Goal: Task Accomplishment & Management: Manage account settings

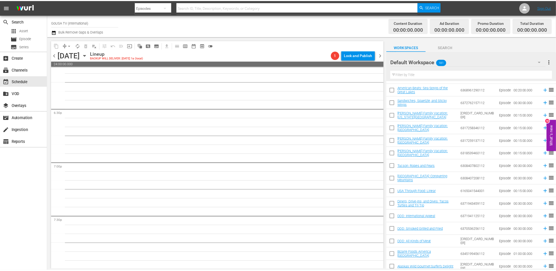
scroll to position [1922, 0]
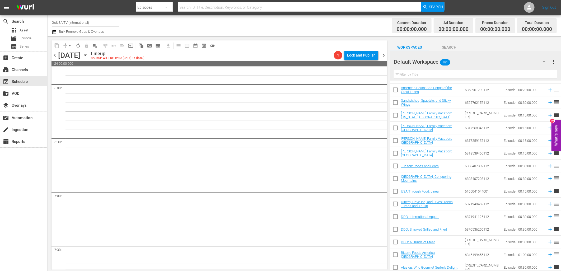
click at [189, 9] on input "text" at bounding box center [299, 7] width 243 height 13
paste input "Burgers, Tacos & Dogs"
type input "Burgers, Tacos & Dogs"
click at [436, 8] on span "Search" at bounding box center [436, 7] width 14 height 10
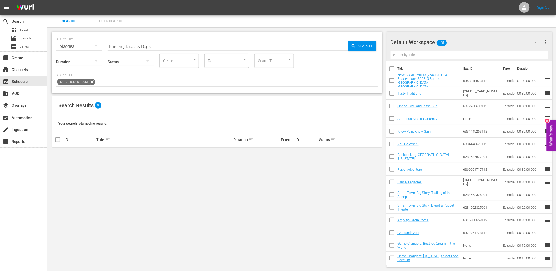
click at [91, 83] on icon at bounding box center [92, 81] width 7 height 7
click at [357, 154] on span "playlist_add" at bounding box center [357, 154] width 6 height 6
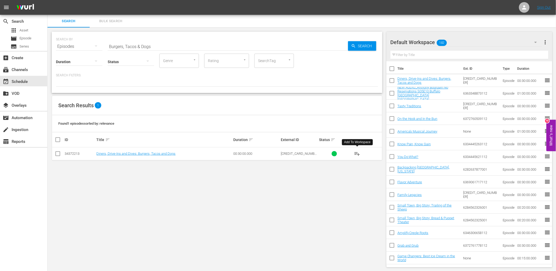
click at [161, 47] on input "Burgers, Tacos & Dogs" at bounding box center [228, 46] width 241 height 13
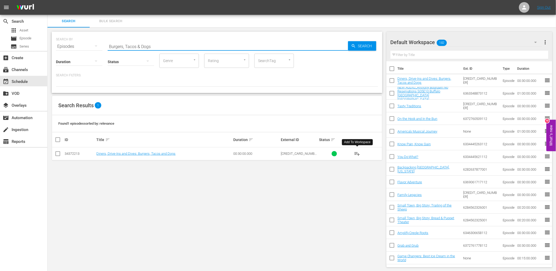
click at [161, 47] on input "Burgers, Tacos & Dogs" at bounding box center [228, 46] width 241 height 13
paste input "Name That Cook"
click at [365, 48] on span "Search" at bounding box center [366, 46] width 20 height 10
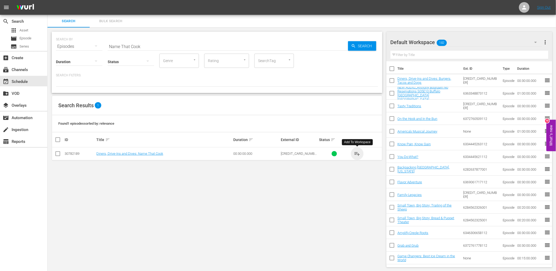
click at [357, 153] on span "playlist_add" at bounding box center [357, 154] width 6 height 6
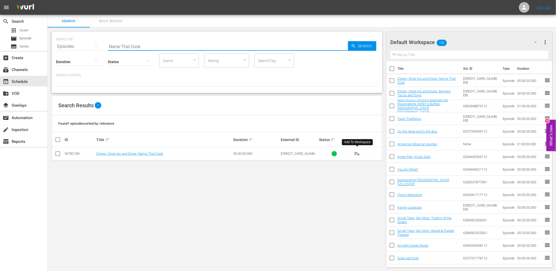
click at [174, 46] on input "Name That Cook" at bounding box center [228, 46] width 241 height 13
click at [173, 46] on input "Name That Cook" at bounding box center [228, 46] width 241 height 13
paste input "Stacked, Stuffed and Loaded"
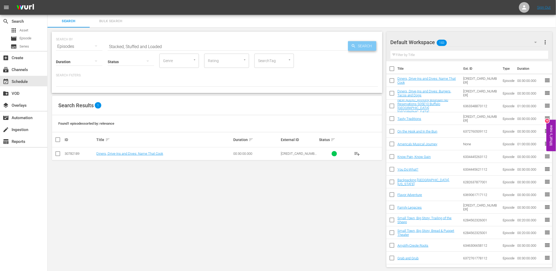
click at [359, 47] on span "Search" at bounding box center [366, 46] width 20 height 10
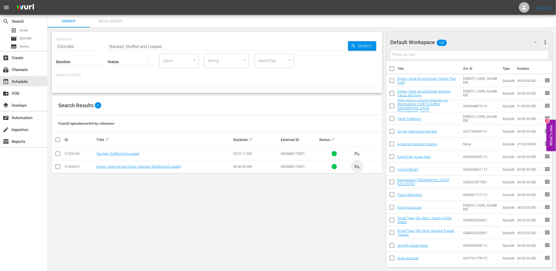
click at [358, 168] on span "playlist_add" at bounding box center [357, 166] width 6 height 6
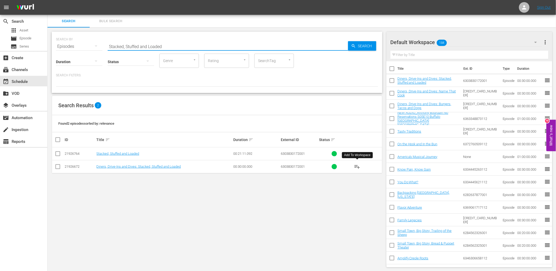
click at [172, 43] on input "Stacked, Stuffed and Loaded" at bounding box center [228, 46] width 241 height 13
paste input "Triple D Goes Tailgating"
click at [355, 48] on icon "button" at bounding box center [353, 46] width 5 height 5
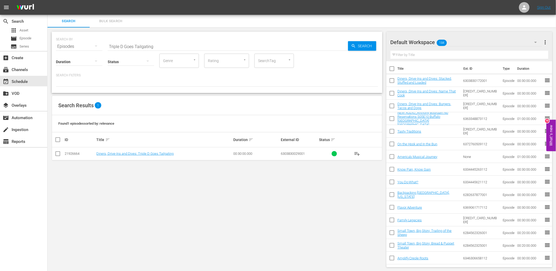
click at [357, 155] on span "playlist_add" at bounding box center [357, 154] width 6 height 6
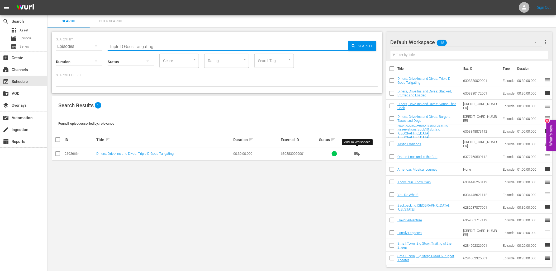
click at [158, 48] on input "Triple D Goes Tailgating" at bounding box center [228, 46] width 241 height 13
paste input "BBQ Legends"
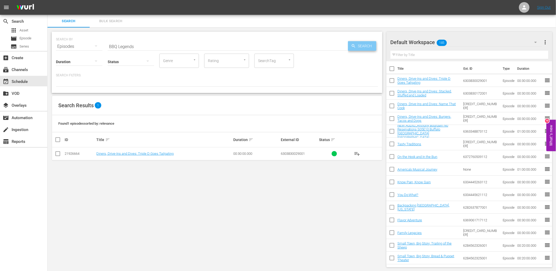
click at [366, 48] on span "Search" at bounding box center [366, 46] width 20 height 10
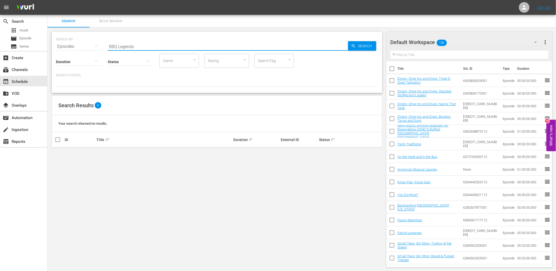
drag, startPoint x: 135, startPoint y: 47, endPoint x: 117, endPoint y: 51, distance: 18.9
click at [117, 51] on div "SEARCH BY Search By Episodes Search ID, Title, Description, Keywords, or Catego…" at bounding box center [217, 62] width 331 height 61
click at [362, 49] on span "Search" at bounding box center [366, 46] width 20 height 10
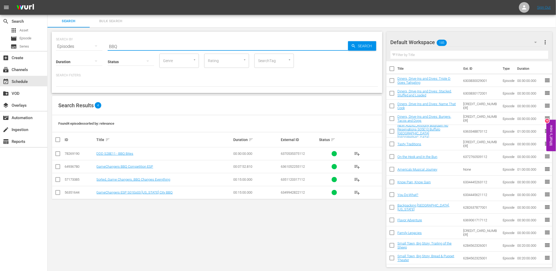
drag, startPoint x: 116, startPoint y: 46, endPoint x: 86, endPoint y: 46, distance: 30.1
click at [86, 46] on div "SEARCH BY Search By Episodes Search ID, Title, Description, Keywords, or Catego…" at bounding box center [217, 43] width 322 height 19
click at [363, 47] on span "Search" at bounding box center [366, 46] width 20 height 10
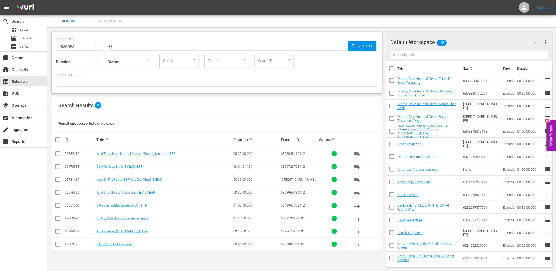
click at [358, 219] on span "playlist_add" at bounding box center [357, 218] width 6 height 6
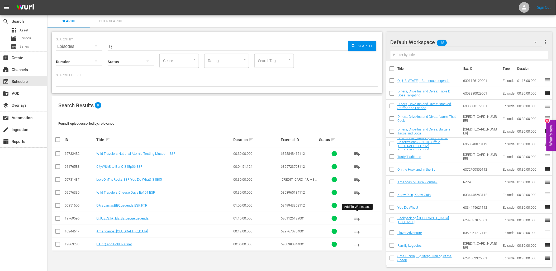
click at [154, 43] on input "Q" at bounding box center [228, 46] width 241 height 13
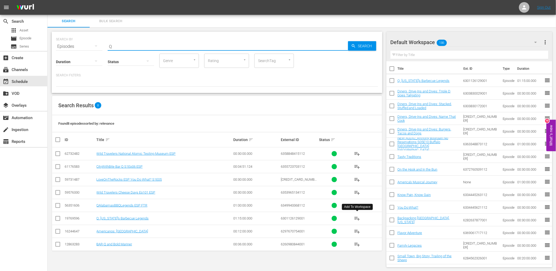
click at [154, 43] on input "Q" at bounding box center [228, 46] width 241 height 13
paste input "Rugged Retreats"
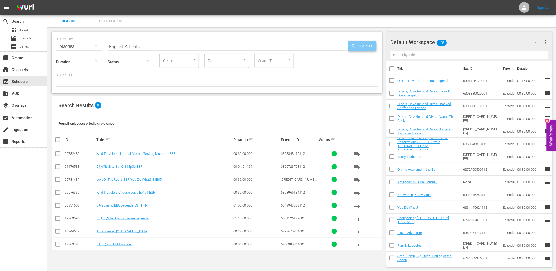
click at [359, 46] on span "Search" at bounding box center [366, 46] width 20 height 10
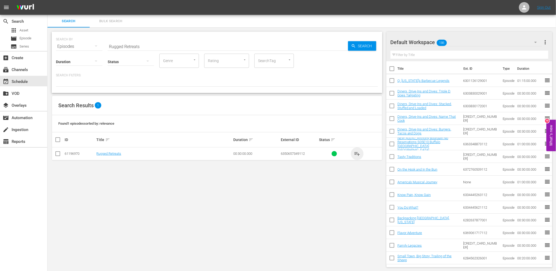
click at [359, 155] on span "playlist_add" at bounding box center [357, 154] width 6 height 6
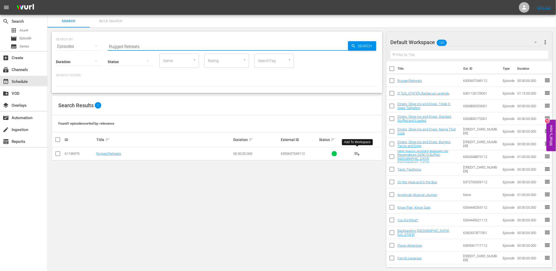
click at [121, 45] on input "Rugged Retreats" at bounding box center [228, 46] width 241 height 13
click at [121, 46] on input "Rugged Retreats" at bounding box center [228, 46] width 241 height 13
paste input "Great Outdoor"
click at [369, 46] on span "Search" at bounding box center [366, 46] width 20 height 10
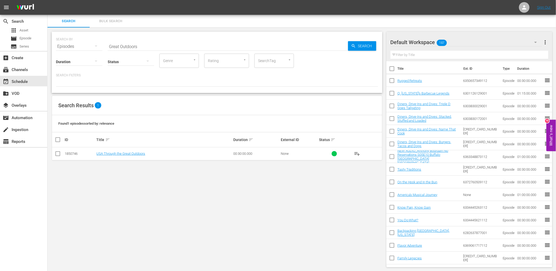
click at [358, 157] on button "playlist_add" at bounding box center [357, 153] width 13 height 13
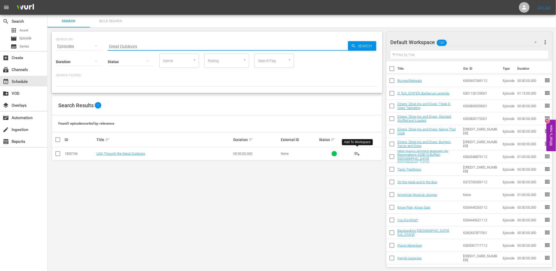
click at [127, 45] on input "Great Outdoors" at bounding box center [228, 46] width 241 height 13
paste input "Through Food"
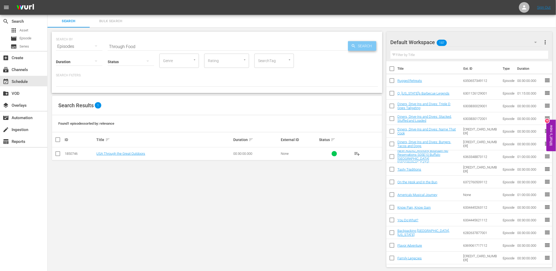
click at [366, 44] on span "Search" at bounding box center [366, 46] width 20 height 10
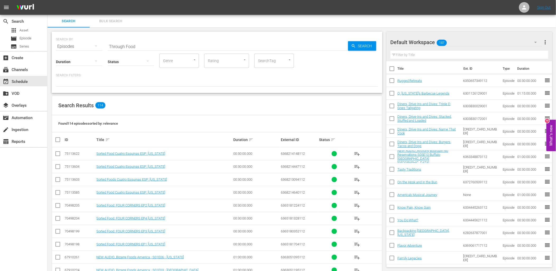
click at [109, 45] on input "Through Food" at bounding box center [228, 46] width 241 height 13
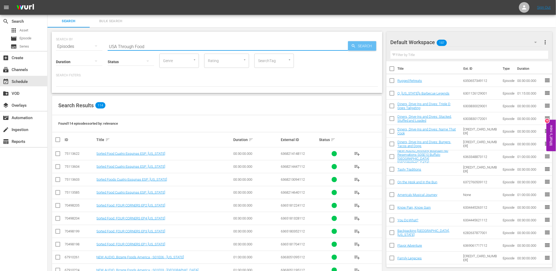
click at [362, 48] on span "Search" at bounding box center [366, 46] width 20 height 10
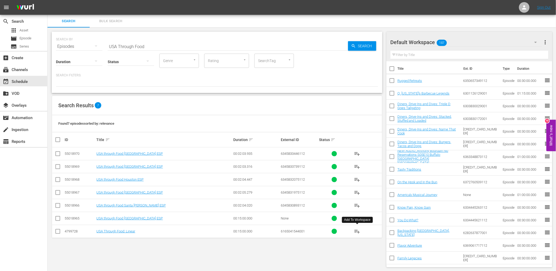
click at [356, 232] on span "playlist_add" at bounding box center [357, 231] width 6 height 6
click at [143, 49] on div "Status" at bounding box center [131, 58] width 46 height 19
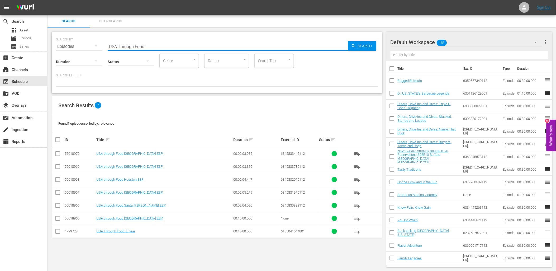
click at [140, 45] on input "USA Through Food" at bounding box center [228, 46] width 241 height 13
paste input "Island Life"
click at [358, 44] on span "Search" at bounding box center [366, 46] width 20 height 10
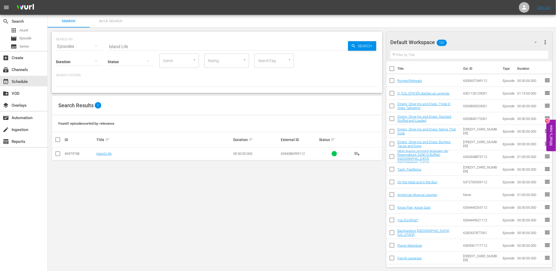
click at [358, 151] on span "playlist_add" at bounding box center [357, 154] width 6 height 6
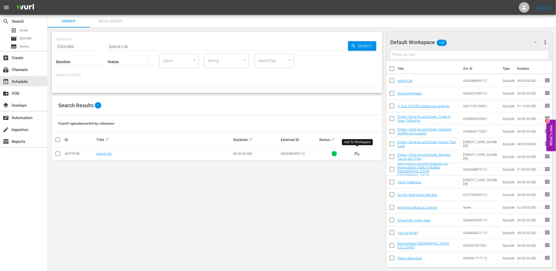
click at [149, 46] on input "Island Life" at bounding box center [228, 46] width 241 height 13
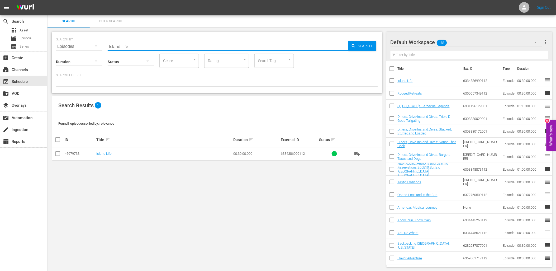
click at [149, 46] on input "Island Life" at bounding box center [228, 46] width 241 height 13
paste input "High Sea Adventures"
click at [366, 47] on span "Search" at bounding box center [366, 46] width 20 height 10
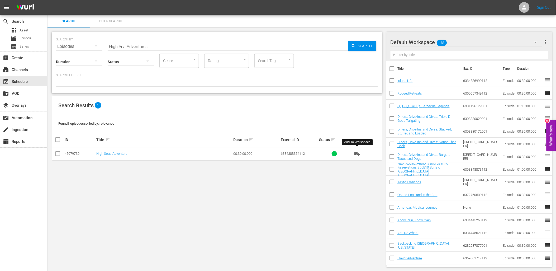
click at [357, 151] on span "playlist_add" at bounding box center [357, 154] width 6 height 6
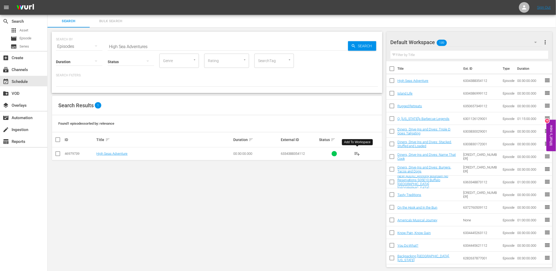
click at [136, 44] on input "High Sea Adventures" at bounding box center [228, 46] width 241 height 13
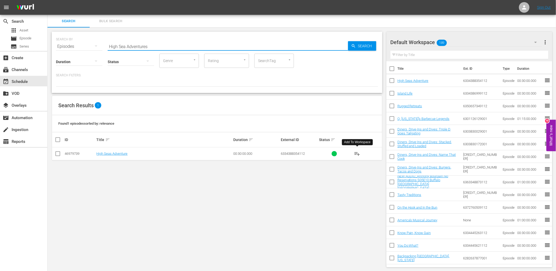
click at [136, 44] on input "High Sea Adventures" at bounding box center [228, 46] width 241 height 13
click at [136, 45] on input "High Sea Adventures" at bounding box center [228, 46] width 241 height 13
paste input "Where the Cheeseburger was Invented"
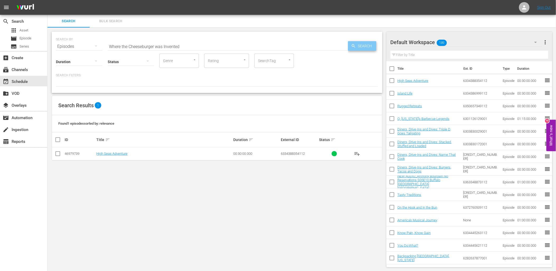
click at [366, 46] on span "Search" at bounding box center [366, 46] width 20 height 10
click at [357, 155] on span "playlist_add" at bounding box center [357, 154] width 6 height 6
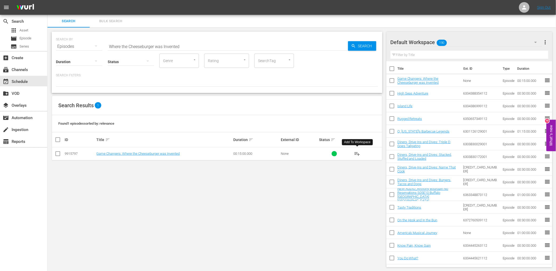
click at [161, 44] on input "Where the Cheeseburger was Invented" at bounding box center [228, 46] width 241 height 13
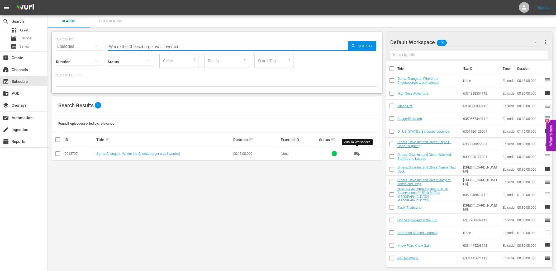
click at [161, 44] on input "Where the Cheeseburger was Invented" at bounding box center [228, 46] width 241 height 13
paste input "Seafood Scavenger Hunt"
click at [362, 46] on span "Search" at bounding box center [366, 46] width 20 height 10
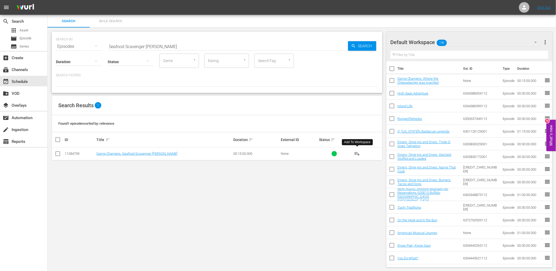
click at [356, 153] on span "playlist_add" at bounding box center [357, 154] width 6 height 6
click at [142, 46] on input "Seafood Scavenger Hunt" at bounding box center [228, 46] width 241 height 13
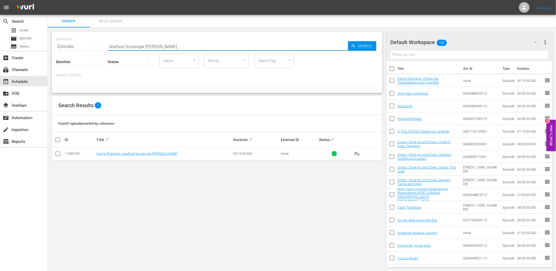
click at [142, 46] on input "Seafood Scavenger Hunt" at bounding box center [228, 46] width 241 height 13
paste input "[US_STATE] State Fair"
click at [358, 49] on span "Search" at bounding box center [366, 46] width 20 height 10
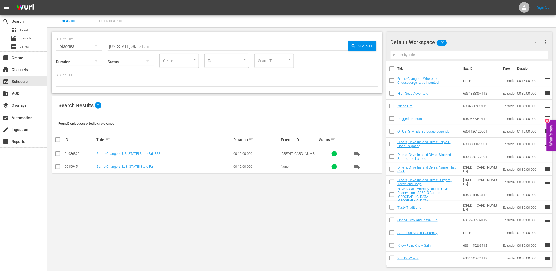
click at [358, 167] on span "playlist_add" at bounding box center [357, 166] width 6 height 6
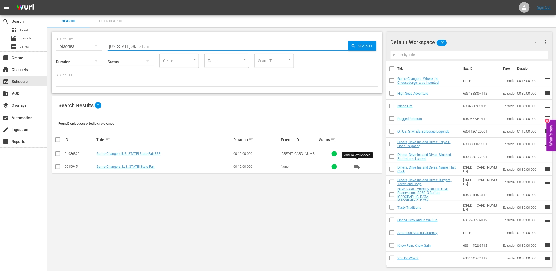
click at [133, 44] on input "[US_STATE] State Fair" at bounding box center [228, 46] width 241 height 13
paste input "Best Ice Cream in the World"
click at [361, 46] on span "Search" at bounding box center [366, 46] width 20 height 10
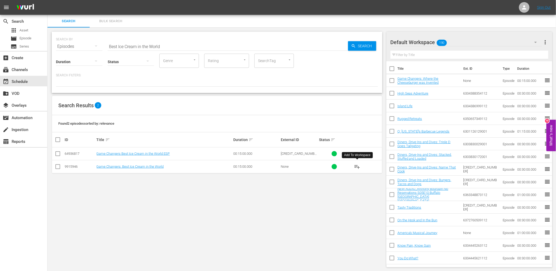
click at [357, 168] on span "playlist_add" at bounding box center [357, 166] width 6 height 6
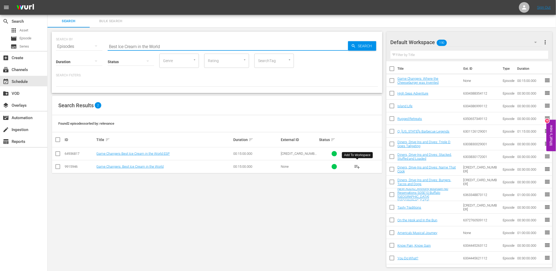
click at [159, 46] on input "Best Ice Cream in the World" at bounding box center [228, 46] width 241 height 13
paste input "No Reservations: Chicago"
click at [363, 43] on span "Search" at bounding box center [366, 46] width 20 height 10
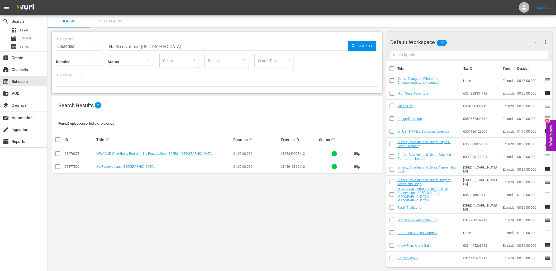
click at [360, 154] on span "playlist_add" at bounding box center [357, 154] width 6 height 6
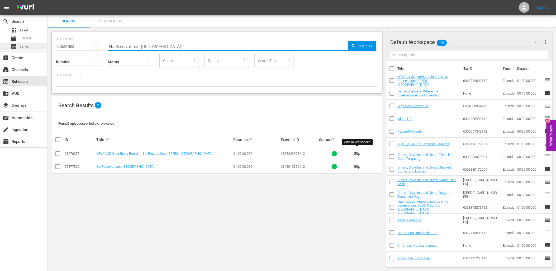
drag, startPoint x: 161, startPoint y: 44, endPoint x: 31, endPoint y: 49, distance: 130.5
click at [48, 0] on div "search Search apps Asset movie Episode subtitles Series add_box Create subscrip…" at bounding box center [302, 0] width 509 height 0
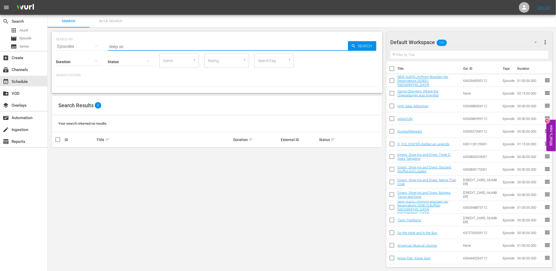
click at [140, 42] on input "deep se" at bounding box center [228, 46] width 241 height 13
click at [128, 45] on input "deep sea" at bounding box center [228, 46] width 241 height 13
click at [144, 45] on input "deep sea" at bounding box center [228, 46] width 241 height 13
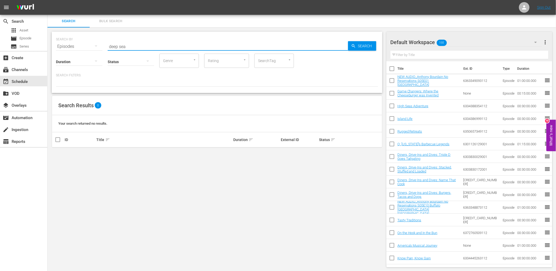
paste input "Venturing Out: St. Croix: Deep Sea Adventures"
click at [364, 48] on span "Search" at bounding box center [366, 46] width 20 height 10
drag, startPoint x: 153, startPoint y: 44, endPoint x: 83, endPoint y: 49, distance: 70.7
click at [83, 49] on div "SEARCH BY Search By Episodes Search ID, Title, Description, Keywords, or Catego…" at bounding box center [217, 62] width 331 height 61
click at [78, 44] on div "Episodes" at bounding box center [79, 46] width 46 height 15
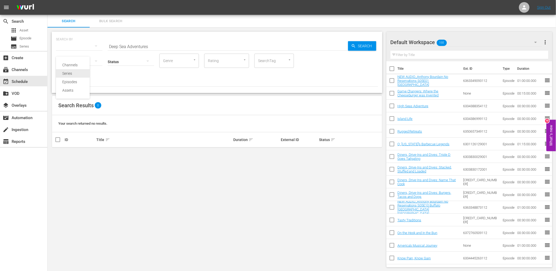
click at [80, 73] on div "Series" at bounding box center [72, 73] width 21 height 8
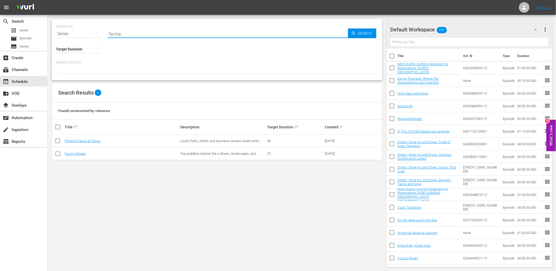
drag, startPoint x: 120, startPoint y: 34, endPoint x: 82, endPoint y: 35, distance: 37.8
click at [82, 35] on div "SEARCH BY Search By Series Search ID, Title, Description, Keywords, or Category…" at bounding box center [217, 30] width 322 height 19
paste input "Venturing Out: St. Croix: Deep Sea Adventures"
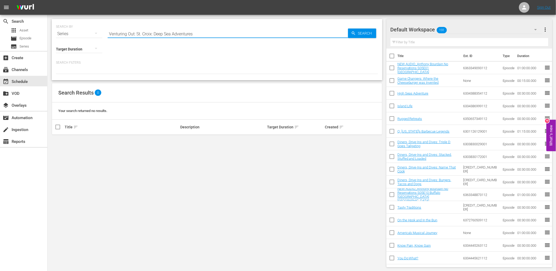
click at [136, 33] on input "Venturing Out: St. Croix: Deep Sea Adventures" at bounding box center [228, 33] width 241 height 13
drag, startPoint x: 151, startPoint y: 33, endPoint x: 226, endPoint y: 36, distance: 75.1
click at [226, 36] on input "Venturing Out: St. Croix: Deep Sea Adventures" at bounding box center [228, 33] width 241 height 13
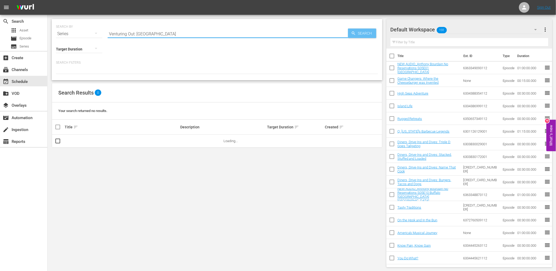
type input "Venturing Out: [GEOGRAPHIC_DATA]"
click at [355, 31] on icon "button" at bounding box center [353, 33] width 5 height 5
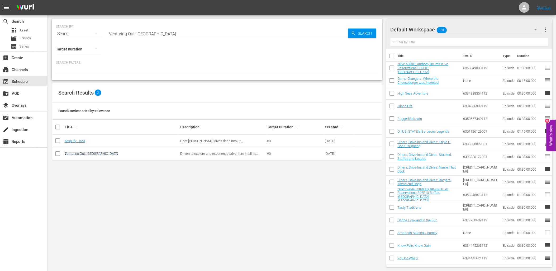
click at [93, 154] on link "Venturing Out: [GEOGRAPHIC_DATA]" at bounding box center [92, 154] width 54 height 4
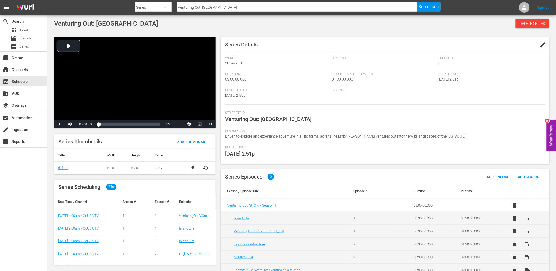
scroll to position [25, 0]
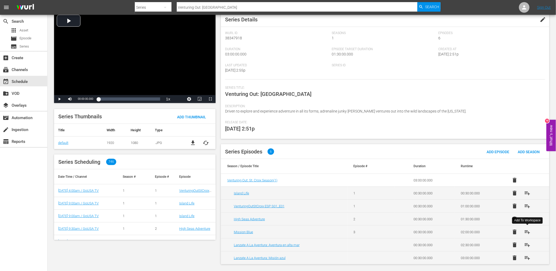
click at [529, 233] on span "playlist_add" at bounding box center [527, 232] width 6 height 6
click at [22, 81] on div "event_available Schedule" at bounding box center [15, 80] width 30 height 5
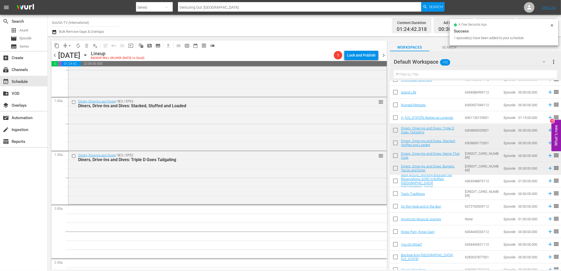
scroll to position [88, 0]
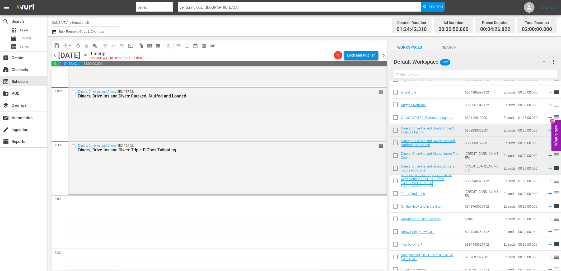
click at [414, 73] on input "text" at bounding box center [475, 74] width 163 height 8
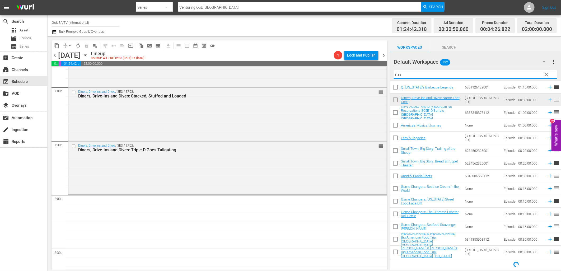
scroll to position [0, 0]
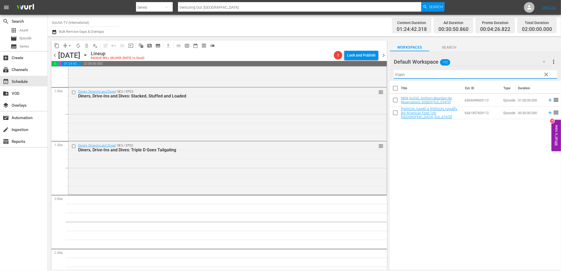
type input "main"
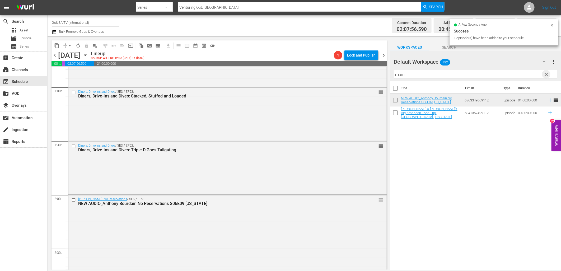
click at [547, 73] on span "clear" at bounding box center [546, 74] width 6 height 6
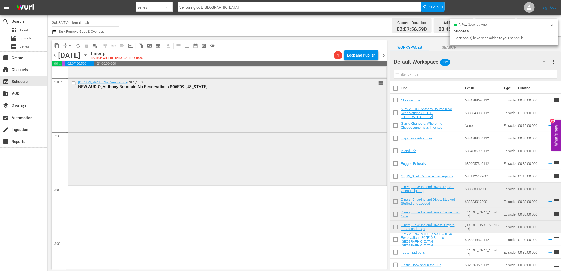
scroll to position [205, 0]
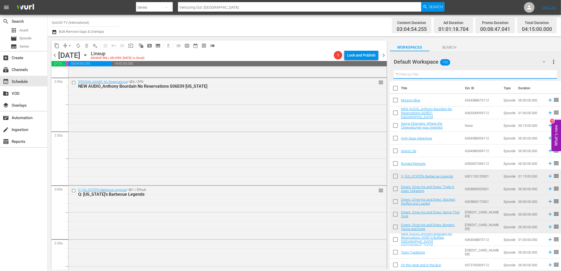
click at [410, 77] on input "text" at bounding box center [475, 74] width 163 height 8
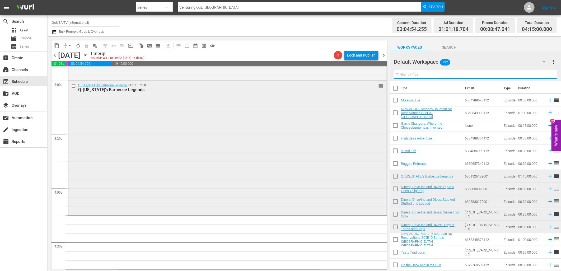
scroll to position [323, 0]
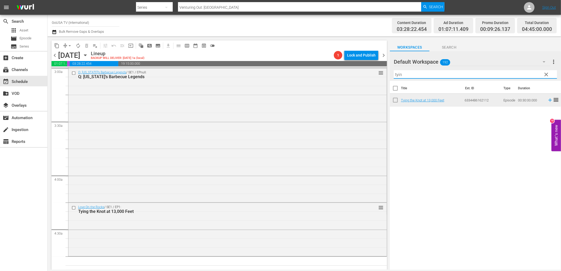
drag, startPoint x: 407, startPoint y: 77, endPoint x: 382, endPoint y: 76, distance: 24.6
click at [382, 76] on div "content_copy compress arrow_drop_down autorenew_outlined delete_forever_outline…" at bounding box center [304, 152] width 513 height 233
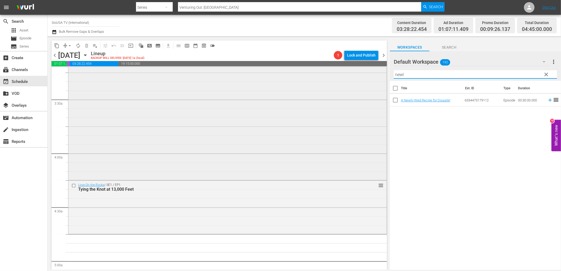
scroll to position [411, 0]
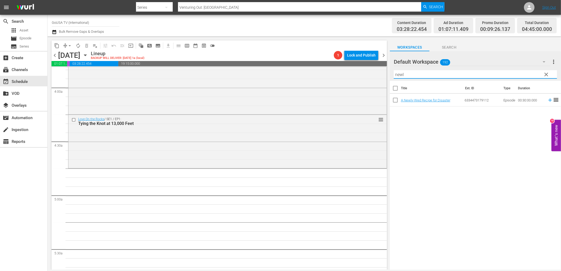
type input "newl"
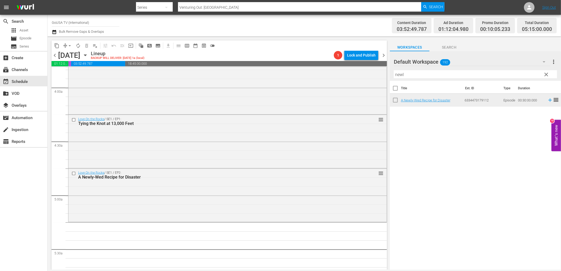
click at [545, 75] on span "clear" at bounding box center [546, 74] width 6 height 6
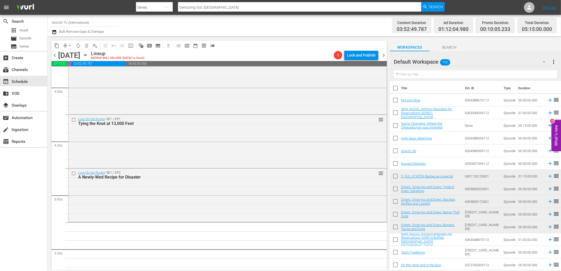
click at [417, 76] on input "text" at bounding box center [475, 74] width 163 height 8
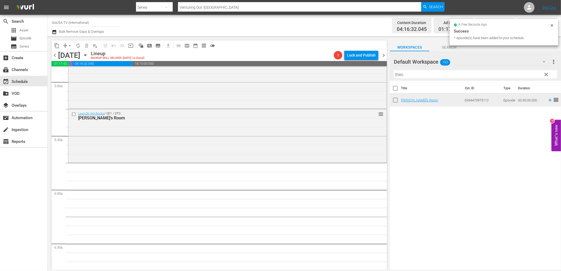
scroll to position [528, 0]
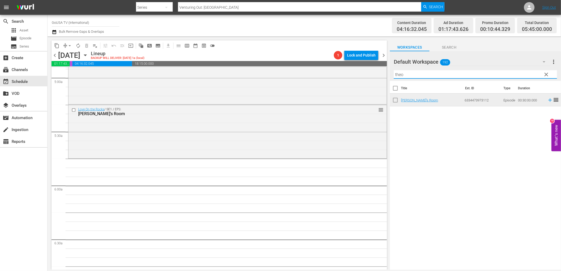
click at [403, 70] on input "theo" at bounding box center [475, 74] width 163 height 8
drag, startPoint x: 405, startPoint y: 73, endPoint x: 387, endPoint y: 76, distance: 17.6
click at [388, 76] on div "content_copy compress arrow_drop_down autorenew_outlined delete_forever_outline…" at bounding box center [304, 152] width 513 height 233
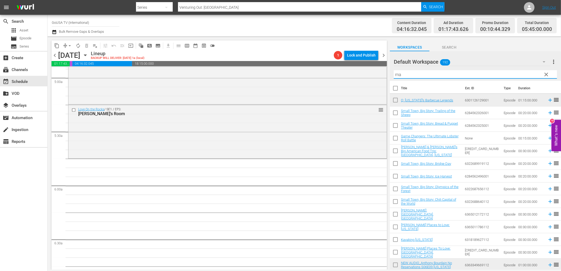
type input "m"
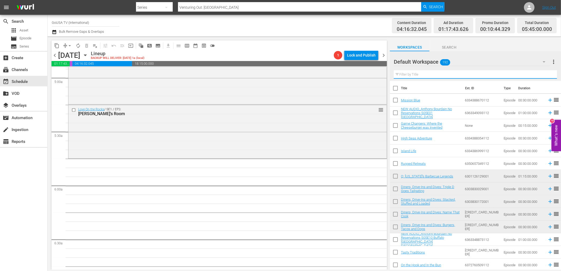
click at [154, 6] on div "Series" at bounding box center [154, 7] width 37 height 15
click at [155, 37] on div "Episodes" at bounding box center [152, 39] width 21 height 8
click at [182, 5] on input "Deep Sea Adventures" at bounding box center [299, 7] width 243 height 13
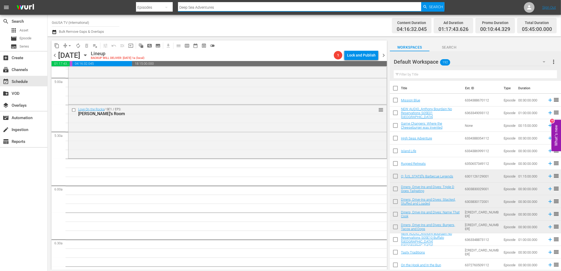
click at [182, 5] on input "Deep Sea Adventures" at bounding box center [299, 7] width 243 height 13
click at [181, 6] on input "Deep Sea Adventures" at bounding box center [299, 7] width 243 height 13
type input "n"
type input "marriage"
click at [439, 6] on span "Search" at bounding box center [436, 7] width 14 height 10
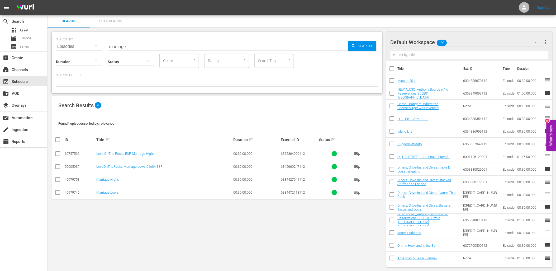
click at [358, 190] on span "playlist_add" at bounding box center [357, 192] width 6 height 6
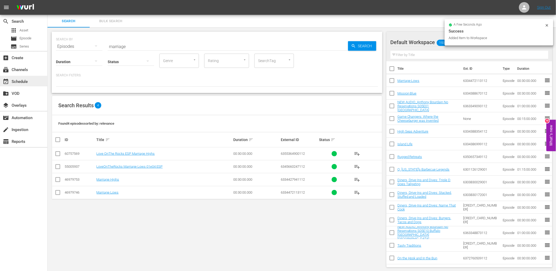
click at [22, 79] on div "event_available Schedule" at bounding box center [15, 80] width 30 height 5
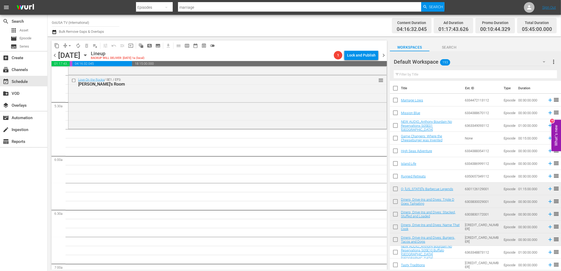
scroll to position [557, 0]
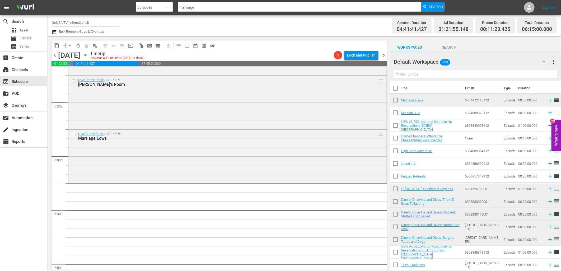
click at [411, 76] on input "text" at bounding box center [475, 74] width 163 height 8
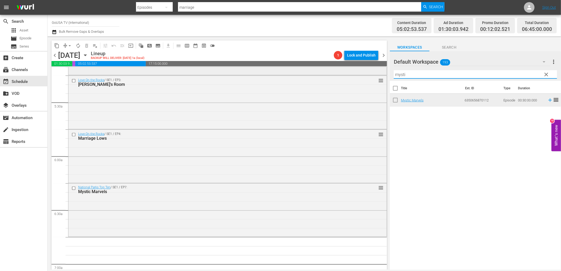
drag, startPoint x: 428, startPoint y: 75, endPoint x: 378, endPoint y: 73, distance: 50.2
click at [378, 73] on div "content_copy compress arrow_drop_down autorenew_outlined delete_forever_outline…" at bounding box center [304, 152] width 513 height 233
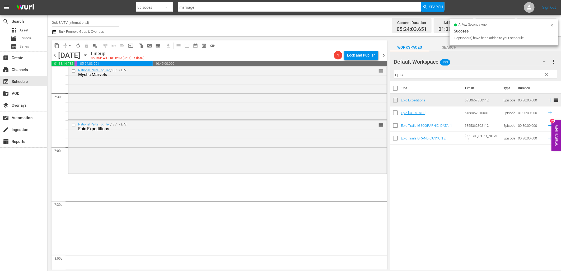
scroll to position [675, 0]
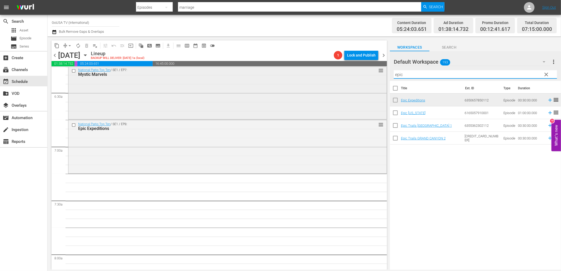
drag, startPoint x: 409, startPoint y: 75, endPoint x: 375, endPoint y: 74, distance: 34.3
click at [375, 74] on div "content_copy compress arrow_drop_down autorenew_outlined delete_forever_outline…" at bounding box center [304, 152] width 513 height 233
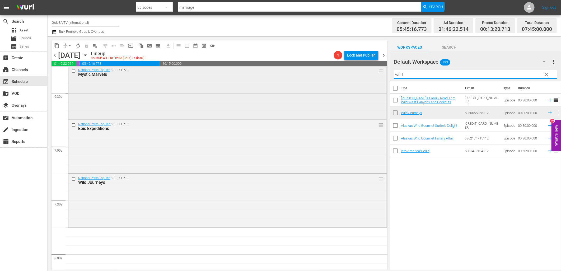
drag, startPoint x: 385, startPoint y: 74, endPoint x: 374, endPoint y: 75, distance: 10.6
click at [374, 75] on div "content_copy compress arrow_drop_down autorenew_outlined delete_forever_outline…" at bounding box center [304, 152] width 513 height 233
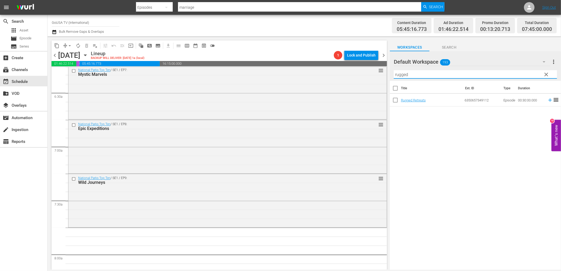
type input "rugged"
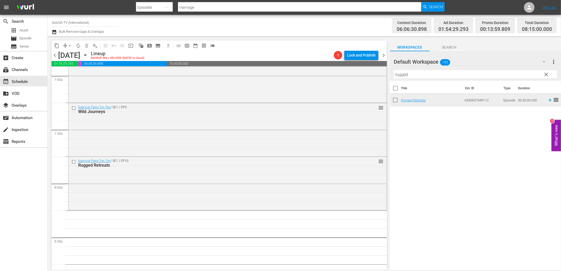
scroll to position [792, 0]
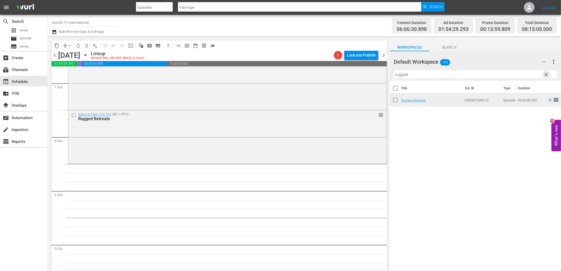
click at [546, 74] on span "clear" at bounding box center [546, 74] width 6 height 6
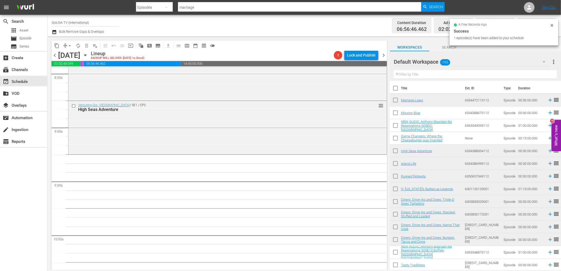
scroll to position [939, 0]
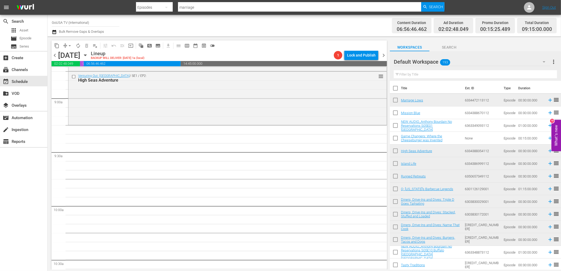
click at [417, 75] on input "text" at bounding box center [475, 74] width 163 height 8
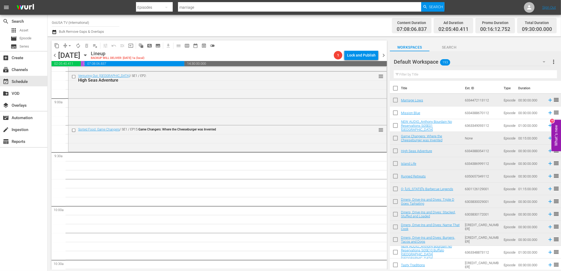
click at [439, 75] on input "text" at bounding box center [475, 74] width 163 height 8
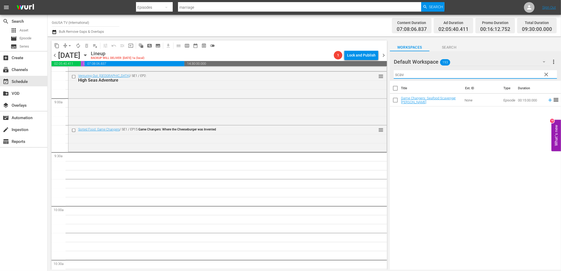
click at [444, 155] on div "Title Ext. ID Type Duration Game Changers: Seafood Scavenger Hunt None Episode …" at bounding box center [475, 176] width 171 height 190
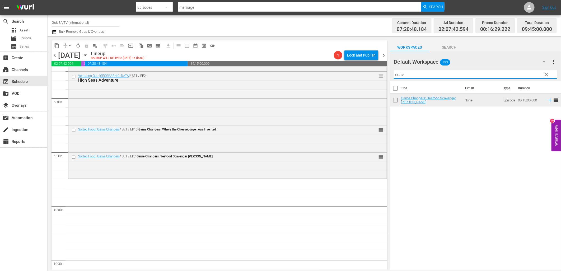
drag, startPoint x: 395, startPoint y: 77, endPoint x: 386, endPoint y: 77, distance: 9.0
click at [386, 77] on div "content_copy compress arrow_drop_down autorenew_outlined delete_forever_outline…" at bounding box center [304, 152] width 513 height 233
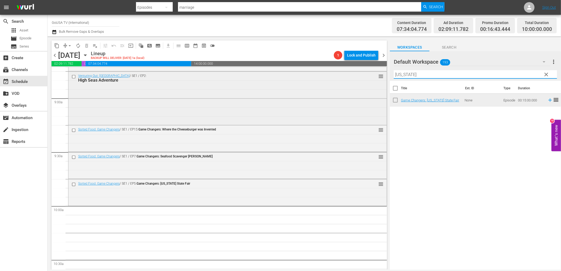
drag, startPoint x: 397, startPoint y: 77, endPoint x: 377, endPoint y: 76, distance: 20.1
click at [377, 76] on div "content_copy compress arrow_drop_down autorenew_outlined delete_forever_outline…" at bounding box center [304, 152] width 513 height 233
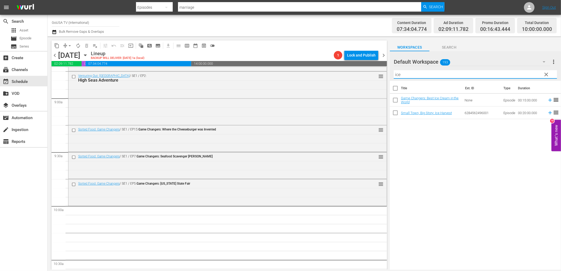
type input "ice"
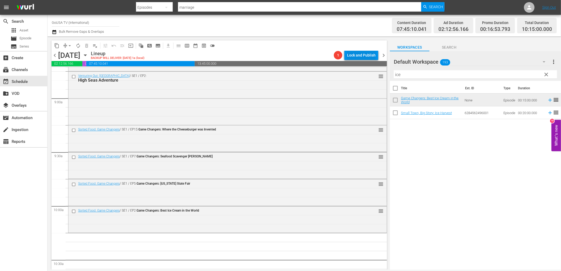
click at [404, 72] on input "ice" at bounding box center [475, 74] width 163 height 8
click at [548, 75] on span "clear" at bounding box center [546, 74] width 6 height 6
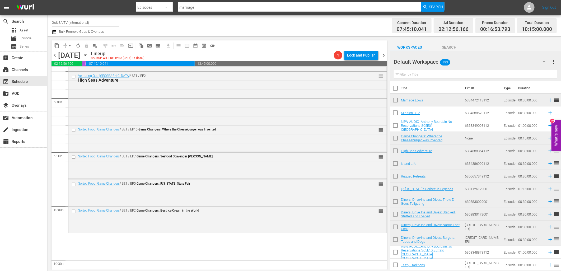
click at [442, 72] on input "text" at bounding box center [475, 74] width 163 height 8
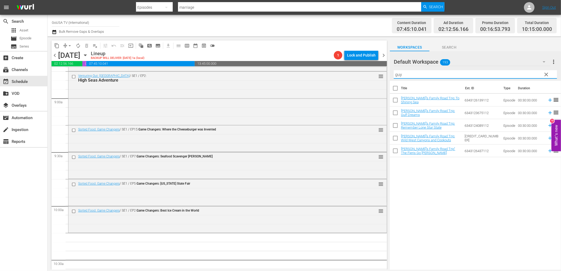
type input "guy"
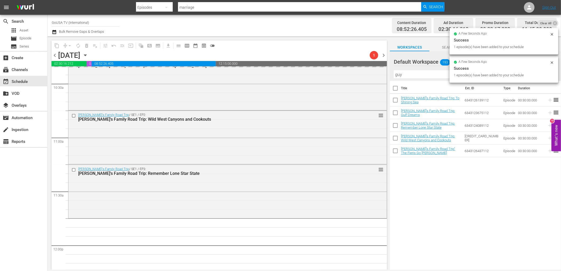
scroll to position [1232, 0]
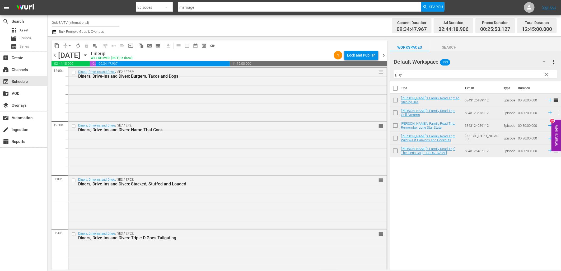
scroll to position [1232, 0]
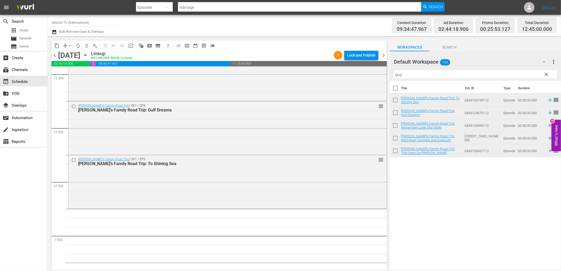
click at [424, 73] on input "guy" at bounding box center [475, 74] width 163 height 8
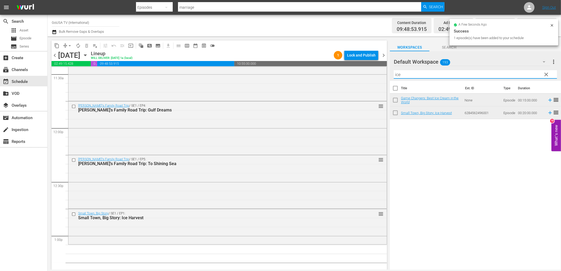
click at [413, 75] on input "ice" at bounding box center [475, 74] width 163 height 8
click at [414, 76] on input "ice" at bounding box center [475, 74] width 163 height 8
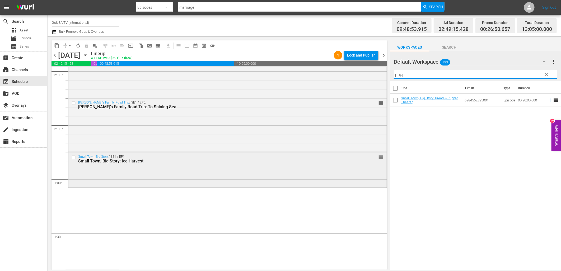
scroll to position [1320, 0]
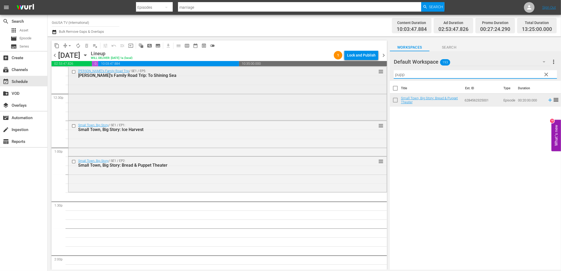
drag, startPoint x: 414, startPoint y: 74, endPoint x: 370, endPoint y: 75, distance: 44.1
click at [370, 75] on div "content_copy compress arrow_drop_down autorenew_outlined delete_forever_outline…" at bounding box center [304, 152] width 513 height 233
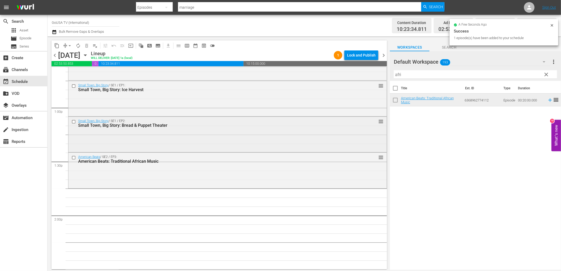
scroll to position [1379, 0]
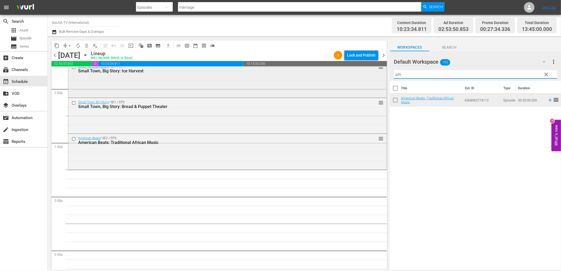
drag, startPoint x: 408, startPoint y: 75, endPoint x: 373, endPoint y: 75, distance: 35.1
click at [374, 76] on div "content_copy compress arrow_drop_down autorenew_outlined delete_forever_outline…" at bounding box center [304, 152] width 513 height 233
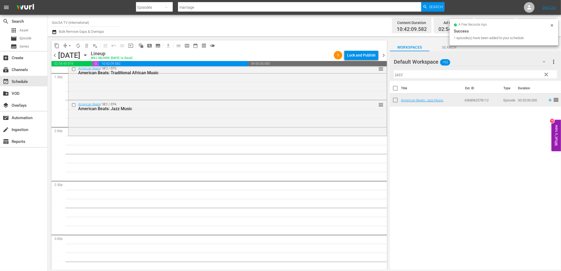
scroll to position [1467, 0]
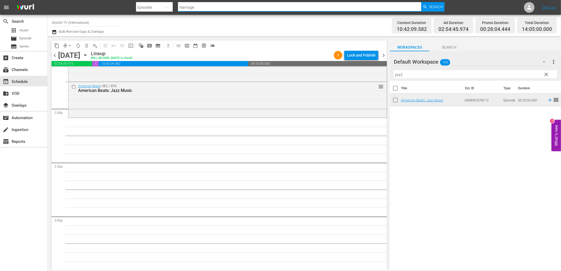
click at [214, 7] on input "marriage" at bounding box center [299, 7] width 243 height 13
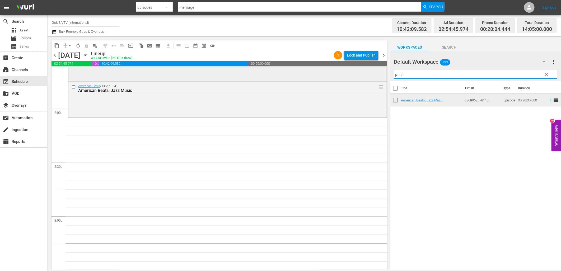
drag, startPoint x: 408, startPoint y: 73, endPoint x: 379, endPoint y: 72, distance: 29.3
click at [379, 72] on div "content_copy compress arrow_drop_down autorenew_outlined delete_forever_outline…" at bounding box center [304, 152] width 513 height 233
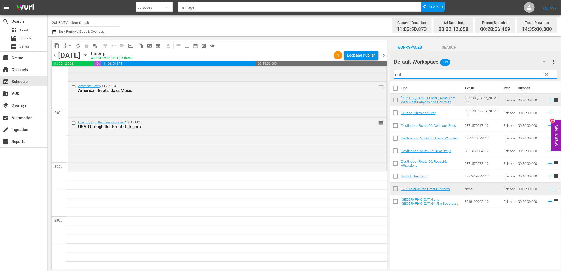
drag, startPoint x: 411, startPoint y: 74, endPoint x: 373, endPoint y: 69, distance: 38.4
click at [373, 69] on div "content_copy compress arrow_drop_down autorenew_outlined delete_forever_outline…" at bounding box center [304, 152] width 513 height 233
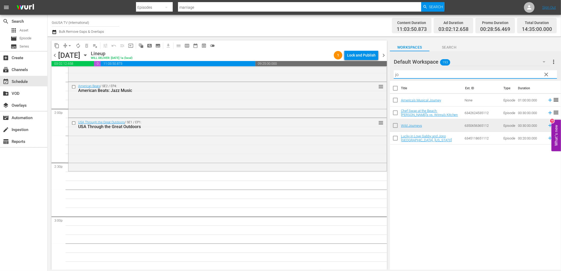
type input "jo"
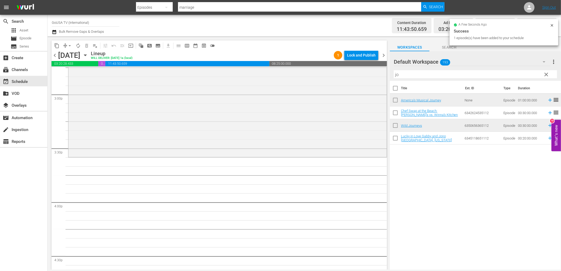
scroll to position [1614, 0]
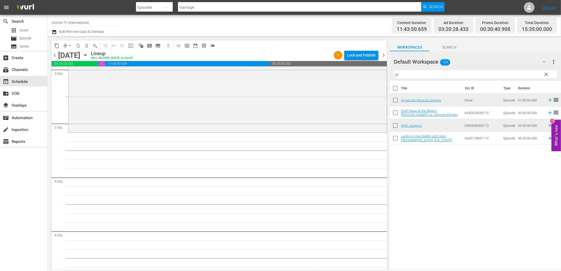
click at [547, 74] on span "clear" at bounding box center [546, 74] width 6 height 6
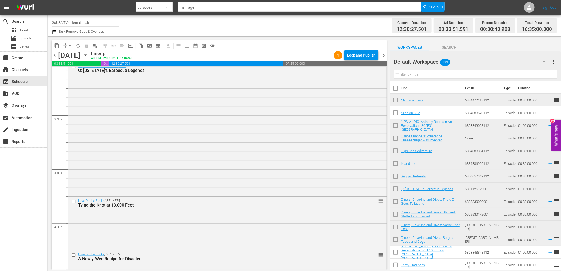
scroll to position [323, 0]
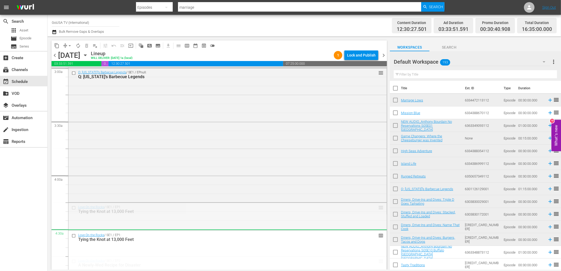
drag, startPoint x: 377, startPoint y: 207, endPoint x: 370, endPoint y: 232, distance: 26.2
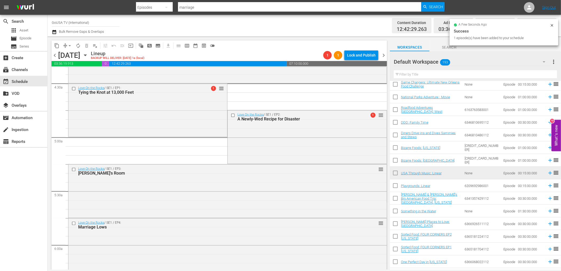
scroll to position [469, 0]
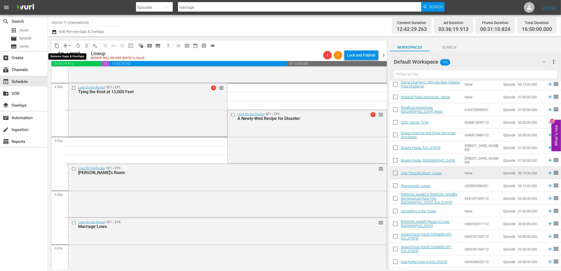
click at [65, 44] on span "compress" at bounding box center [65, 45] width 5 height 5
click at [69, 47] on span "arrow_drop_down" at bounding box center [69, 45] width 5 height 5
click at [68, 64] on li "Align to First Episode" at bounding box center [70, 64] width 44 height 9
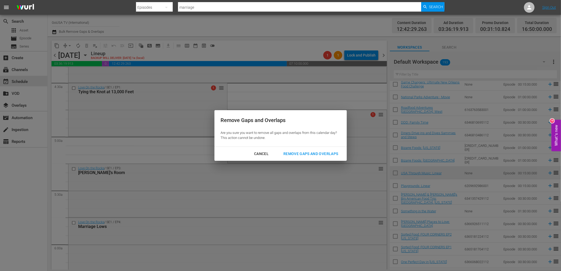
click at [312, 153] on div "Remove Gaps and Overlaps" at bounding box center [310, 154] width 63 height 7
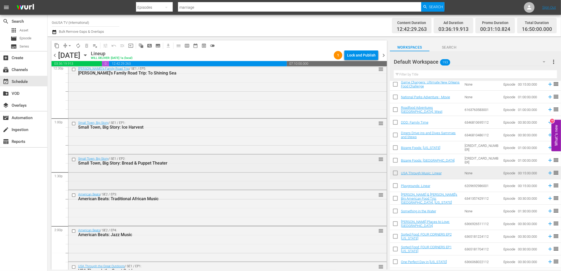
scroll to position [1320, 0]
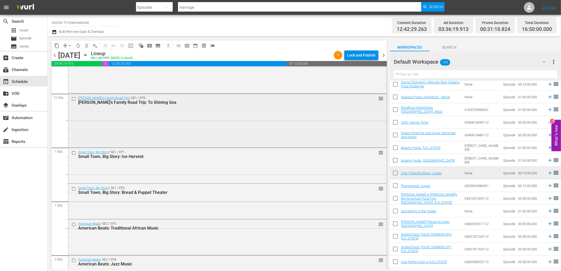
click at [75, 99] on input "checkbox" at bounding box center [75, 99] width 6 height 4
click at [86, 44] on span "delete_forever_outlined" at bounding box center [86, 45] width 5 height 5
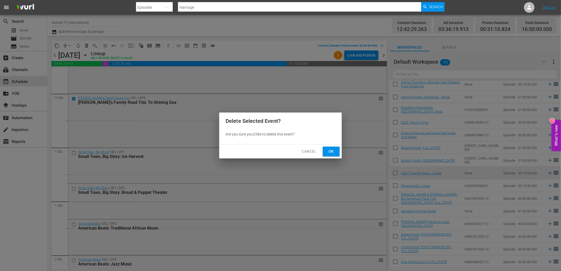
click at [332, 151] on span "Ok" at bounding box center [331, 151] width 8 height 7
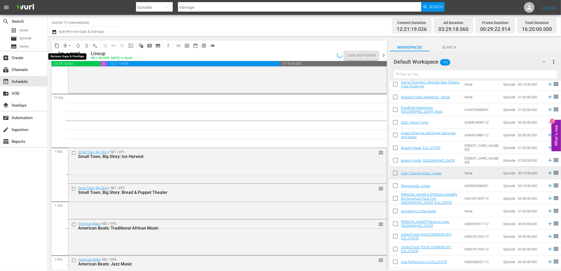
click at [70, 45] on span "arrow_drop_down" at bounding box center [69, 45] width 5 height 5
click at [82, 63] on li "Align to First Episode" at bounding box center [70, 64] width 44 height 9
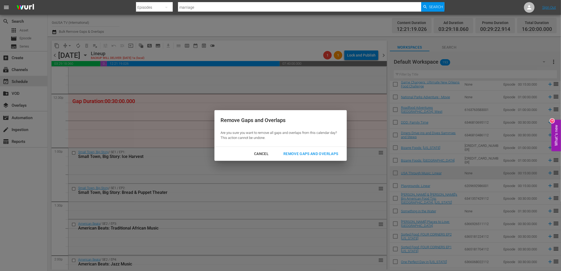
click at [320, 152] on div "Remove Gaps and Overlaps" at bounding box center [310, 154] width 63 height 7
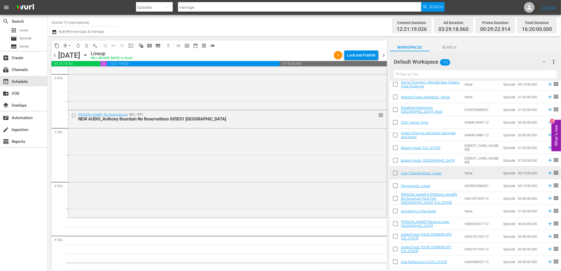
scroll to position [1584, 0]
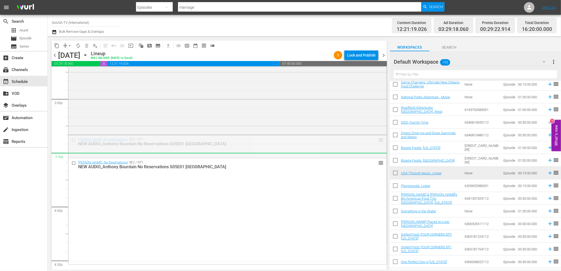
drag, startPoint x: 373, startPoint y: 144, endPoint x: 369, endPoint y: 156, distance: 12.4
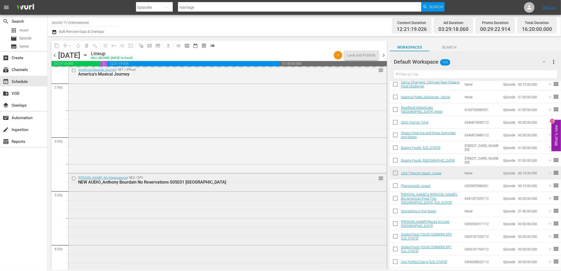
scroll to position [1526, 0]
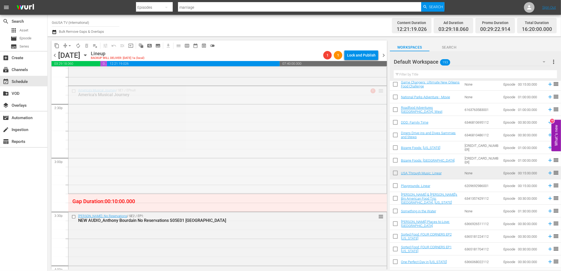
drag, startPoint x: 376, startPoint y: 93, endPoint x: 374, endPoint y: 110, distance: 17.8
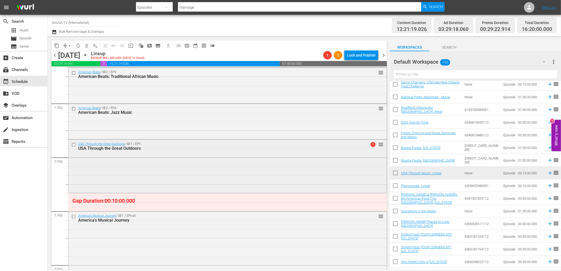
scroll to position [1408, 0]
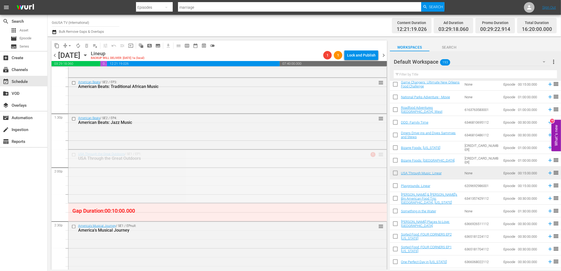
drag, startPoint x: 376, startPoint y: 152, endPoint x: 372, endPoint y: 170, distance: 18.0
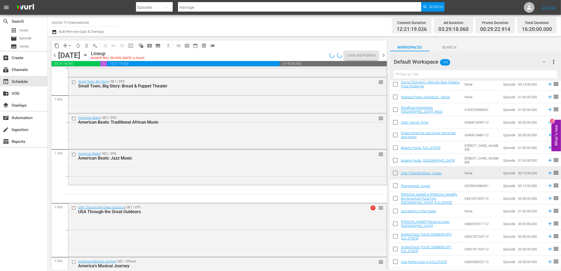
scroll to position [1350, 0]
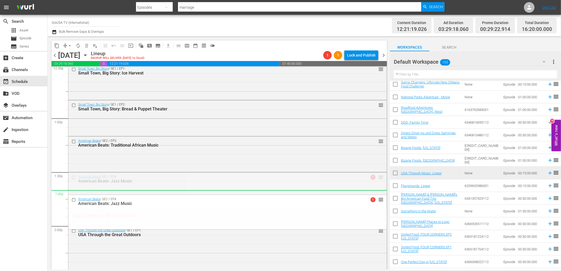
drag, startPoint x: 378, startPoint y: 176, endPoint x: 371, endPoint y: 191, distance: 17.0
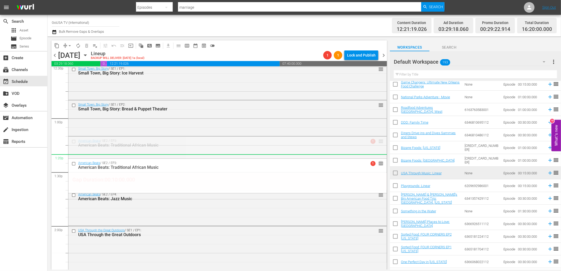
drag, startPoint x: 375, startPoint y: 139, endPoint x: 375, endPoint y: 157, distance: 17.7
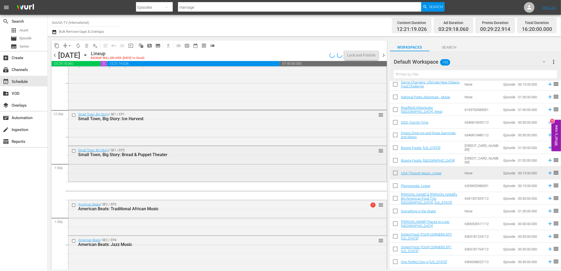
scroll to position [1291, 0]
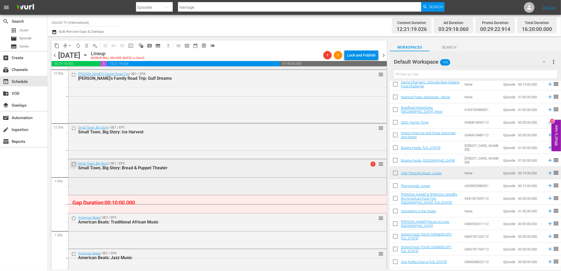
click at [72, 164] on input "checkbox" at bounding box center [75, 164] width 6 height 4
click at [87, 46] on span "delete_forever_outlined" at bounding box center [86, 45] width 5 height 5
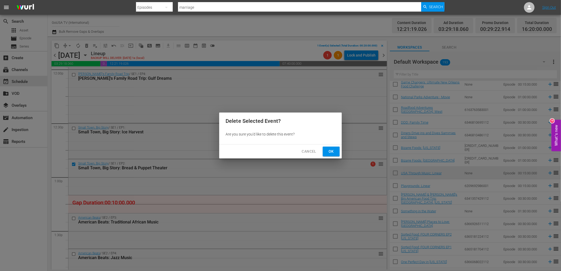
click at [329, 154] on span "Ok" at bounding box center [331, 151] width 8 height 7
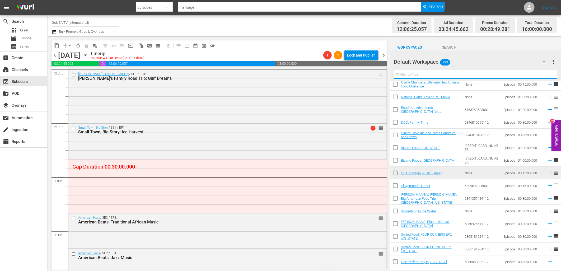
click at [429, 75] on input "text" at bounding box center [475, 74] width 163 height 8
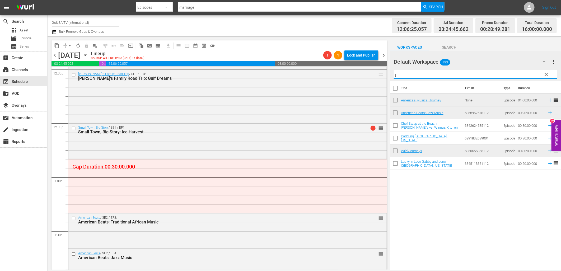
scroll to position [0, 0]
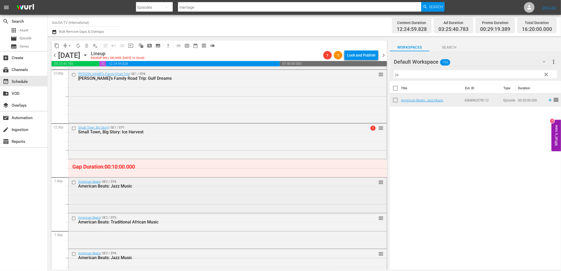
click at [75, 182] on input "checkbox" at bounding box center [75, 182] width 6 height 4
click at [87, 44] on span "delete_forever_outlined" at bounding box center [86, 45] width 5 height 5
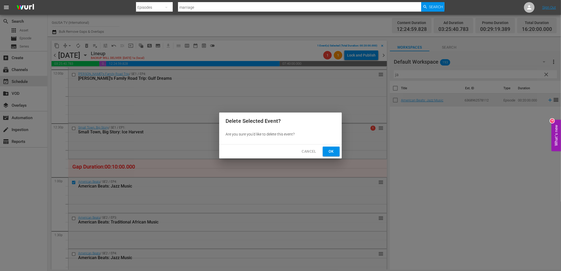
click at [329, 154] on span "Ok" at bounding box center [331, 151] width 8 height 7
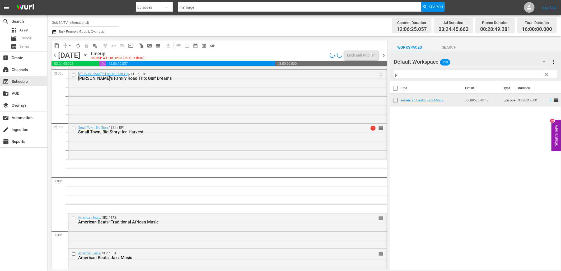
click at [430, 72] on input "ja" at bounding box center [475, 74] width 163 height 8
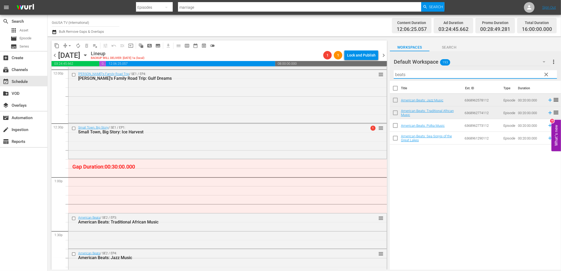
type input "beats"
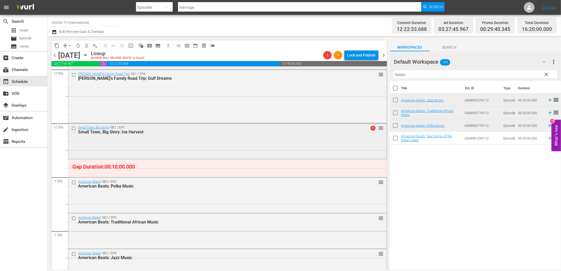
click at [74, 128] on input "checkbox" at bounding box center [75, 128] width 6 height 4
click at [87, 48] on span "delete_forever_outlined" at bounding box center [86, 45] width 5 height 5
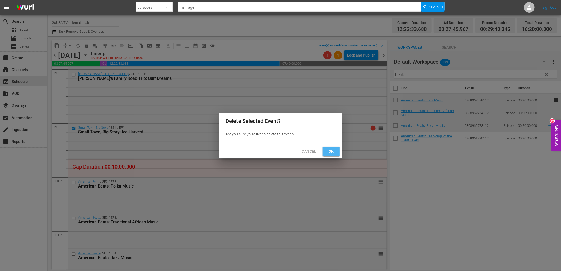
click at [332, 151] on span "Ok" at bounding box center [331, 151] width 8 height 7
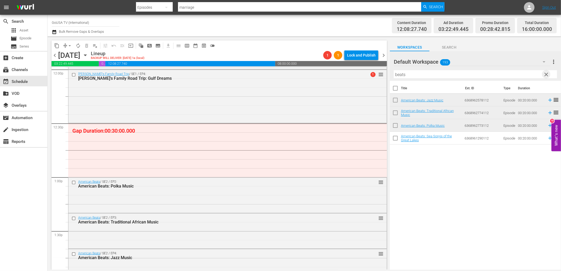
click at [547, 73] on span "clear" at bounding box center [546, 74] width 6 height 6
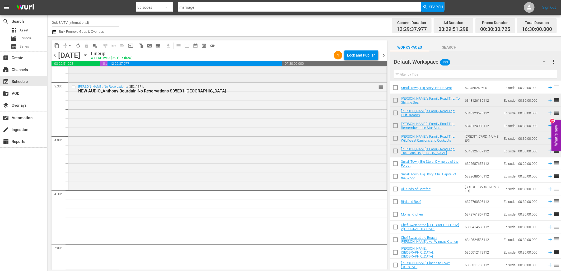
scroll to position [1672, 0]
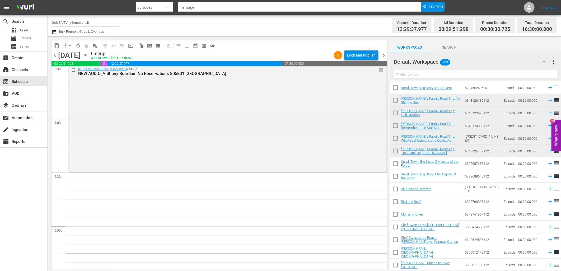
click at [430, 77] on input "text" at bounding box center [475, 74] width 163 height 8
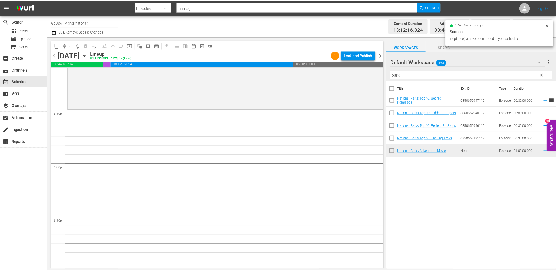
scroll to position [1849, 0]
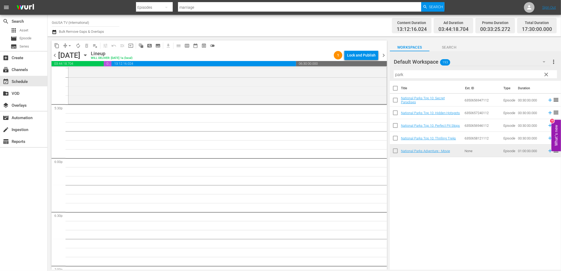
click at [415, 76] on input "park" at bounding box center [475, 74] width 163 height 8
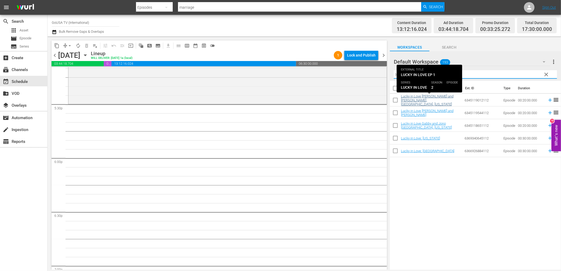
type input "lucky"
click at [426, 101] on link "Lucky in Love [PERSON_NAME] and [PERSON_NAME], [GEOGRAPHIC_DATA], [US_STATE]" at bounding box center [427, 100] width 53 height 12
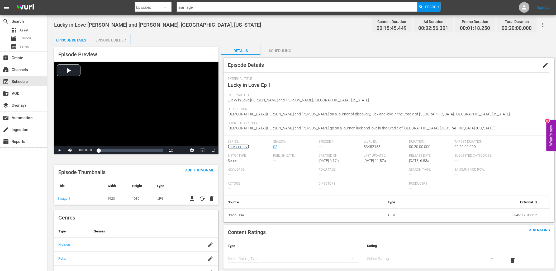
click at [243, 145] on link "Lucky in Love" at bounding box center [239, 146] width 22 height 4
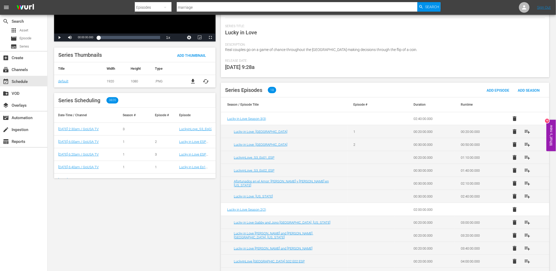
scroll to position [88, 0]
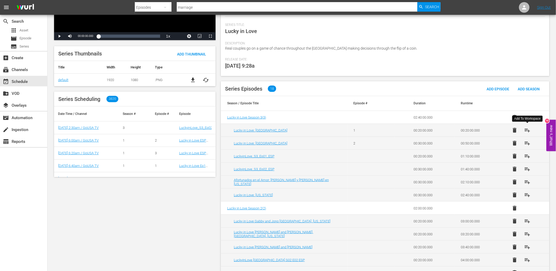
click at [528, 129] on span "playlist_add" at bounding box center [527, 130] width 6 height 6
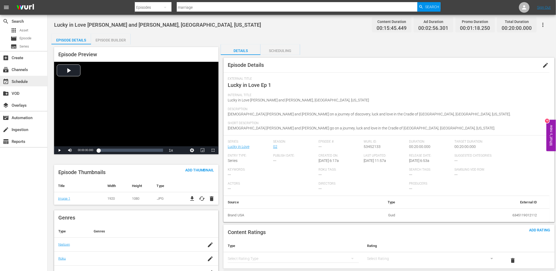
click at [25, 81] on div "event_available Schedule" at bounding box center [15, 80] width 30 height 5
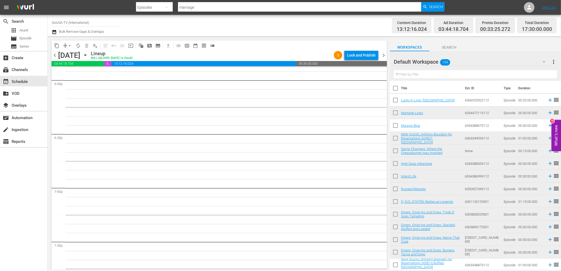
scroll to position [1849, 0]
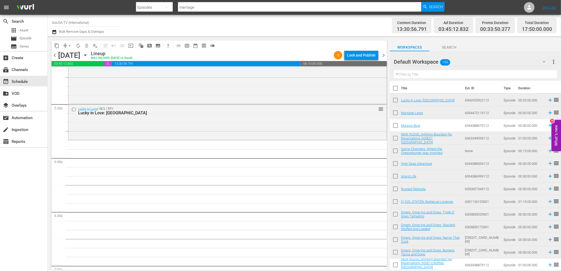
click at [444, 75] on input "text" at bounding box center [475, 74] width 163 height 8
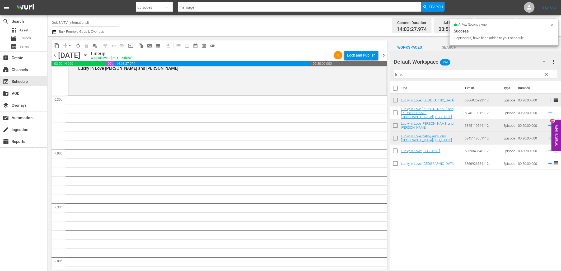
scroll to position [1966, 0]
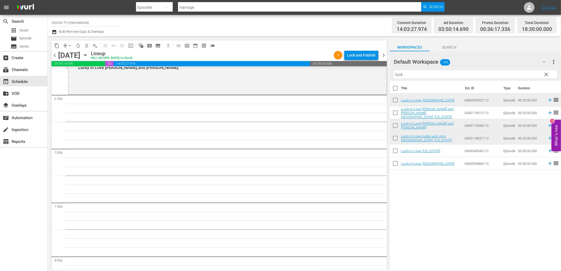
click at [448, 76] on input "luck" at bounding box center [475, 74] width 163 height 8
click at [447, 76] on input "luck" at bounding box center [475, 74] width 163 height 8
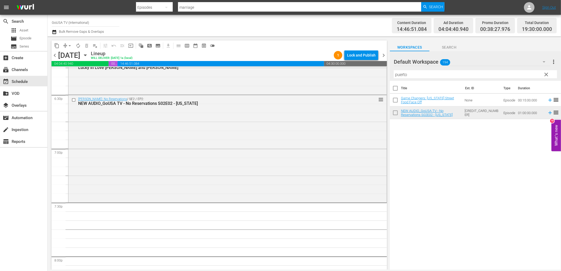
click at [405, 75] on input "puerto" at bounding box center [475, 74] width 163 height 8
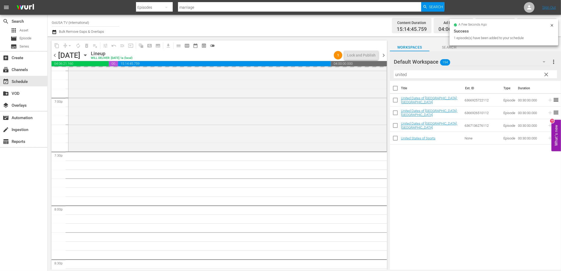
scroll to position [2083, 0]
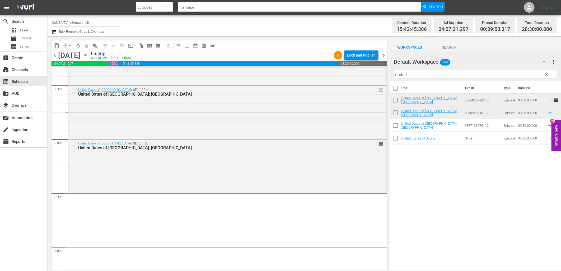
click at [418, 72] on input "united" at bounding box center [475, 74] width 163 height 8
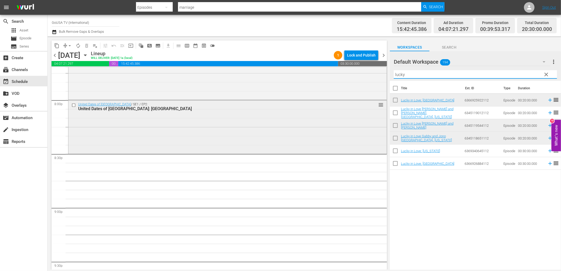
scroll to position [2142, 0]
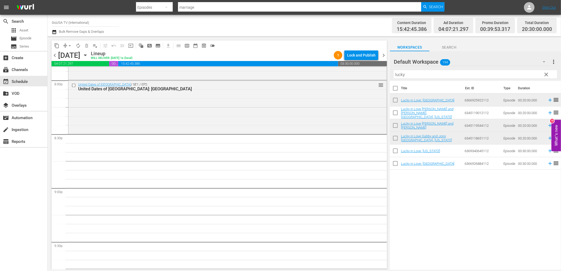
click at [444, 150] on td "Lucky in Love: [US_STATE]" at bounding box center [432, 150] width 62 height 13
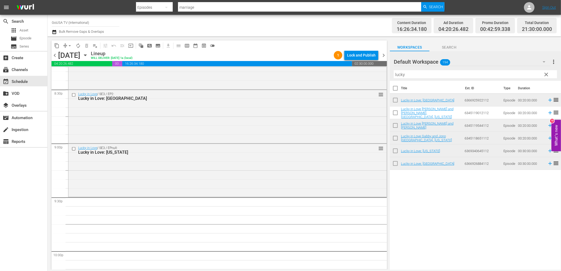
scroll to position [2171, 0]
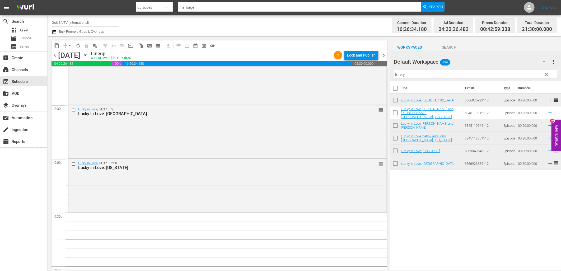
click at [427, 77] on input "lucky" at bounding box center [475, 74] width 163 height 8
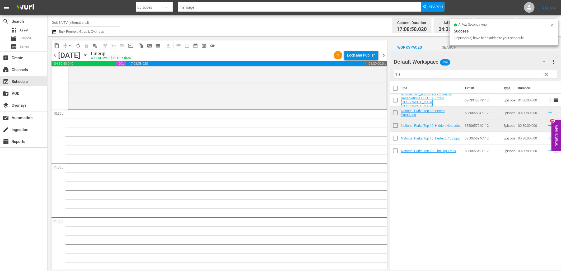
scroll to position [2383, 0]
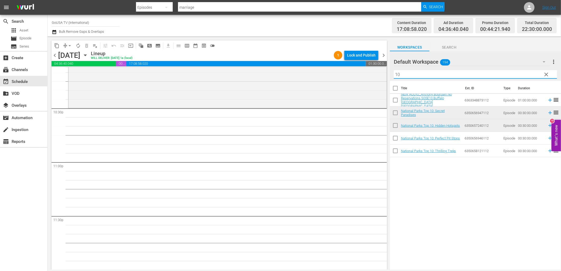
click at [402, 73] on input "10" at bounding box center [475, 74] width 163 height 8
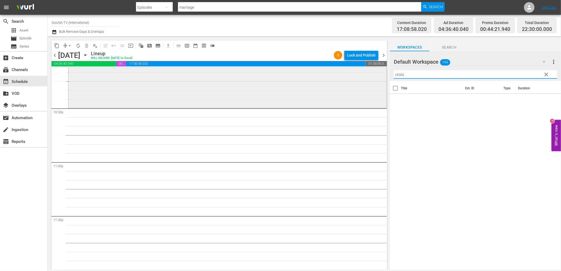
drag, startPoint x: 370, startPoint y: 73, endPoint x: 366, endPoint y: 73, distance: 3.7
click at [366, 73] on div "content_copy compress arrow_drop_down autorenew_outlined delete_forever_outline…" at bounding box center [304, 152] width 513 height 233
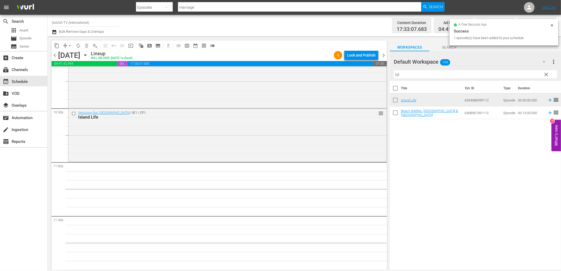
click at [415, 75] on input "isl" at bounding box center [475, 74] width 163 height 8
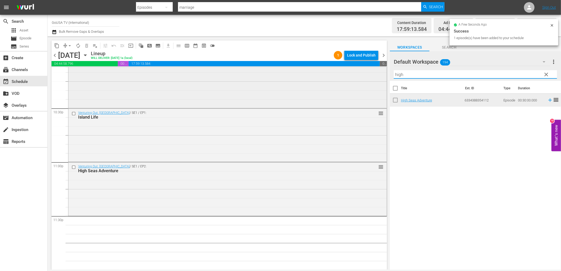
drag, startPoint x: 408, startPoint y: 76, endPoint x: 381, endPoint y: 74, distance: 27.3
click at [380, 73] on div "content_copy compress arrow_drop_down autorenew_outlined delete_forever_outline…" at bounding box center [304, 152] width 513 height 233
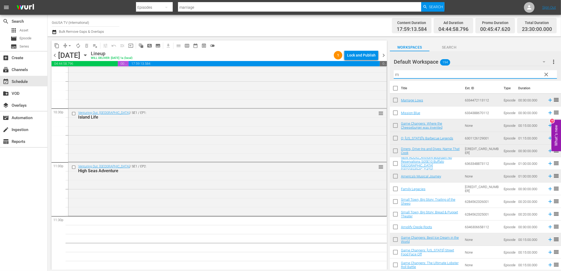
type input "m"
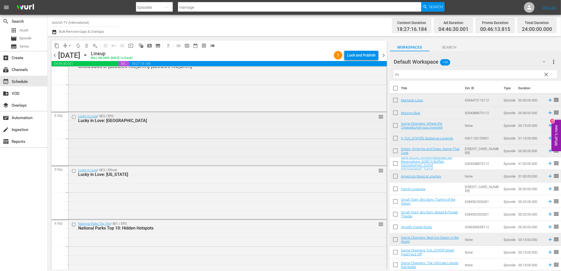
scroll to position [2090, 0]
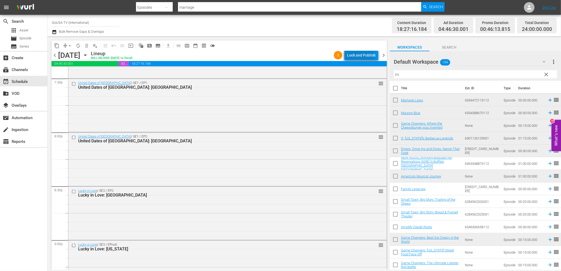
click at [354, 54] on div "Lock and Publish" at bounding box center [361, 55] width 29 height 10
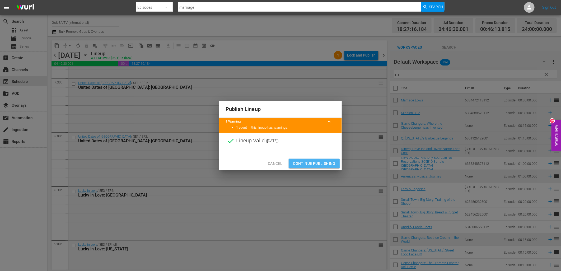
click at [322, 165] on span "Continue Publishing" at bounding box center [314, 163] width 43 height 7
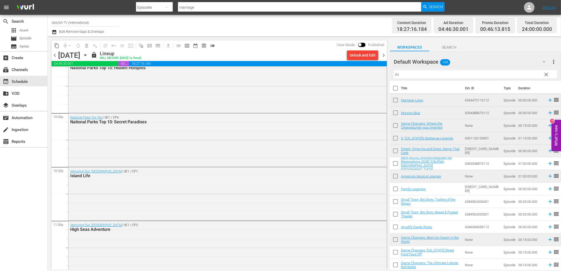
scroll to position [2383, 0]
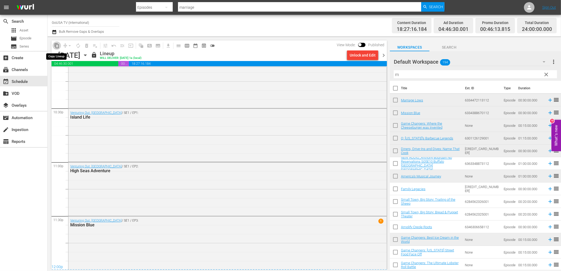
click at [59, 46] on span "content_copy" at bounding box center [56, 45] width 5 height 5
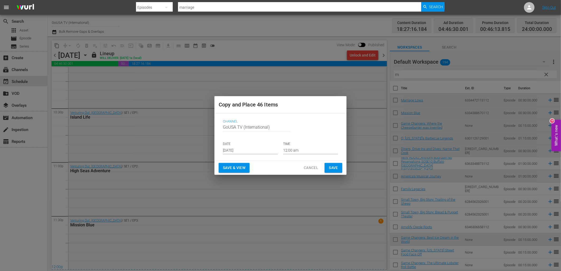
click at [255, 152] on input "[DATE]" at bounding box center [250, 150] width 55 height 8
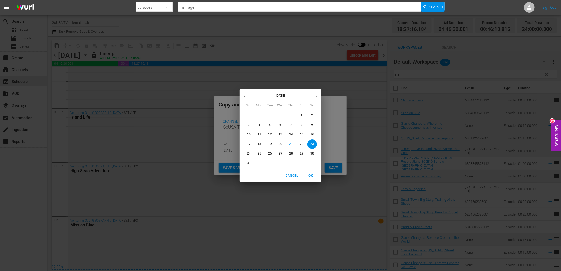
click at [313, 93] on button "button" at bounding box center [316, 96] width 10 height 10
click at [248, 136] on p "14" at bounding box center [249, 134] width 4 height 4
type input "[DATE]"
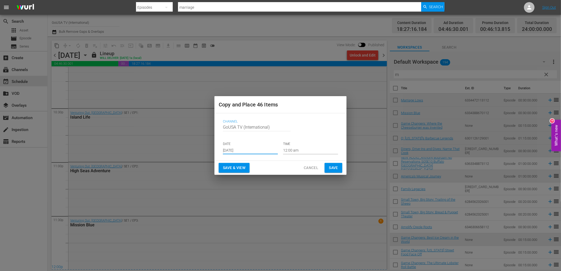
click at [339, 170] on button "Save" at bounding box center [334, 168] width 18 height 10
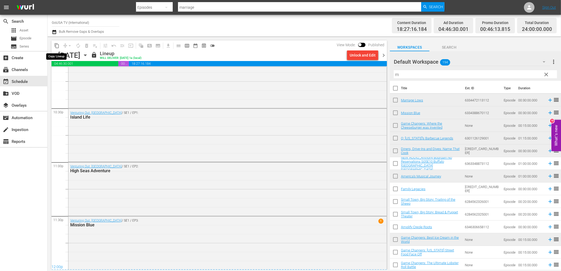
click at [56, 45] on span "content_copy" at bounding box center [56, 45] width 5 height 5
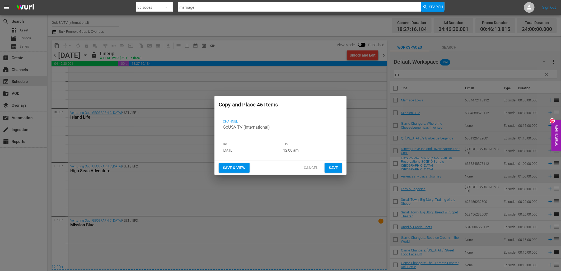
click at [257, 151] on input "[DATE]" at bounding box center [250, 150] width 55 height 8
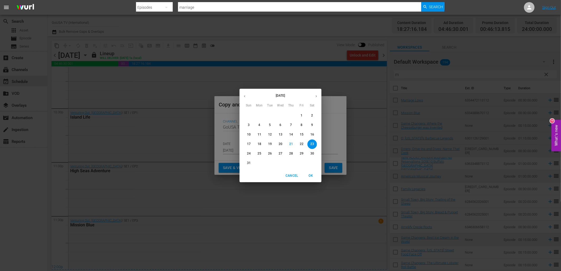
click at [317, 97] on icon "button" at bounding box center [316, 96] width 4 height 4
click at [248, 144] on p "21" at bounding box center [249, 144] width 4 height 4
type input "[DATE]"
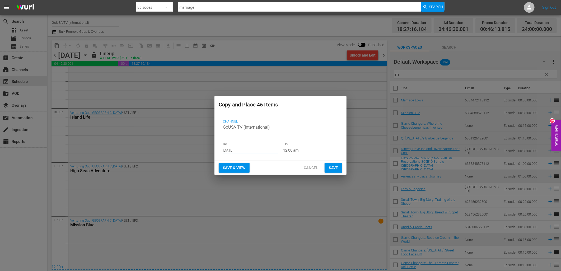
click at [332, 169] on span "Save" at bounding box center [333, 168] width 9 height 7
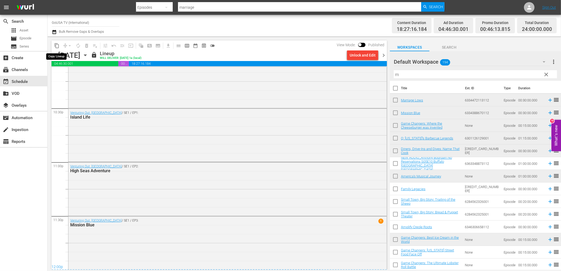
click at [57, 46] on span "content_copy" at bounding box center [56, 45] width 5 height 5
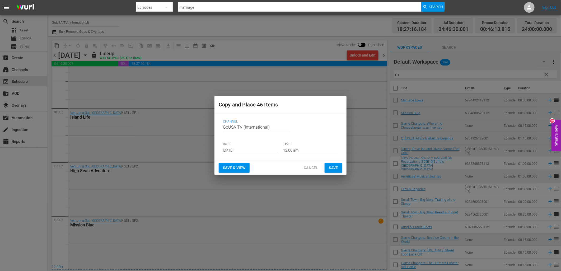
click at [236, 152] on input "[DATE]" at bounding box center [250, 150] width 55 height 8
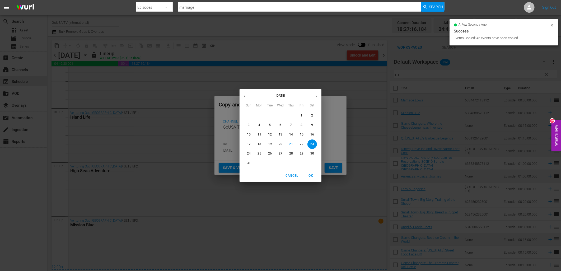
click at [316, 98] on icon "button" at bounding box center [316, 96] width 4 height 4
click at [250, 154] on p "28" at bounding box center [249, 153] width 4 height 4
type input "[DATE]"
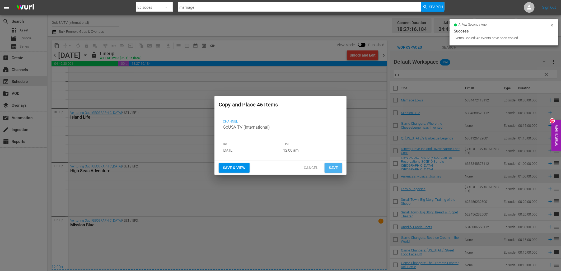
click at [331, 169] on span "Save" at bounding box center [333, 168] width 9 height 7
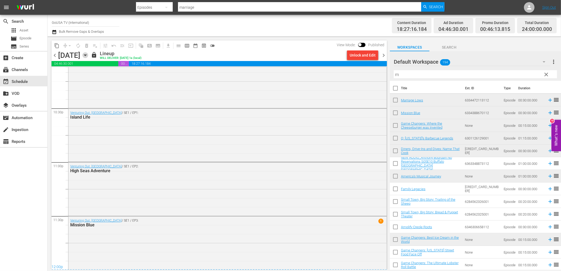
click at [88, 56] on icon "button" at bounding box center [85, 55] width 6 height 6
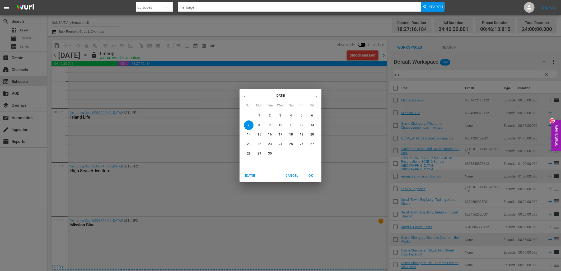
click at [250, 134] on p "14" at bounding box center [249, 134] width 4 height 4
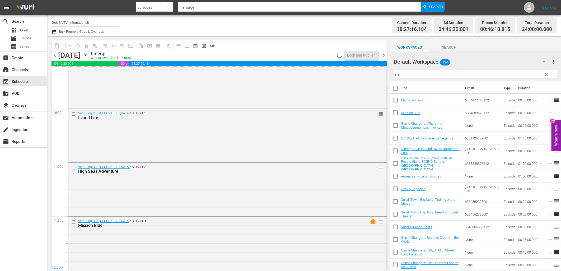
scroll to position [2383, 0]
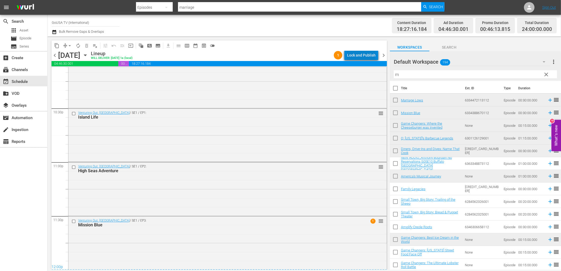
click at [366, 56] on div "Lock and Publish" at bounding box center [361, 55] width 29 height 10
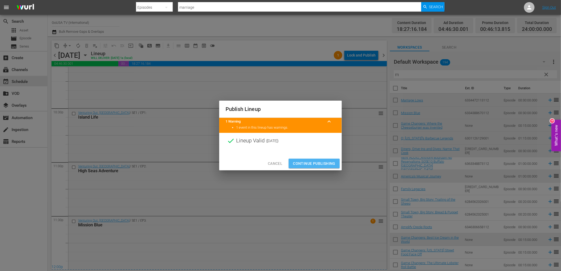
click at [319, 164] on span "Continue Publishing" at bounding box center [314, 163] width 43 height 7
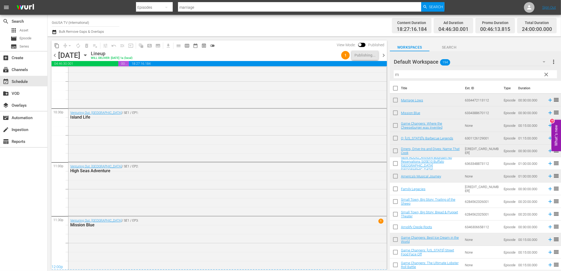
click at [88, 56] on icon "button" at bounding box center [85, 55] width 6 height 6
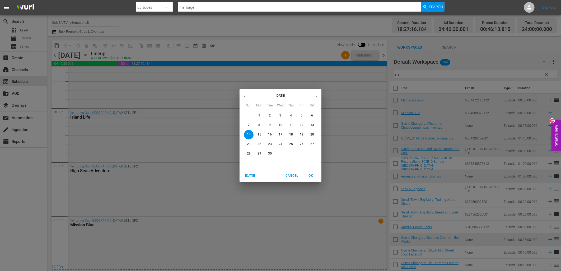
click at [249, 145] on p "21" at bounding box center [249, 144] width 4 height 4
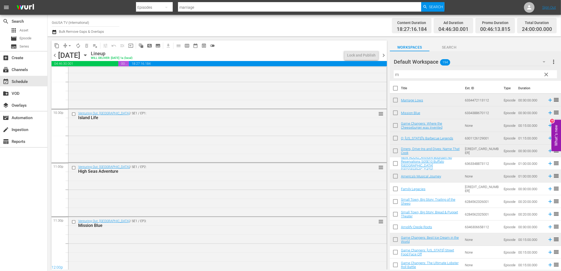
scroll to position [2383, 0]
click at [355, 57] on div "Lock and Publish" at bounding box center [361, 55] width 29 height 10
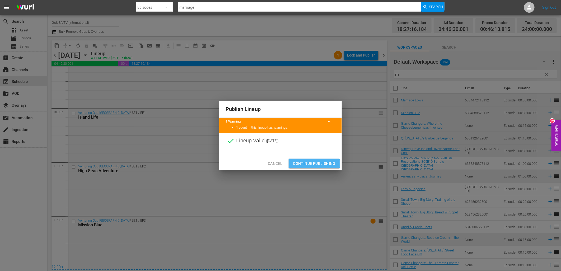
click at [313, 164] on span "Continue Publishing" at bounding box center [314, 163] width 43 height 7
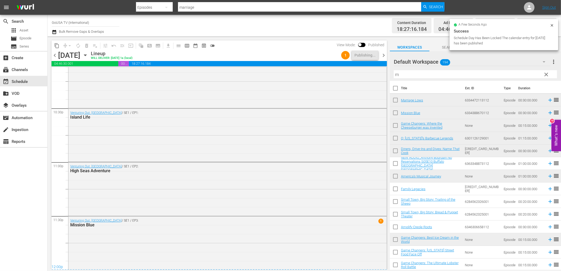
click at [86, 55] on icon "button" at bounding box center [85, 55] width 2 height 1
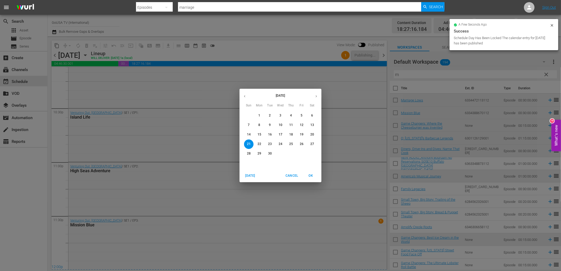
click at [250, 153] on p "28" at bounding box center [249, 153] width 4 height 4
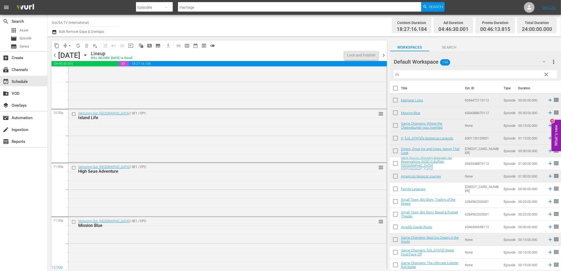
scroll to position [2383, 0]
click at [359, 56] on div "Lock and Publish" at bounding box center [361, 55] width 29 height 10
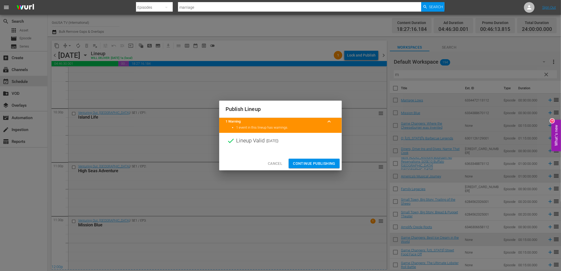
click at [315, 161] on span "Continue Publishing" at bounding box center [314, 163] width 43 height 7
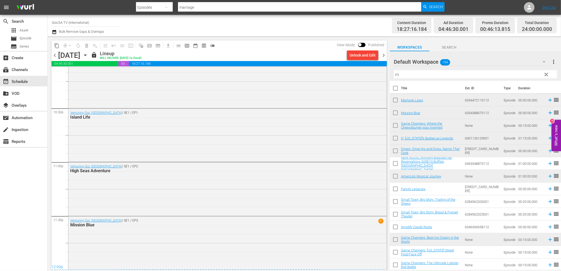
click at [86, 55] on icon "button" at bounding box center [85, 55] width 2 height 1
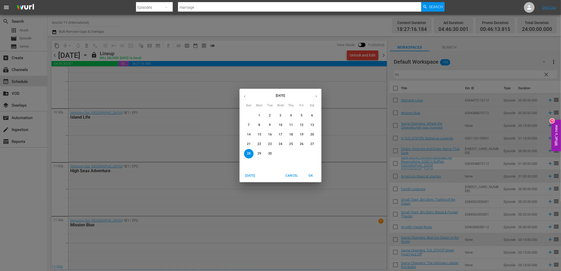
click at [249, 127] on p "7" at bounding box center [249, 125] width 2 height 4
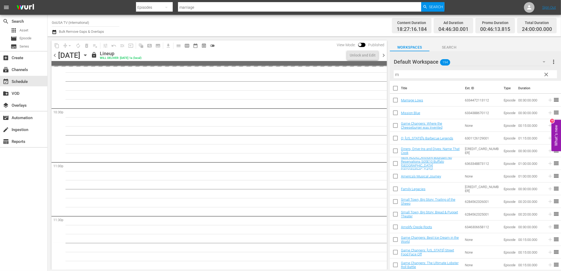
scroll to position [2383, 0]
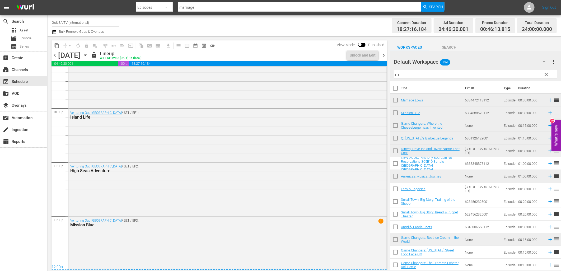
click at [78, 23] on input "GoUSA TV (International)" at bounding box center [86, 22] width 68 height 13
drag, startPoint x: 99, startPoint y: 22, endPoint x: 50, endPoint y: 25, distance: 49.7
click at [50, 25] on div "Channel Title GoUSA TV (International) Bulk Remove Gaps & Overlaps Content Dura…" at bounding box center [304, 26] width 513 height 22
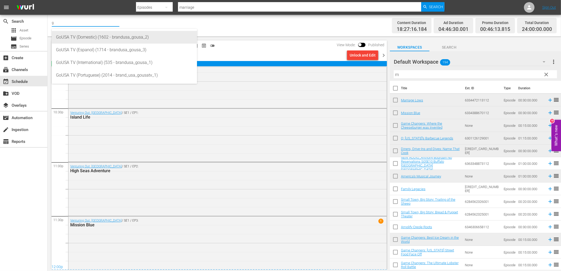
click at [89, 35] on div "GoUSA TV (Domestic) (1602 - brandusa_gousa_2)" at bounding box center [124, 37] width 137 height 13
type input "GoUSA TV (Domestic) (1602 - brandusa_gousa_2)"
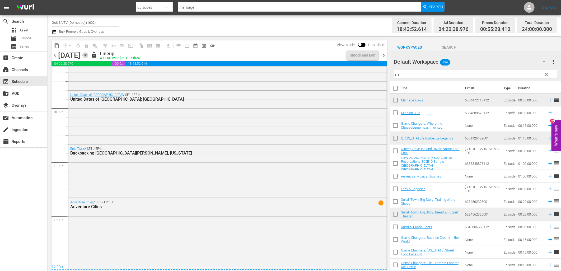
click at [88, 53] on icon "button" at bounding box center [85, 55] width 6 height 6
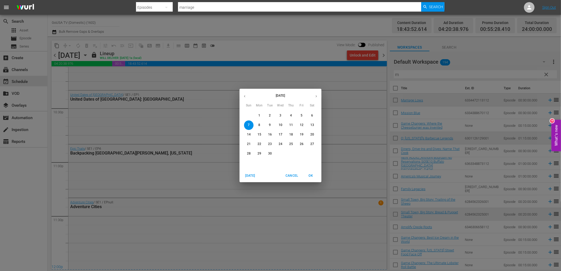
click at [262, 124] on span "8" at bounding box center [260, 125] width 10 height 4
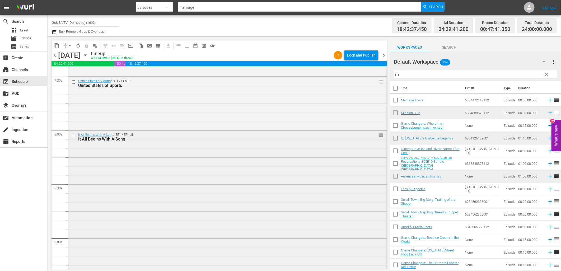
scroll to position [623, 0]
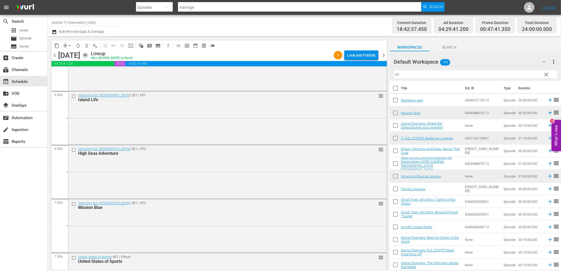
click at [88, 57] on icon "button" at bounding box center [85, 55] width 6 height 6
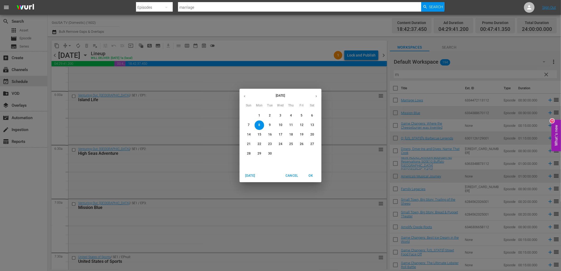
click at [269, 125] on p "9" at bounding box center [270, 125] width 2 height 4
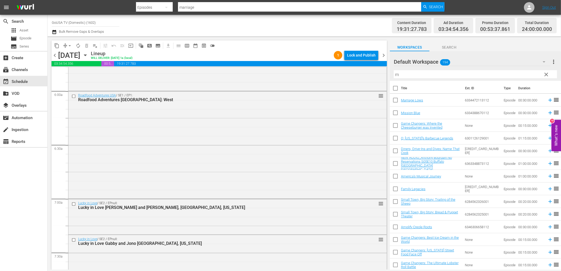
click at [88, 56] on icon "button" at bounding box center [85, 55] width 6 height 6
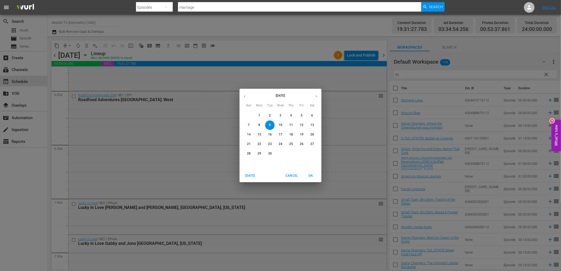
click at [280, 123] on p "10" at bounding box center [281, 125] width 4 height 4
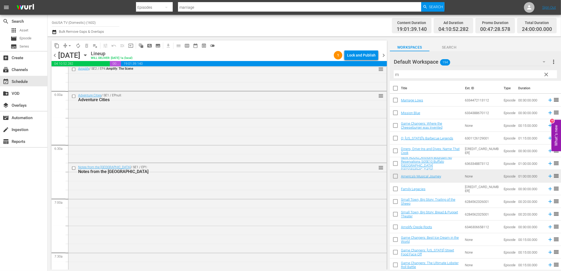
click at [88, 54] on icon "button" at bounding box center [85, 55] width 6 height 6
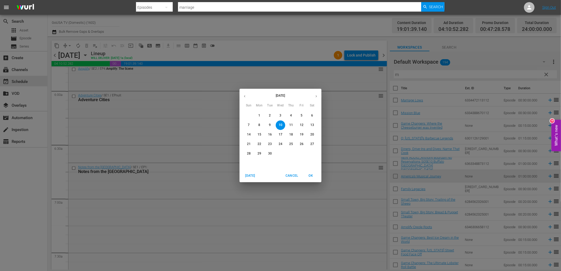
click at [283, 135] on span "17" at bounding box center [281, 134] width 10 height 4
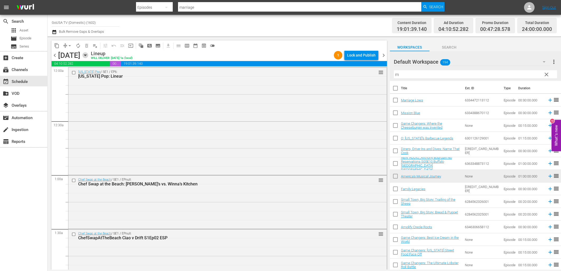
click at [88, 53] on icon "button" at bounding box center [85, 55] width 6 height 6
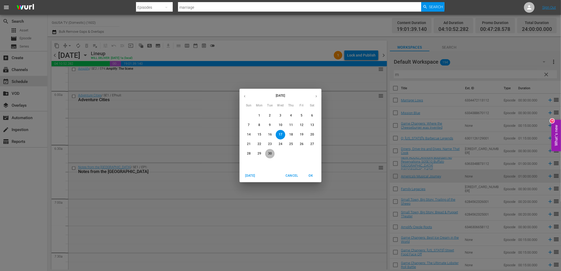
click at [271, 151] on p "30" at bounding box center [270, 153] width 4 height 4
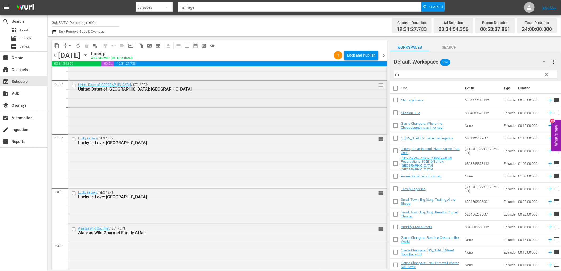
scroll to position [1327, 0]
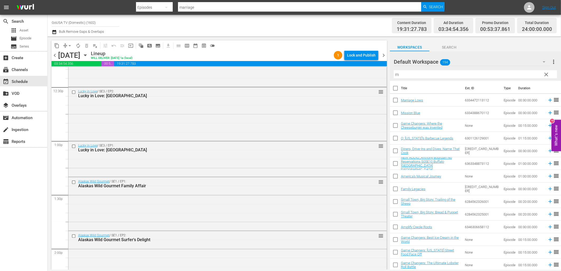
click at [88, 57] on icon "button" at bounding box center [85, 55] width 6 height 6
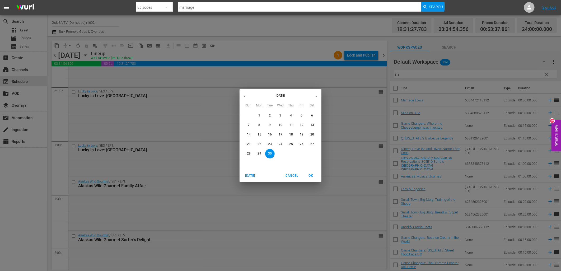
click at [258, 154] on p "29" at bounding box center [259, 153] width 4 height 4
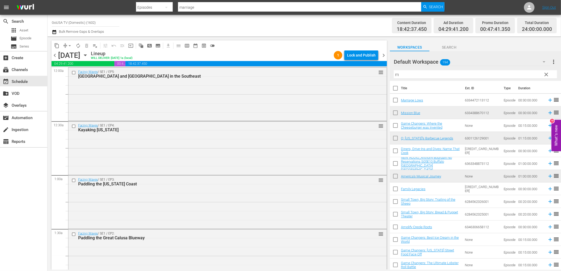
click at [88, 57] on icon "button" at bounding box center [85, 55] width 6 height 6
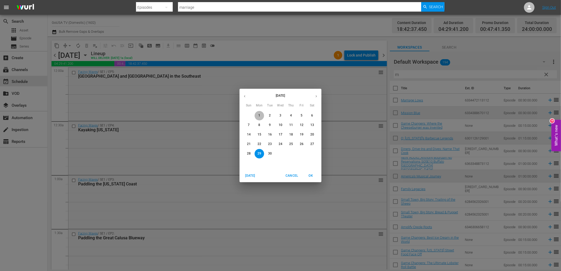
click at [259, 114] on p "1" at bounding box center [259, 115] width 2 height 4
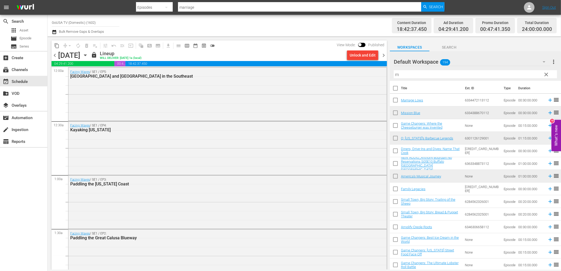
click at [86, 55] on icon "button" at bounding box center [85, 55] width 2 height 1
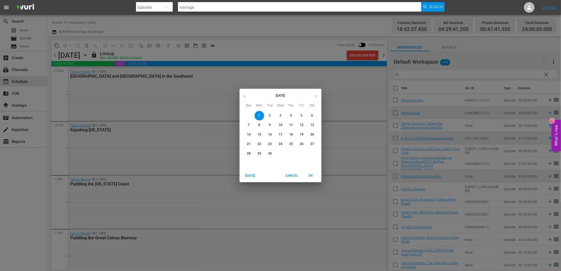
click at [384, 55] on div "September 2025 Sun Mon Tue Wed Thu Fri Sat 31 1 2 3 4 5 6 7 8 9 10 11 12 13 14 …" at bounding box center [280, 135] width 561 height 271
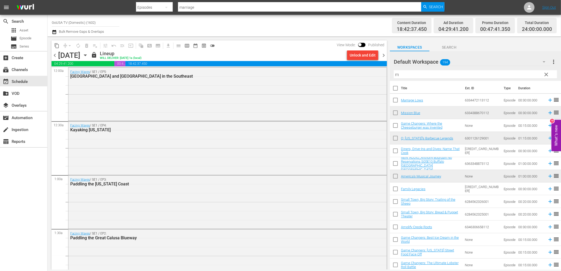
click at [383, 55] on span "chevron_right" at bounding box center [383, 55] width 7 height 7
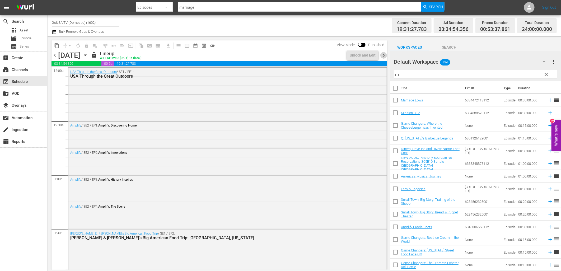
click at [383, 55] on span "chevron_right" at bounding box center [383, 55] width 7 height 7
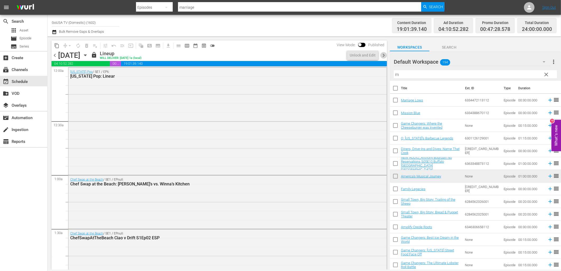
click at [383, 55] on span "chevron_right" at bounding box center [383, 55] width 7 height 7
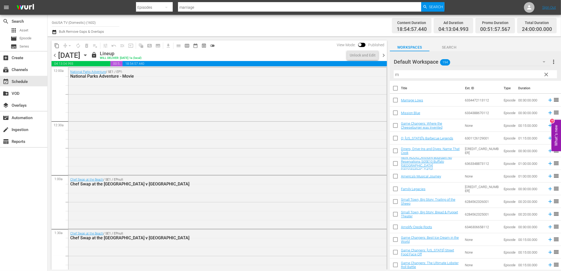
click at [383, 55] on span "chevron_right" at bounding box center [383, 55] width 7 height 7
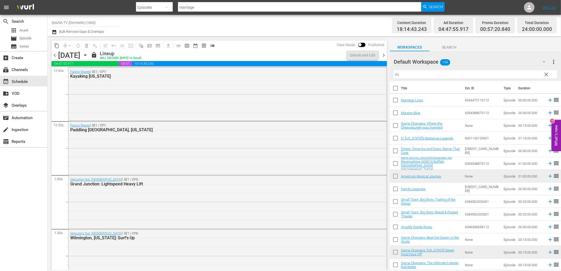
click at [383, 55] on span "chevron_right" at bounding box center [383, 55] width 7 height 7
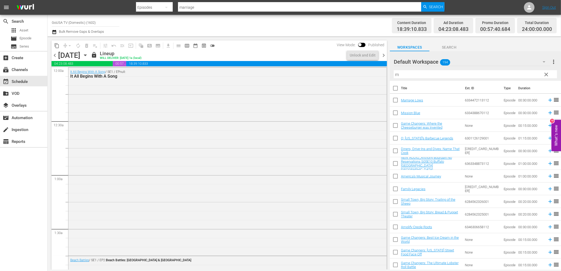
click at [383, 55] on span "chevron_right" at bounding box center [383, 55] width 7 height 7
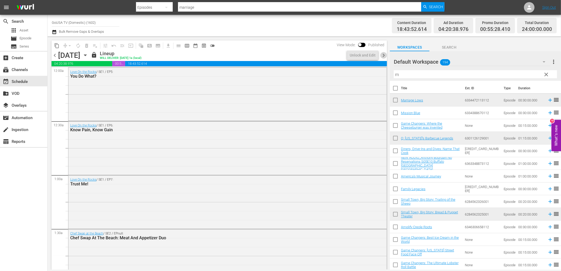
click at [383, 55] on span "chevron_right" at bounding box center [383, 55] width 7 height 7
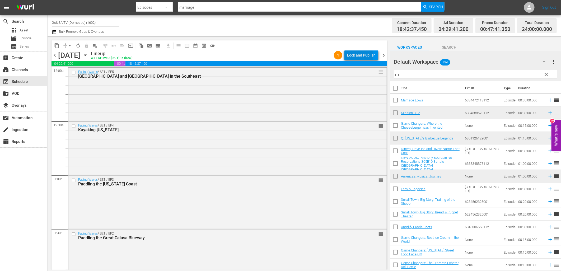
click at [357, 55] on div "Lock and Publish" at bounding box center [361, 55] width 29 height 10
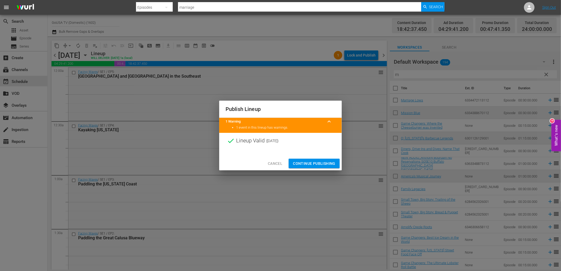
click at [320, 162] on span "Continue Publishing" at bounding box center [314, 163] width 43 height 7
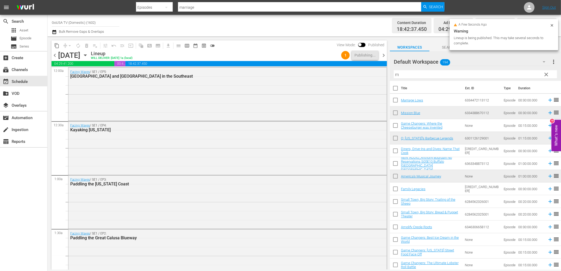
click at [383, 57] on span "chevron_right" at bounding box center [383, 55] width 7 height 7
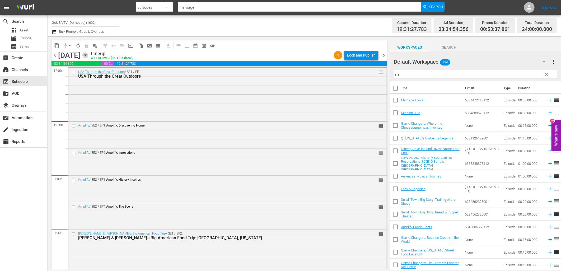
click at [88, 57] on icon "button" at bounding box center [85, 55] width 6 height 6
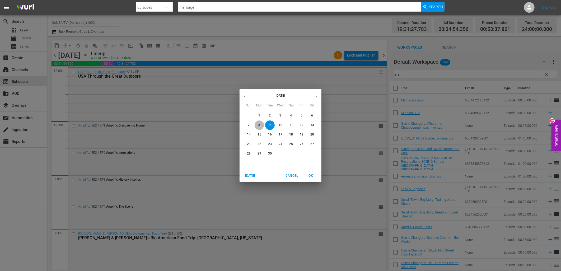
click at [259, 126] on p "8" at bounding box center [259, 125] width 2 height 4
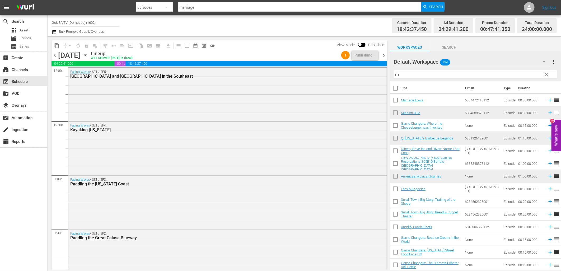
click at [86, 55] on icon "button" at bounding box center [85, 55] width 2 height 1
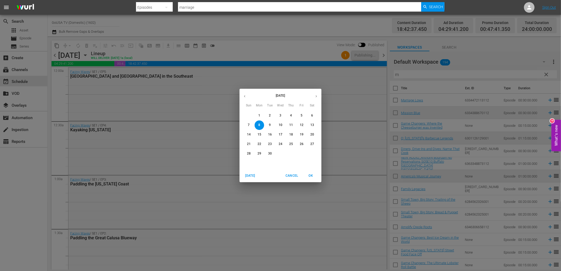
click at [257, 135] on p "15" at bounding box center [259, 134] width 4 height 4
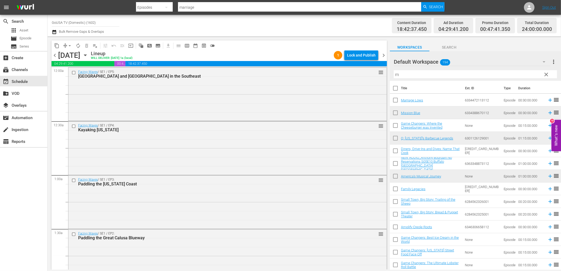
click at [357, 56] on div "Lock and Publish" at bounding box center [361, 55] width 29 height 10
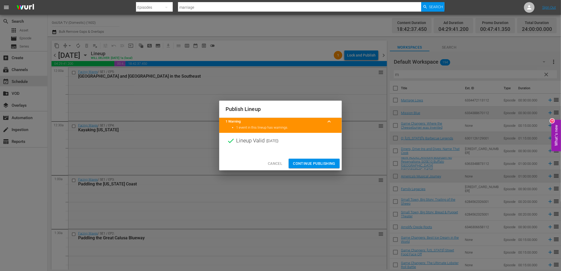
click at [319, 160] on button "Continue Publishing" at bounding box center [314, 164] width 51 height 10
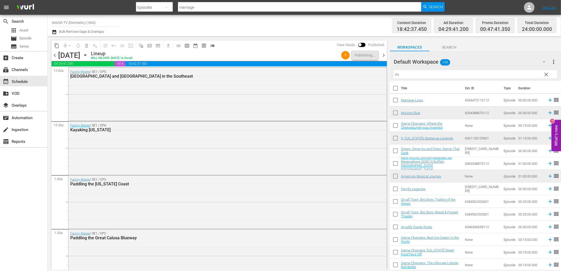
click at [88, 56] on icon "button" at bounding box center [85, 55] width 6 height 6
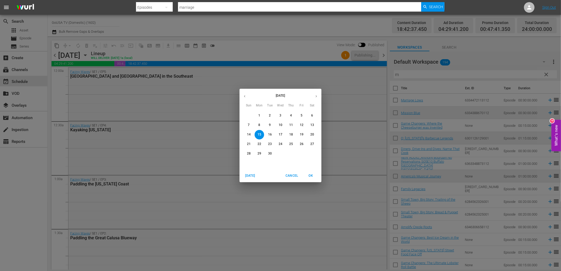
click at [258, 145] on p "22" at bounding box center [259, 144] width 4 height 4
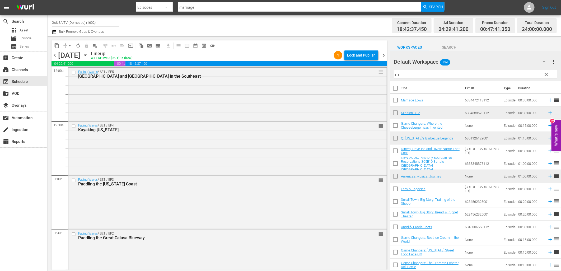
click at [367, 57] on div "Lock and Publish" at bounding box center [361, 55] width 29 height 10
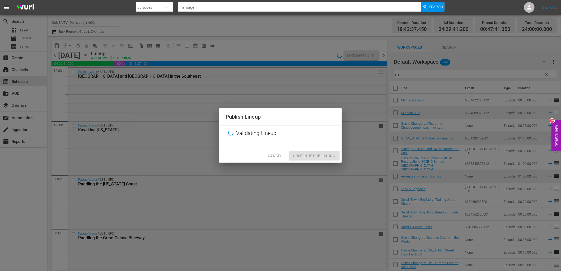
click at [146, 56] on div "Publish Lineup Validating Lineup Cancel Continue Publishing" at bounding box center [280, 135] width 561 height 271
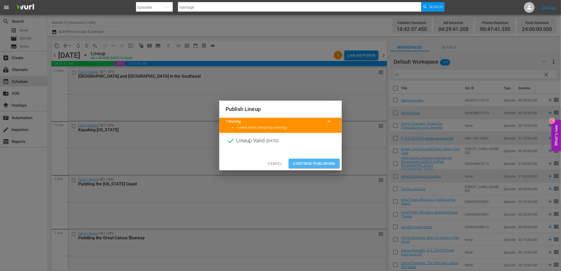
click at [312, 164] on span "Continue Publishing" at bounding box center [314, 163] width 43 height 7
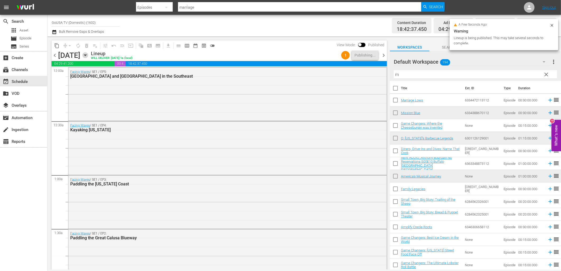
click at [88, 56] on icon "button" at bounding box center [85, 55] width 6 height 6
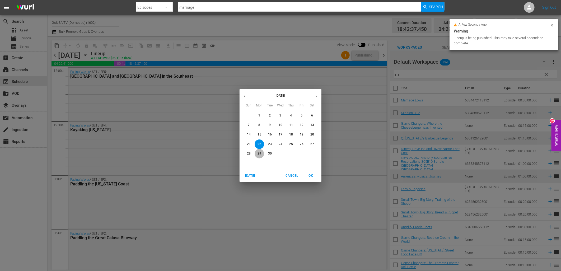
click at [259, 154] on p "29" at bounding box center [259, 153] width 4 height 4
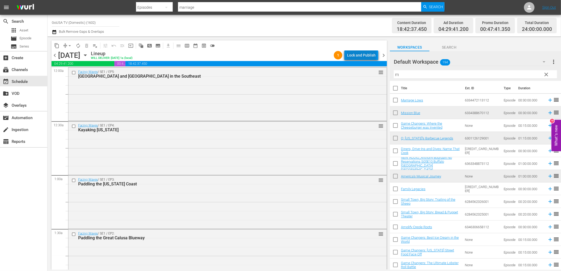
click at [363, 55] on div "Lock and Publish" at bounding box center [361, 55] width 29 height 10
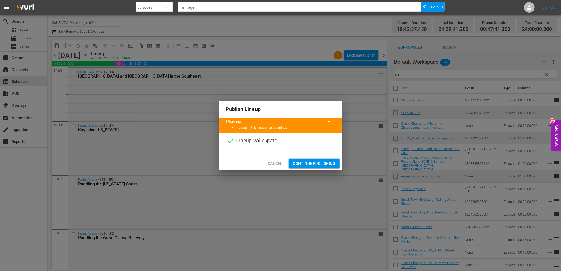
click at [327, 160] on span "Continue Publishing" at bounding box center [314, 163] width 43 height 7
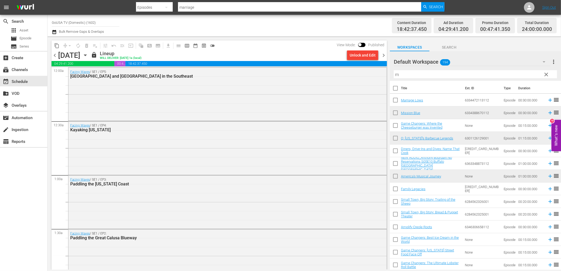
click at [88, 56] on icon "button" at bounding box center [85, 55] width 6 height 6
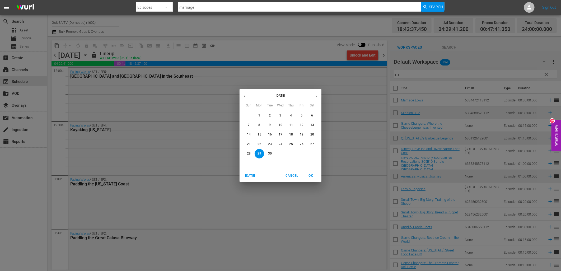
click at [269, 125] on p "9" at bounding box center [270, 125] width 2 height 4
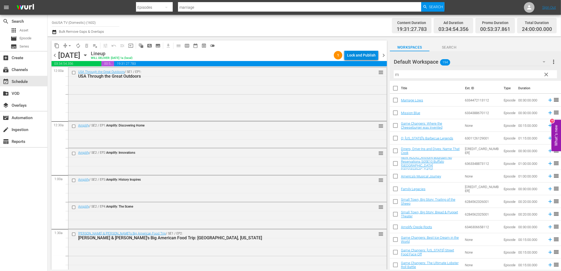
click at [365, 56] on div "Lock and Publish" at bounding box center [361, 55] width 29 height 10
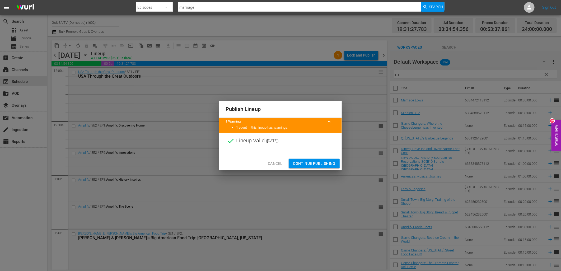
click at [315, 163] on span "Continue Publishing" at bounding box center [314, 163] width 43 height 7
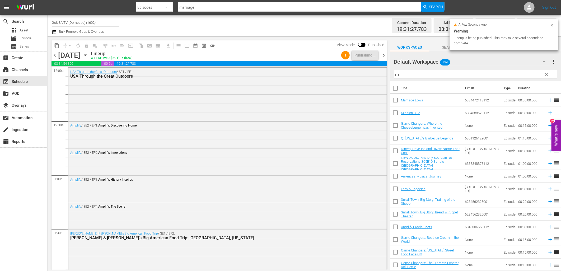
click at [88, 56] on icon "button" at bounding box center [85, 55] width 6 height 6
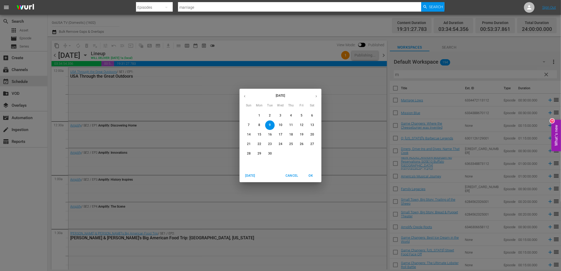
click at [271, 135] on p "16" at bounding box center [270, 134] width 4 height 4
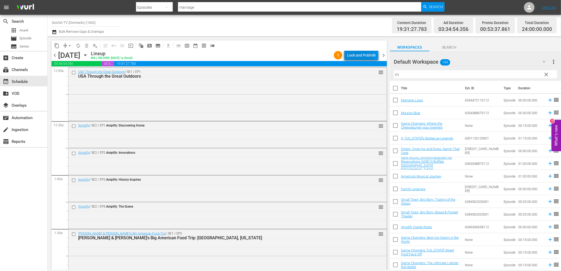
click at [358, 57] on div "Lock and Publish" at bounding box center [361, 55] width 29 height 10
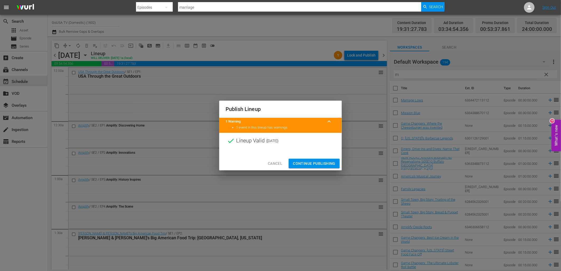
click at [320, 166] on span "Continue Publishing" at bounding box center [314, 163] width 43 height 7
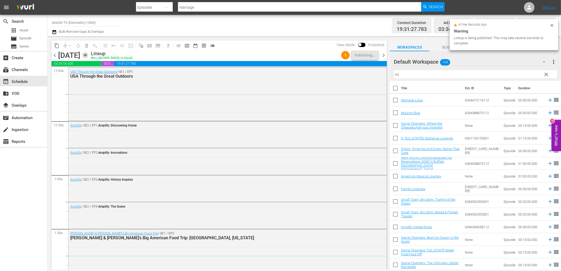
click at [86, 55] on icon "button" at bounding box center [85, 55] width 2 height 1
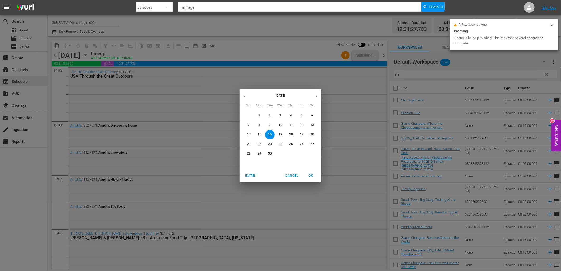
click at [270, 144] on p "23" at bounding box center [270, 144] width 4 height 4
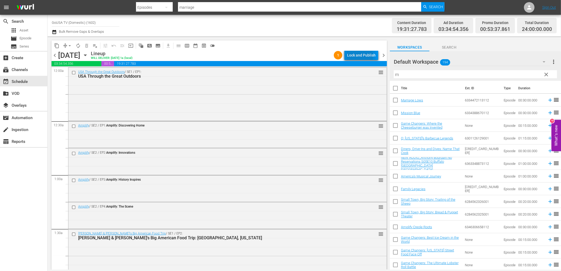
click at [355, 56] on div "Lock and Publish" at bounding box center [361, 55] width 29 height 10
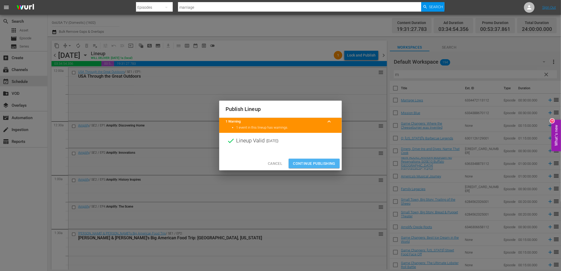
click at [322, 163] on span "Continue Publishing" at bounding box center [314, 163] width 43 height 7
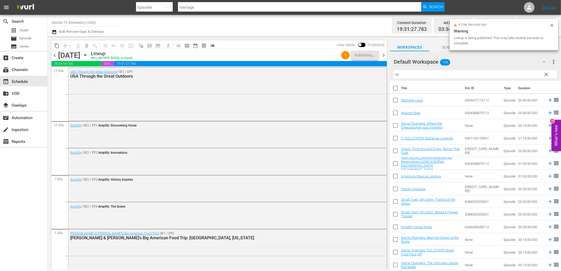
click at [88, 53] on icon "button" at bounding box center [85, 55] width 6 height 6
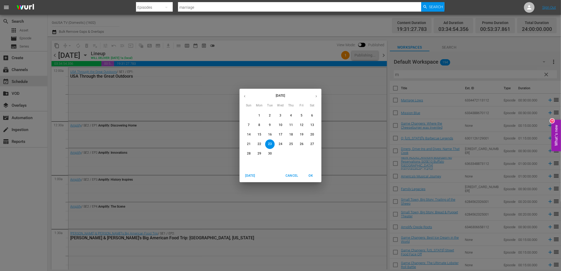
click at [271, 154] on p "30" at bounding box center [270, 153] width 4 height 4
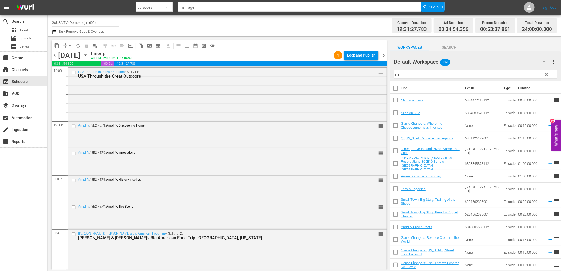
click at [362, 57] on div "Lock and Publish" at bounding box center [361, 55] width 29 height 10
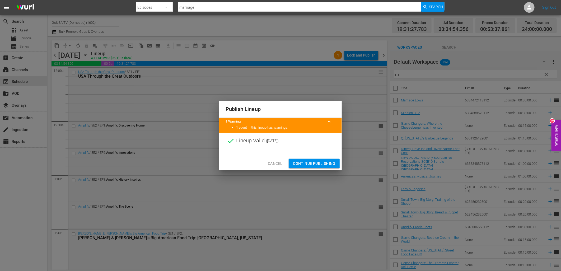
click at [321, 163] on span "Continue Publishing" at bounding box center [314, 163] width 43 height 7
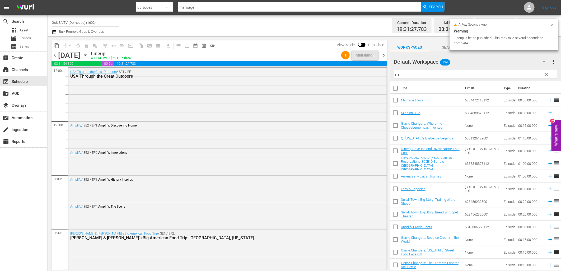
click at [86, 56] on icon "button" at bounding box center [85, 55] width 2 height 1
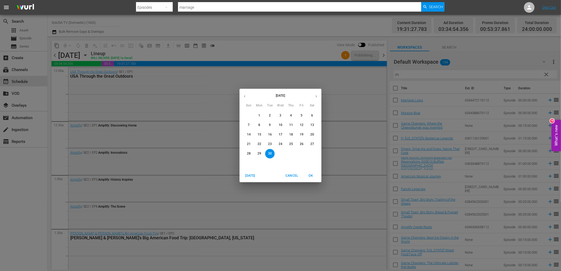
click at [281, 117] on p "3" at bounding box center [280, 115] width 2 height 4
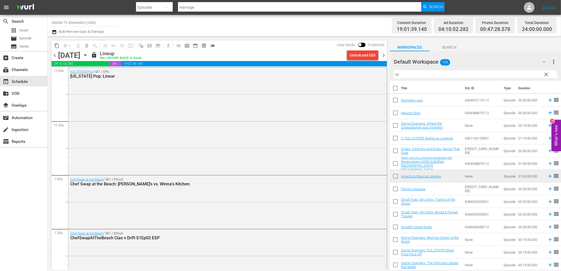
click at [88, 52] on icon "button" at bounding box center [85, 55] width 6 height 6
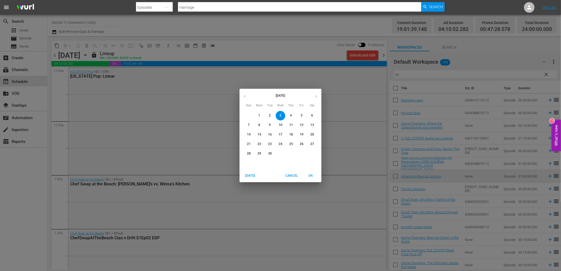
click at [279, 123] on p "10" at bounding box center [281, 125] width 4 height 4
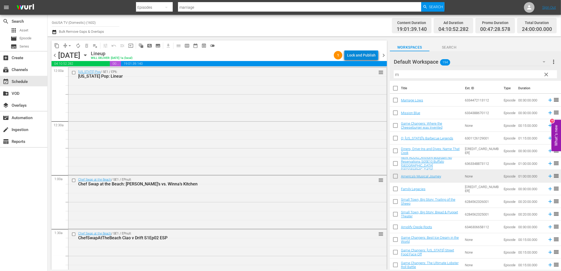
click at [363, 58] on div "Lock and Publish" at bounding box center [361, 55] width 29 height 10
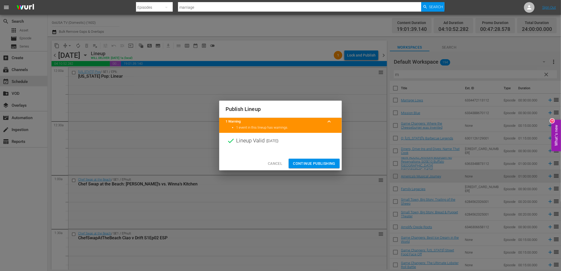
click at [313, 164] on span "Continue Publishing" at bounding box center [314, 163] width 43 height 7
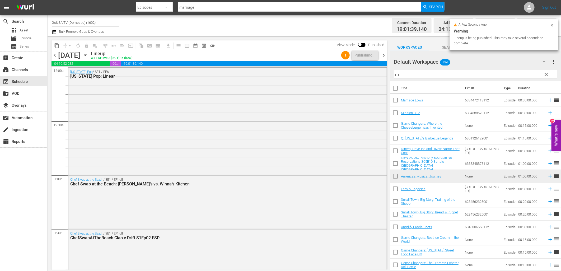
click at [88, 55] on icon "button" at bounding box center [85, 55] width 6 height 6
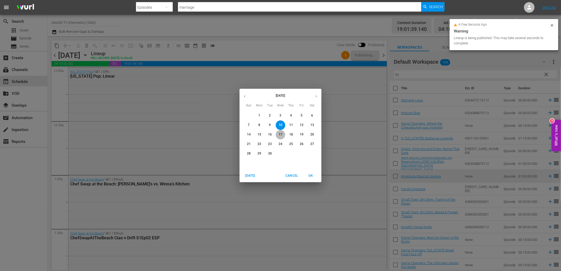
click at [281, 135] on p "17" at bounding box center [281, 134] width 4 height 4
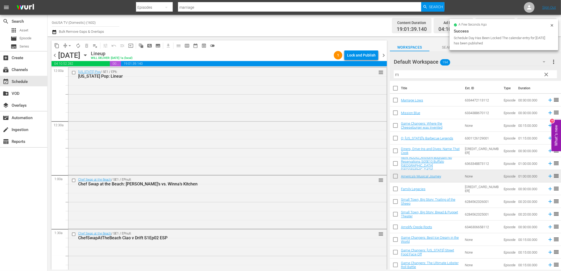
click at [362, 56] on div "Lock and Publish" at bounding box center [361, 55] width 29 height 10
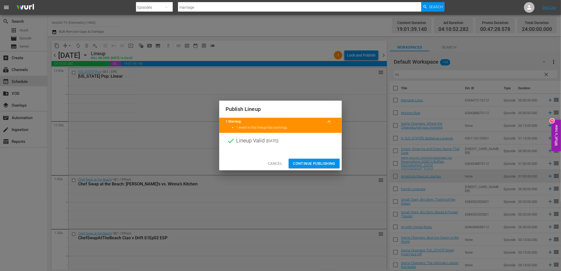
click at [316, 162] on span "Continue Publishing" at bounding box center [314, 163] width 43 height 7
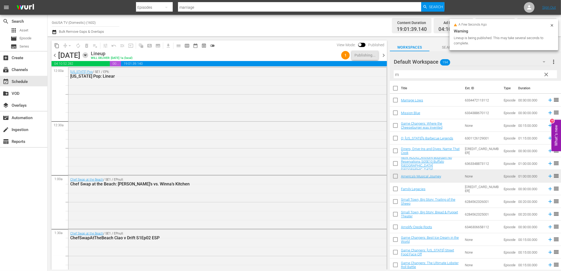
click at [88, 56] on icon "button" at bounding box center [85, 55] width 6 height 6
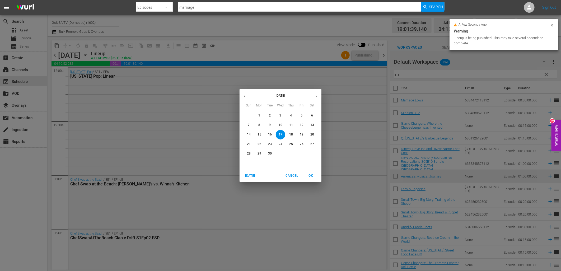
click at [280, 145] on p "24" at bounding box center [281, 144] width 4 height 4
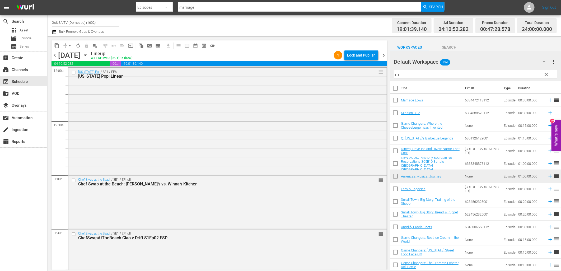
click at [359, 55] on div "Lock and Publish" at bounding box center [361, 55] width 29 height 10
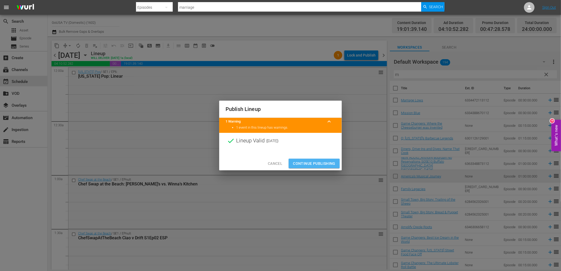
click at [318, 163] on span "Continue Publishing" at bounding box center [314, 163] width 43 height 7
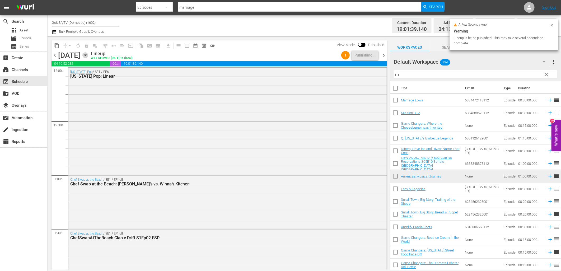
click at [88, 56] on icon "button" at bounding box center [85, 55] width 6 height 6
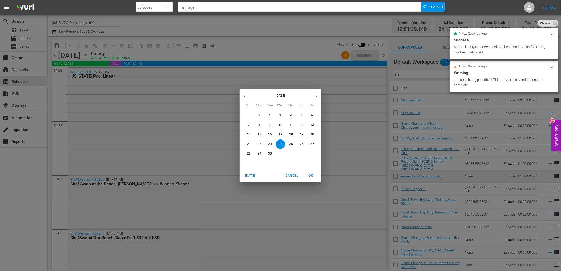
click at [292, 125] on p "11" at bounding box center [291, 125] width 4 height 4
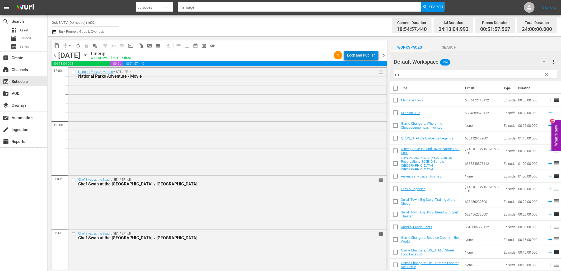
click at [360, 56] on div "Lock and Publish" at bounding box center [361, 55] width 29 height 10
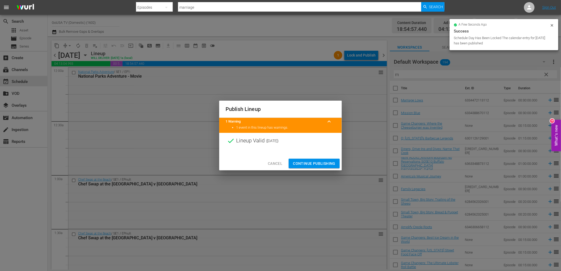
click at [317, 161] on span "Continue Publishing" at bounding box center [314, 163] width 43 height 7
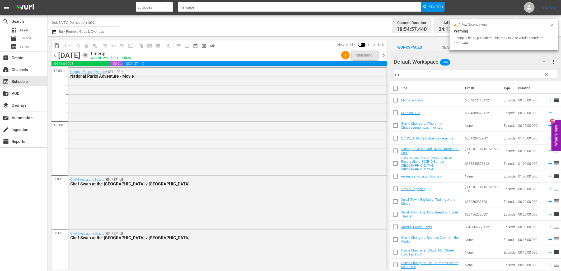
click at [88, 56] on icon "button" at bounding box center [85, 55] width 6 height 6
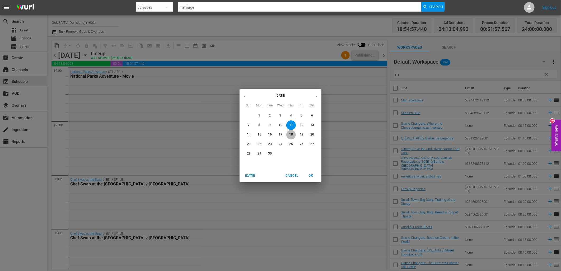
click at [292, 138] on button "18" at bounding box center [291, 135] width 10 height 10
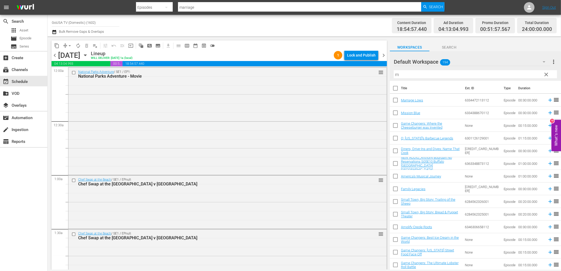
click at [360, 58] on div "Lock and Publish" at bounding box center [361, 55] width 29 height 10
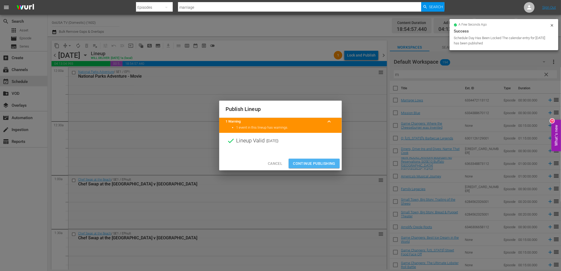
click at [324, 164] on span "Continue Publishing" at bounding box center [314, 163] width 43 height 7
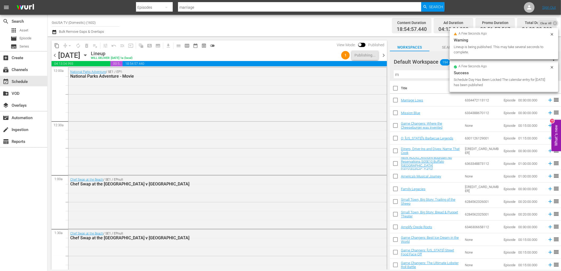
click at [88, 56] on icon "button" at bounding box center [85, 55] width 6 height 6
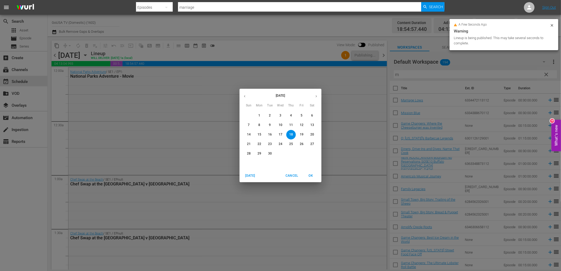
click at [290, 145] on p "25" at bounding box center [291, 144] width 4 height 4
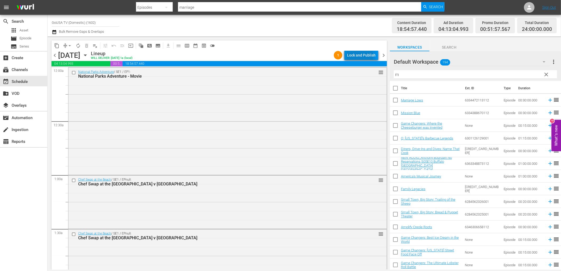
click at [357, 56] on div "Lock and Publish" at bounding box center [361, 55] width 29 height 10
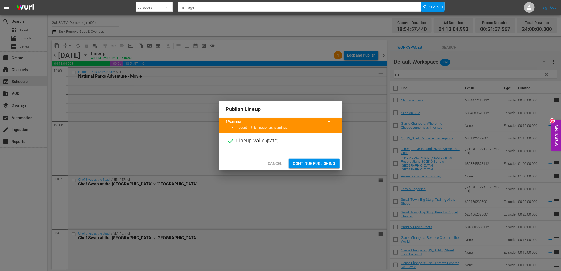
click at [320, 162] on span "Continue Publishing" at bounding box center [314, 163] width 43 height 7
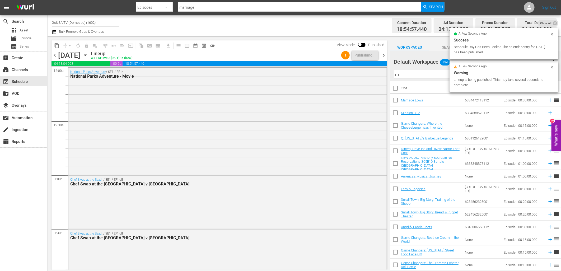
click at [86, 55] on icon "button" at bounding box center [85, 55] width 2 height 1
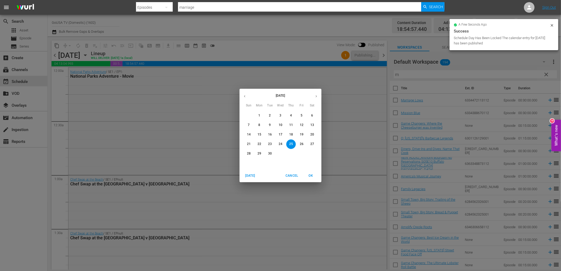
click at [303, 123] on p "12" at bounding box center [302, 125] width 4 height 4
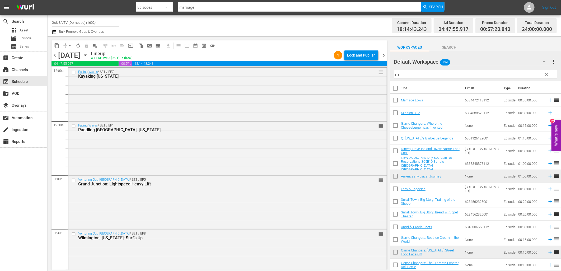
click at [357, 57] on div "Lock and Publish" at bounding box center [361, 55] width 29 height 10
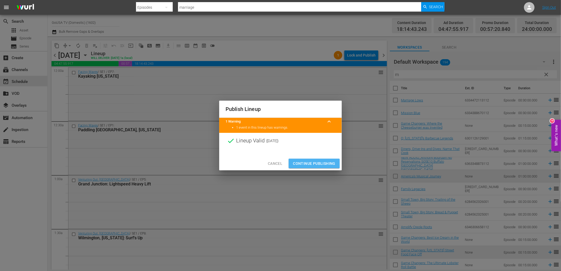
click at [316, 163] on span "Continue Publishing" at bounding box center [314, 163] width 43 height 7
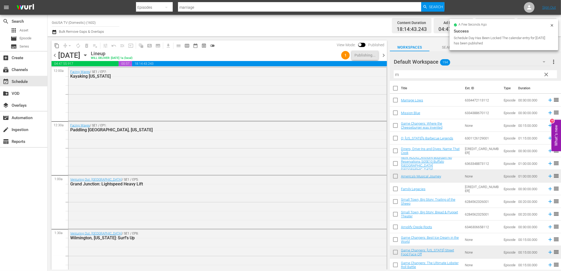
click at [88, 54] on icon "button" at bounding box center [85, 55] width 6 height 6
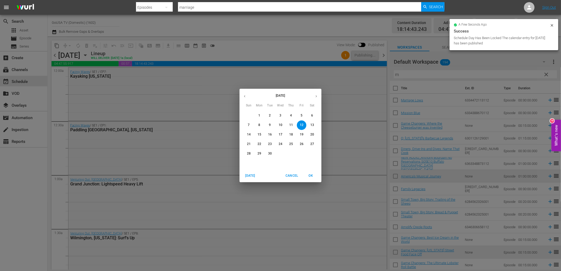
click at [303, 136] on p "19" at bounding box center [302, 134] width 4 height 4
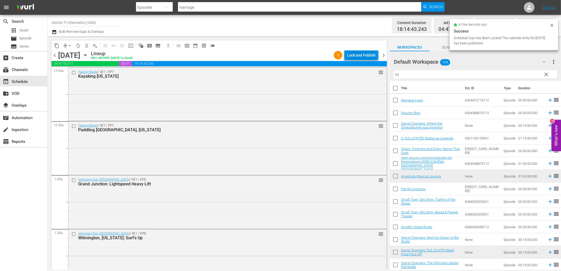
click at [358, 57] on div "Lock and Publish" at bounding box center [361, 55] width 29 height 10
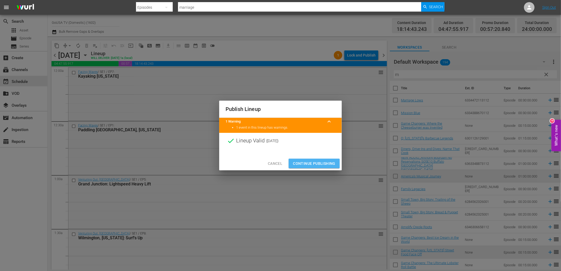
click at [315, 163] on span "Continue Publishing" at bounding box center [314, 163] width 43 height 7
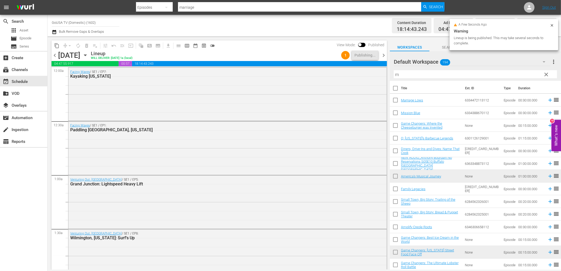
click at [86, 56] on icon "button" at bounding box center [85, 55] width 2 height 1
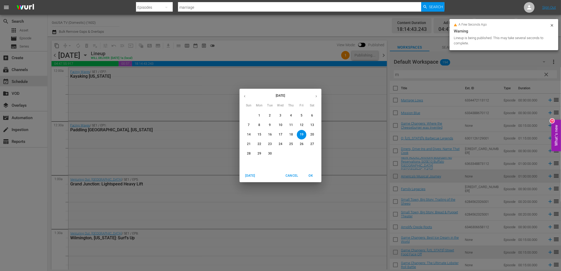
click at [303, 145] on p "26" at bounding box center [302, 144] width 4 height 4
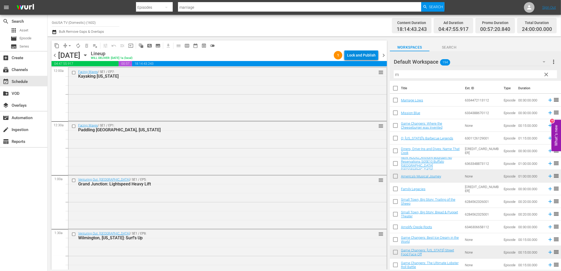
click at [357, 55] on div "Lock and Publish" at bounding box center [361, 55] width 29 height 10
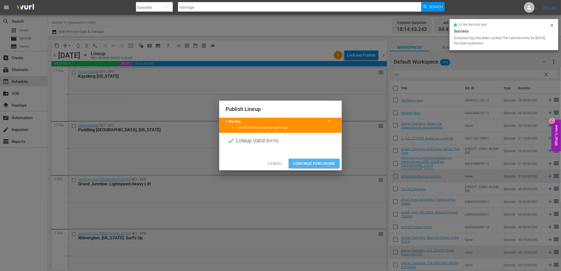
click at [314, 160] on button "Continue Publishing" at bounding box center [314, 164] width 51 height 10
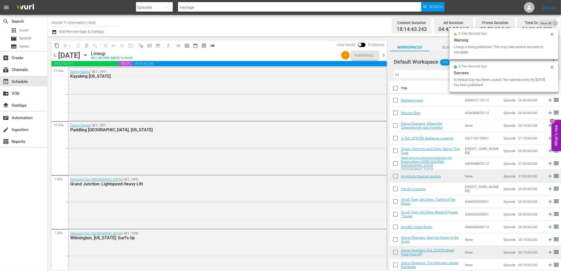
click at [88, 56] on icon "button" at bounding box center [85, 55] width 6 height 6
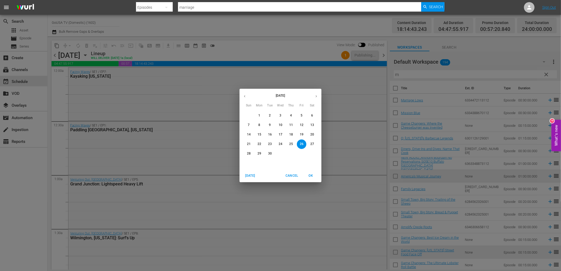
click at [313, 126] on p "13" at bounding box center [312, 125] width 4 height 4
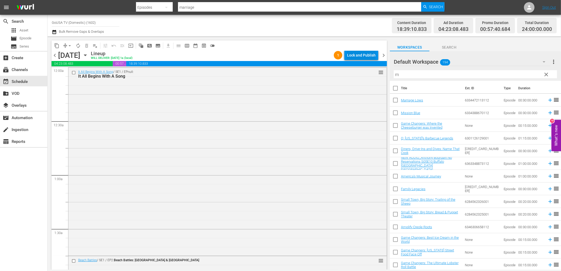
click at [365, 53] on div "Lock and Publish" at bounding box center [361, 55] width 29 height 10
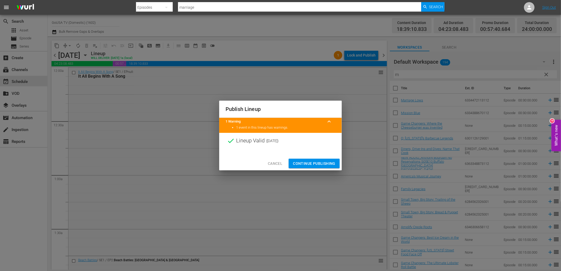
click at [316, 162] on span "Continue Publishing" at bounding box center [314, 163] width 43 height 7
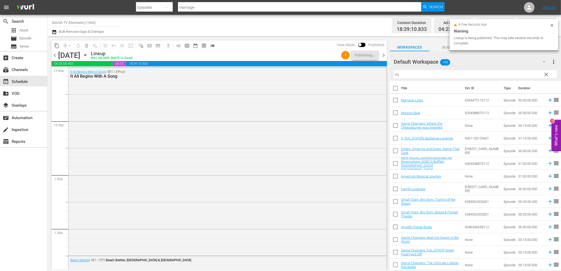
click at [88, 56] on icon "button" at bounding box center [85, 55] width 6 height 6
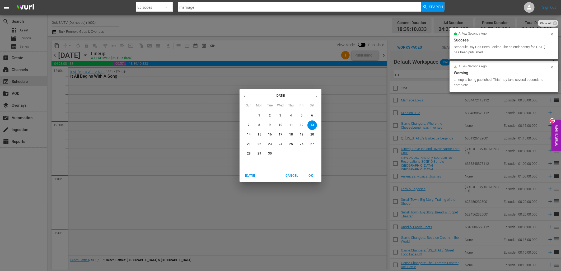
click at [312, 137] on button "20" at bounding box center [312, 135] width 10 height 10
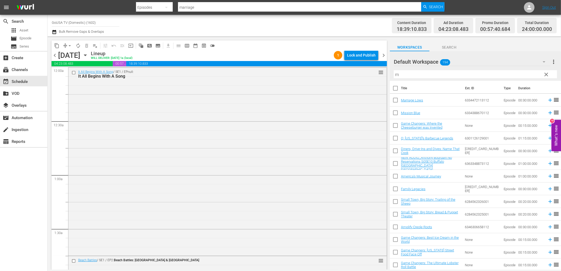
click at [361, 57] on div "Lock and Publish" at bounding box center [361, 55] width 29 height 10
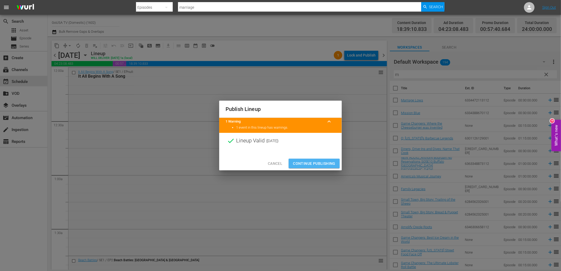
click at [321, 164] on span "Continue Publishing" at bounding box center [314, 163] width 43 height 7
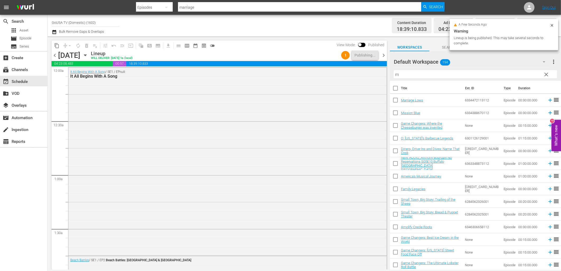
click at [88, 57] on icon "button" at bounding box center [85, 55] width 6 height 6
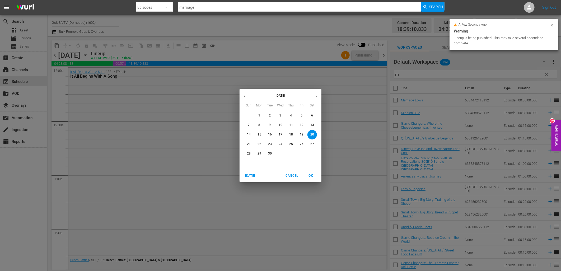
click at [312, 144] on p "27" at bounding box center [312, 144] width 4 height 4
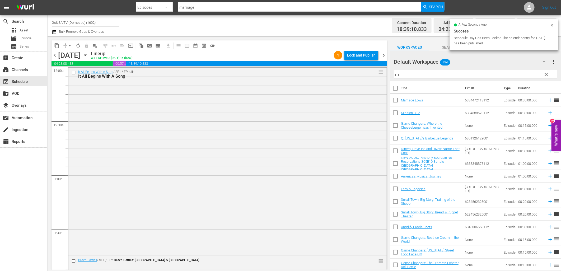
click at [358, 57] on div "Lock and Publish" at bounding box center [361, 55] width 29 height 10
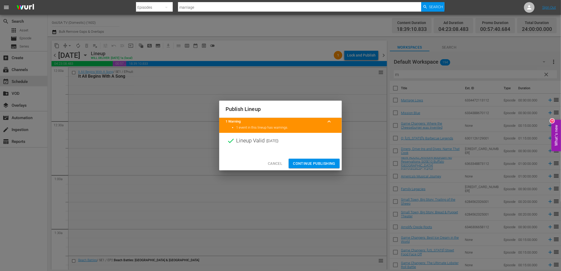
click at [319, 161] on span "Continue Publishing" at bounding box center [314, 163] width 43 height 7
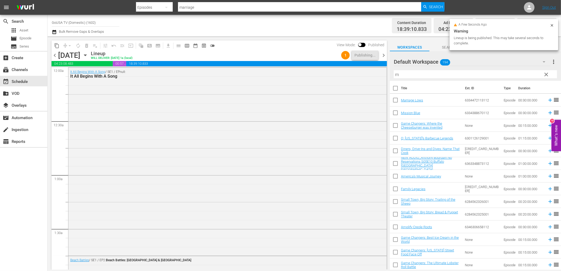
click at [86, 56] on icon "button" at bounding box center [85, 55] width 2 height 1
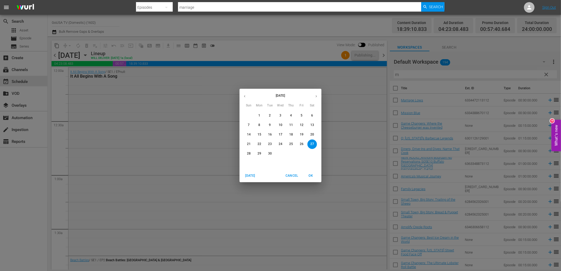
click at [250, 135] on p "14" at bounding box center [249, 134] width 4 height 4
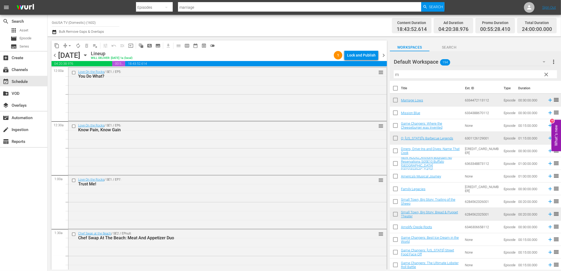
click at [359, 56] on div "Lock and Publish" at bounding box center [361, 55] width 29 height 10
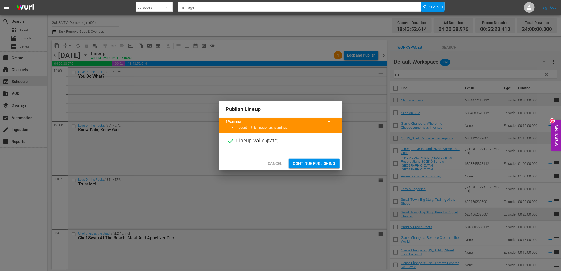
click at [324, 164] on span "Continue Publishing" at bounding box center [314, 163] width 43 height 7
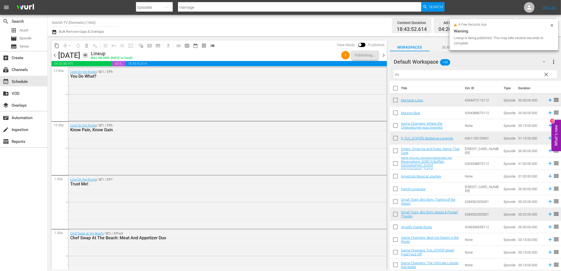
click at [88, 55] on icon "button" at bounding box center [85, 55] width 6 height 6
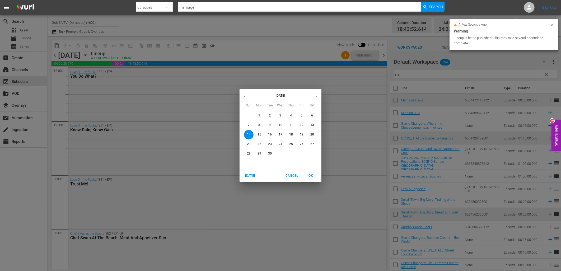
click at [247, 144] on p "21" at bounding box center [249, 144] width 4 height 4
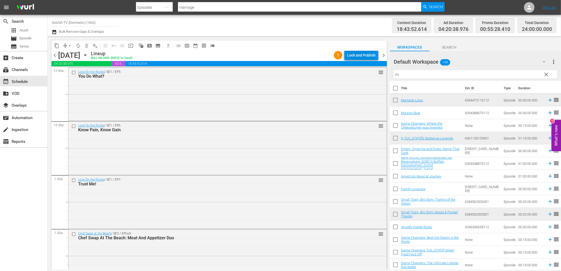
click at [361, 57] on div "Lock and Publish" at bounding box center [361, 55] width 29 height 10
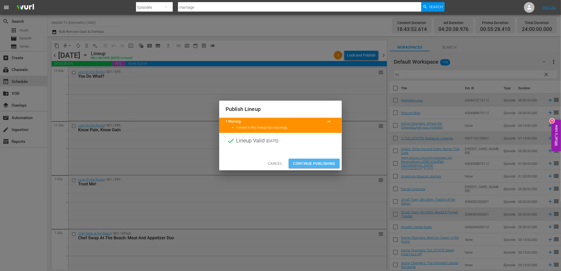
click at [323, 162] on span "Continue Publishing" at bounding box center [314, 163] width 43 height 7
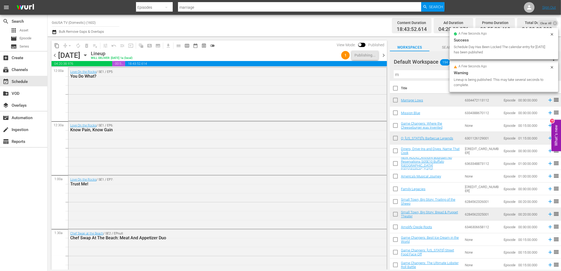
click at [86, 55] on icon "button" at bounding box center [85, 55] width 2 height 1
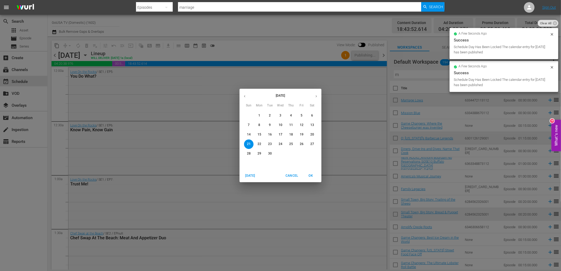
click at [247, 152] on p "28" at bounding box center [249, 153] width 4 height 4
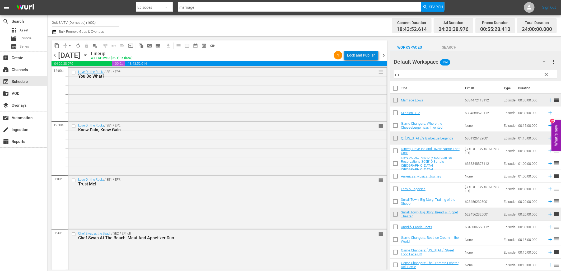
click at [363, 57] on div "Lock and Publish" at bounding box center [361, 55] width 29 height 10
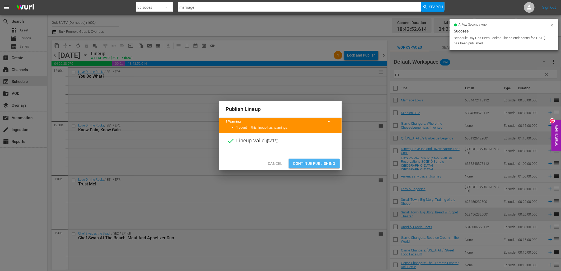
click at [320, 162] on span "Continue Publishing" at bounding box center [314, 163] width 43 height 7
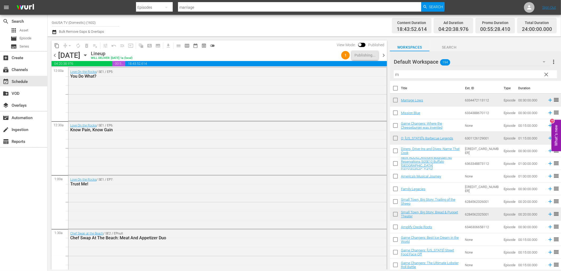
click at [65, 24] on input "GoUSA TV (Domestic) (1602)" at bounding box center [86, 22] width 68 height 13
click at [68, 22] on input "GoUSA TV (Domestic) (1602)" at bounding box center [86, 22] width 68 height 13
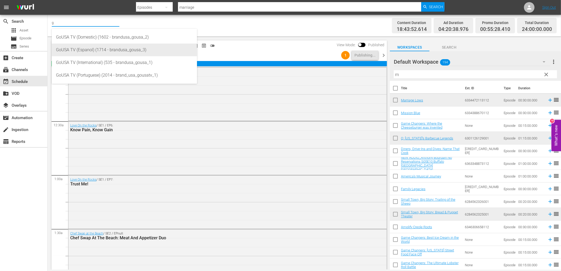
click at [99, 51] on div "GoUSA TV (Espanol) (1714 - brandusa_gousa_3)" at bounding box center [124, 50] width 137 height 13
type input "GoUSA TV (Espanol) (1714 - brandusa_gousa_3)"
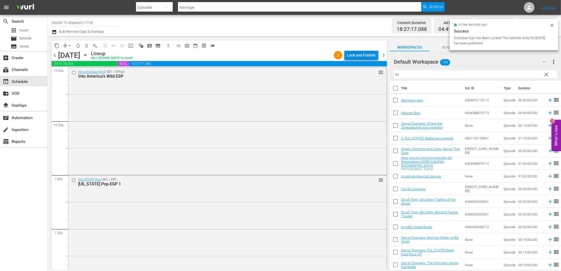
click at [363, 57] on div "Lock and Publish" at bounding box center [361, 55] width 29 height 10
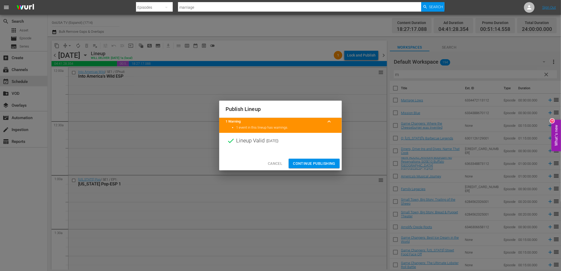
click at [315, 165] on span "Continue Publishing" at bounding box center [314, 163] width 43 height 7
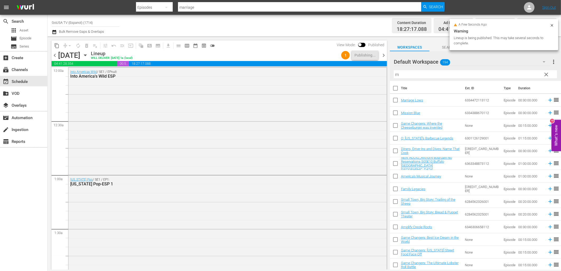
click at [86, 55] on icon "button" at bounding box center [85, 55] width 2 height 1
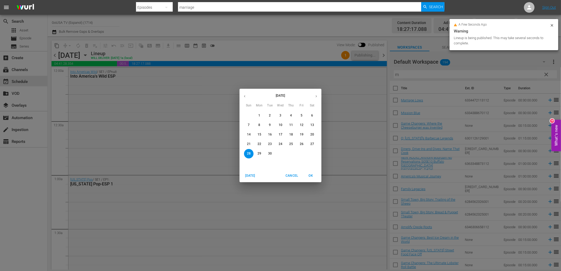
click at [248, 143] on p "21" at bounding box center [249, 144] width 4 height 4
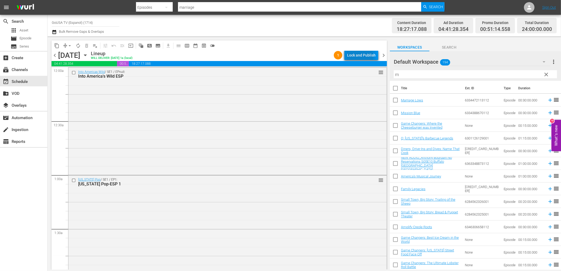
click at [357, 57] on div "Lock and Publish" at bounding box center [361, 55] width 29 height 10
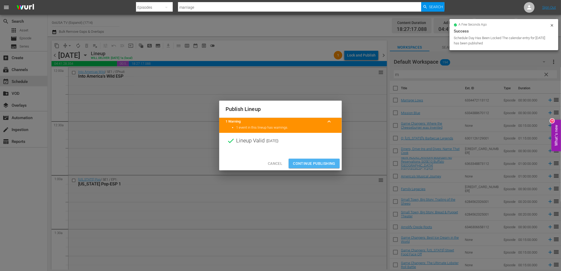
click at [317, 162] on span "Continue Publishing" at bounding box center [314, 163] width 43 height 7
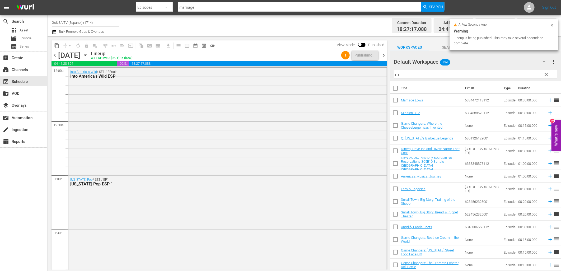
click at [88, 57] on icon "button" at bounding box center [85, 55] width 6 height 6
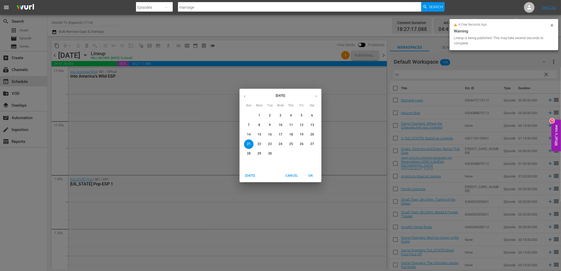
click at [249, 134] on p "14" at bounding box center [249, 134] width 4 height 4
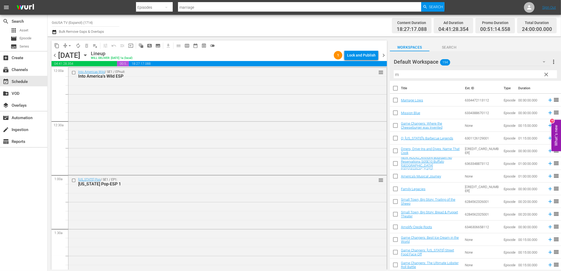
click at [360, 57] on div "Lock and Publish" at bounding box center [361, 55] width 29 height 10
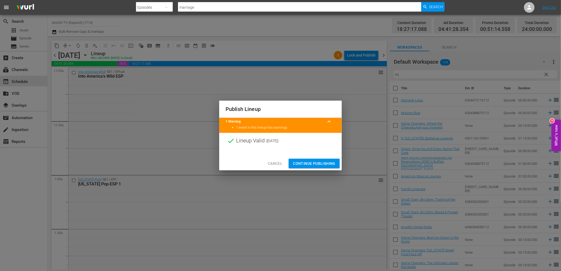
click at [320, 164] on span "Continue Publishing" at bounding box center [314, 163] width 43 height 7
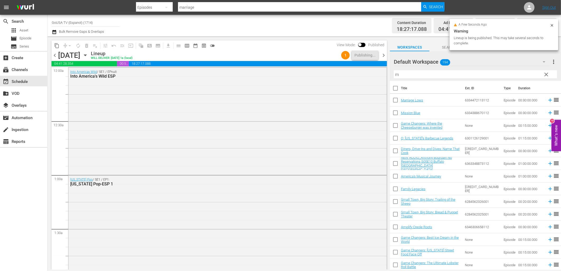
click at [88, 57] on icon "button" at bounding box center [85, 55] width 6 height 6
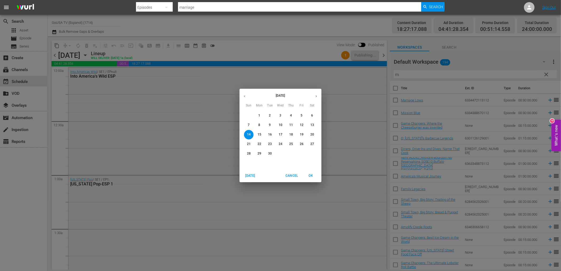
click at [258, 126] on p "8" at bounding box center [259, 125] width 2 height 4
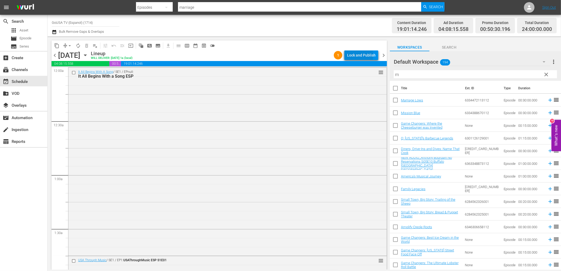
click at [359, 55] on div "Lock and Publish" at bounding box center [361, 55] width 29 height 10
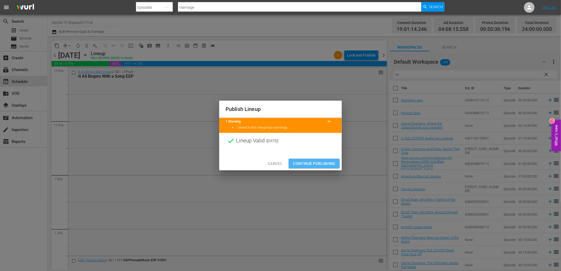
click at [327, 164] on span "Continue Publishing" at bounding box center [314, 163] width 43 height 7
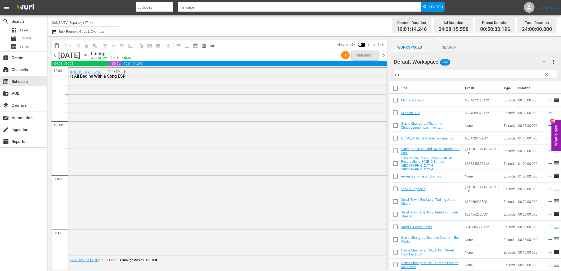
click at [86, 56] on icon "button" at bounding box center [85, 55] width 2 height 1
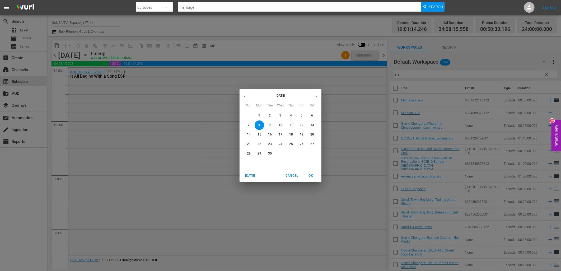
click at [260, 134] on p "15" at bounding box center [259, 134] width 4 height 4
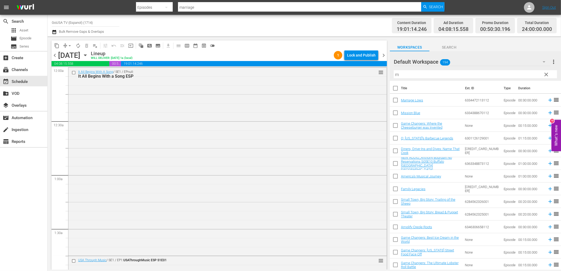
click at [358, 55] on div "Lock and Publish" at bounding box center [361, 55] width 29 height 10
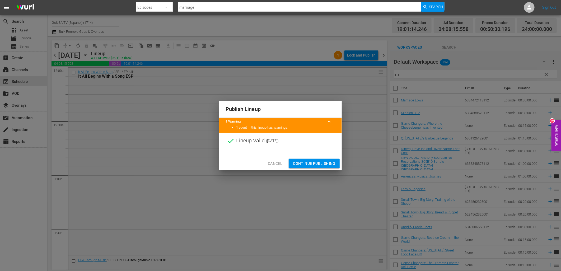
click at [322, 165] on span "Continue Publishing" at bounding box center [314, 163] width 43 height 7
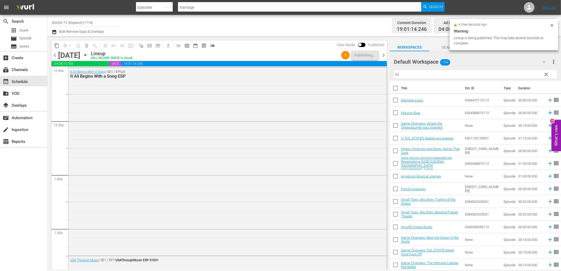
click at [88, 57] on icon "button" at bounding box center [85, 55] width 6 height 6
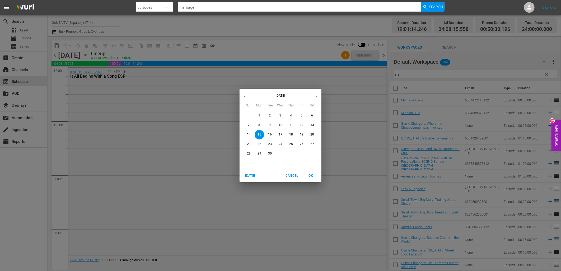
click at [260, 143] on p "22" at bounding box center [259, 144] width 4 height 4
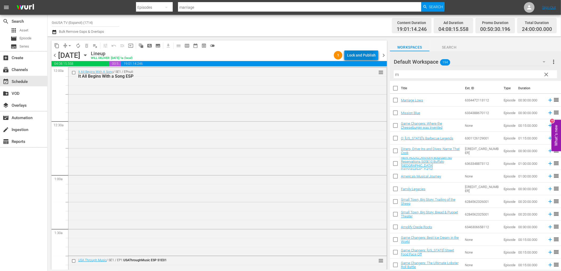
click at [355, 54] on div "Lock and Publish" at bounding box center [361, 55] width 29 height 10
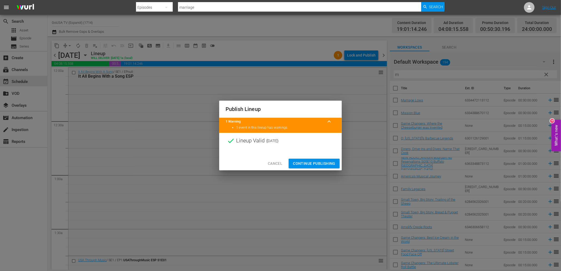
click at [322, 162] on span "Continue Publishing" at bounding box center [314, 163] width 43 height 7
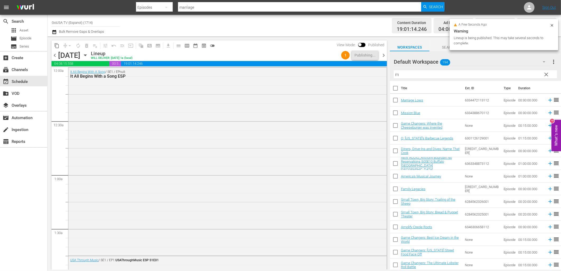
click at [86, 55] on icon "button" at bounding box center [85, 55] width 2 height 1
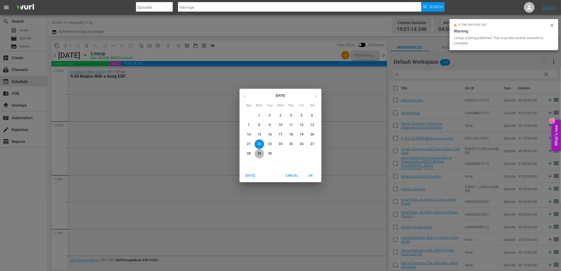
click at [258, 154] on p "29" at bounding box center [259, 153] width 4 height 4
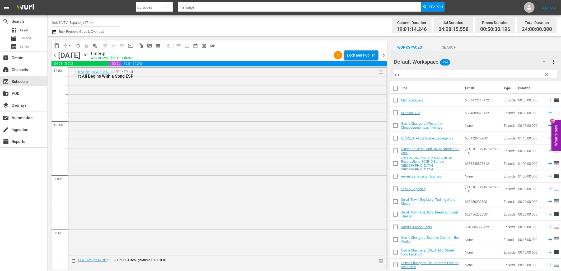
click at [361, 56] on div "Lock and Publish" at bounding box center [361, 55] width 29 height 10
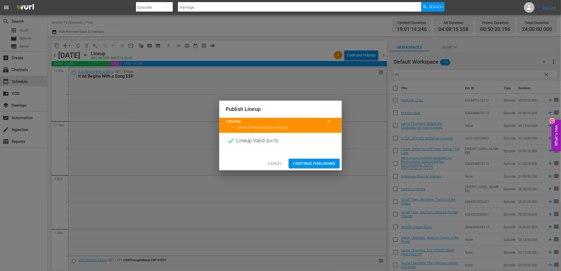
click at [318, 162] on span "Continue Publishing" at bounding box center [314, 163] width 43 height 7
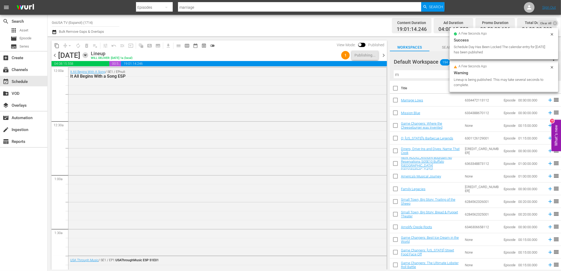
click at [88, 56] on icon "button" at bounding box center [85, 55] width 6 height 6
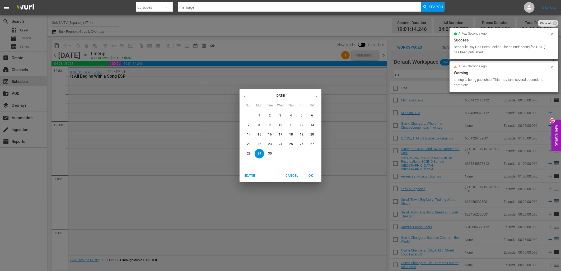
click at [270, 125] on p "9" at bounding box center [270, 125] width 2 height 4
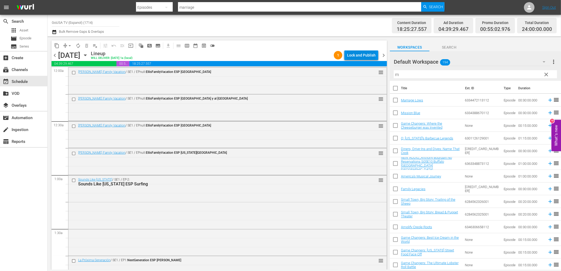
click at [365, 55] on div "Lock and Publish" at bounding box center [361, 55] width 29 height 10
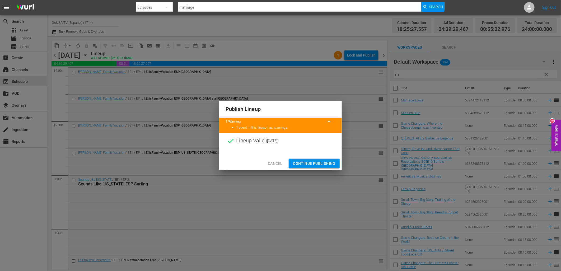
click at [310, 161] on span "Continue Publishing" at bounding box center [314, 163] width 43 height 7
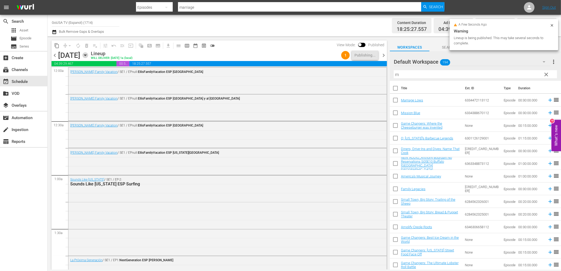
click at [88, 54] on icon "button" at bounding box center [85, 55] width 6 height 6
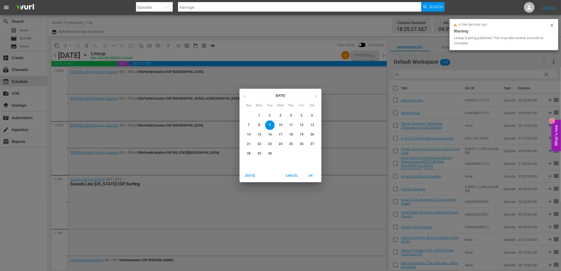
click at [270, 136] on p "16" at bounding box center [270, 134] width 4 height 4
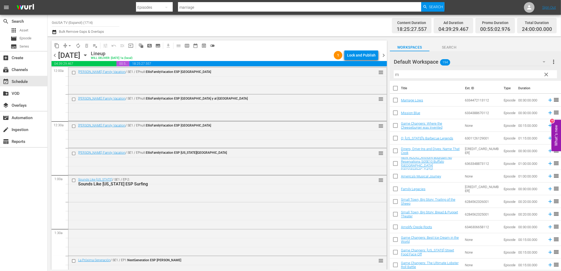
click at [361, 55] on div "Lock and Publish" at bounding box center [361, 55] width 29 height 10
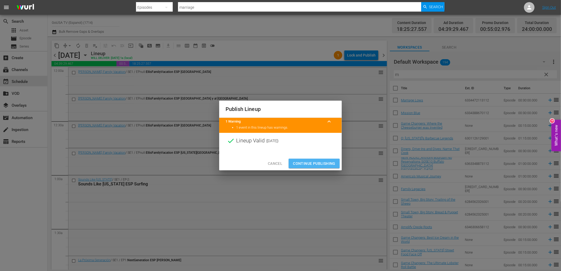
click at [321, 165] on span "Continue Publishing" at bounding box center [314, 163] width 43 height 7
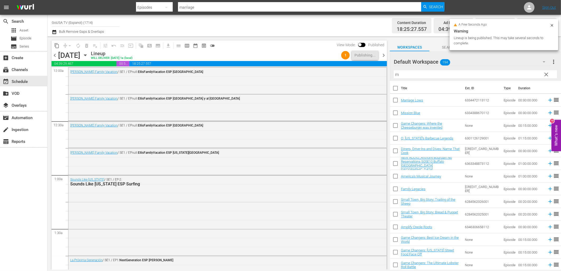
click at [86, 55] on icon "button" at bounding box center [85, 55] width 2 height 1
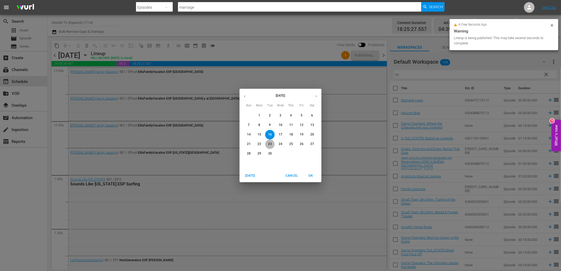
click at [269, 145] on p "23" at bounding box center [270, 144] width 4 height 4
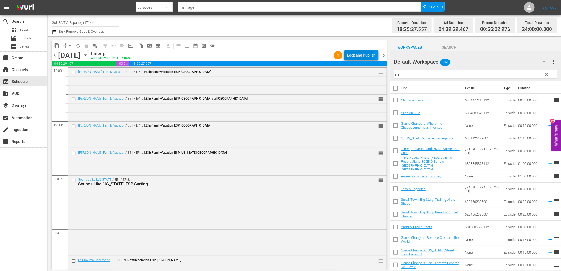
click at [353, 56] on div "Lock and Publish" at bounding box center [361, 55] width 29 height 10
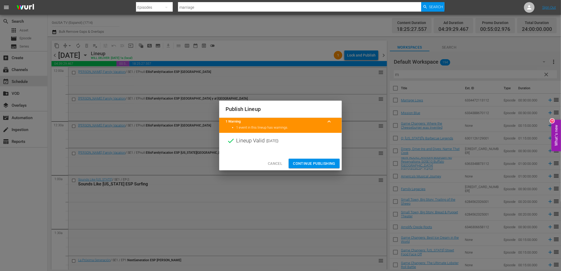
click at [320, 163] on span "Continue Publishing" at bounding box center [314, 163] width 43 height 7
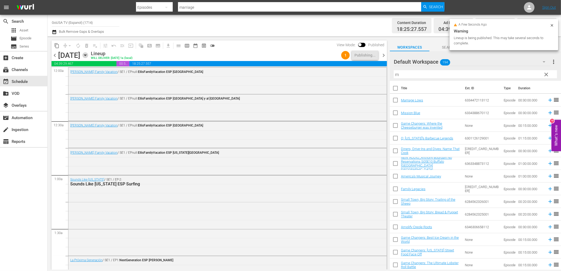
click at [88, 57] on icon "button" at bounding box center [85, 55] width 6 height 6
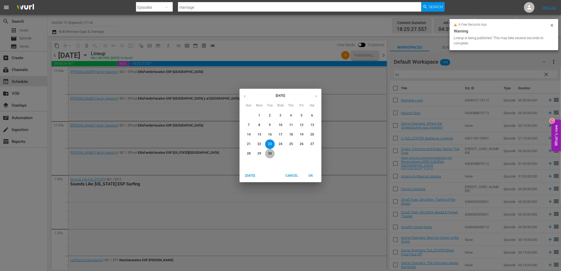
click at [270, 154] on p "30" at bounding box center [270, 153] width 4 height 4
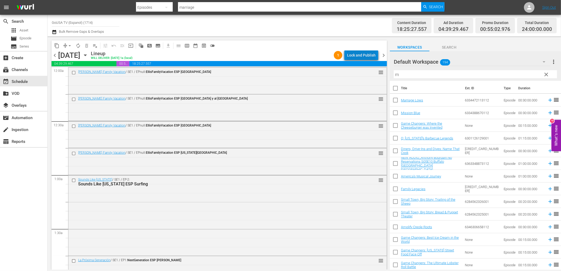
click at [365, 57] on div "Lock and Publish" at bounding box center [361, 55] width 29 height 10
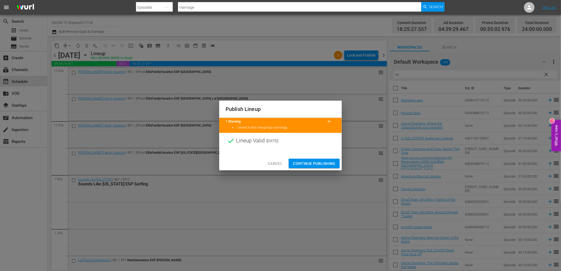
click at [317, 163] on span "Continue Publishing" at bounding box center [314, 163] width 43 height 7
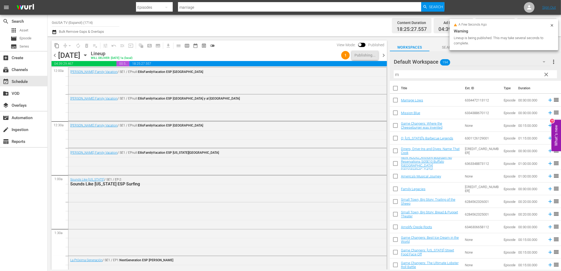
click at [88, 55] on icon "button" at bounding box center [85, 55] width 6 height 6
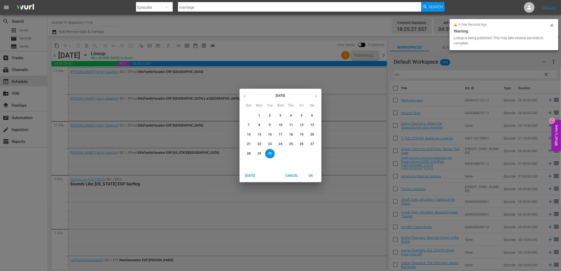
click at [278, 125] on span "10" at bounding box center [281, 125] width 10 height 4
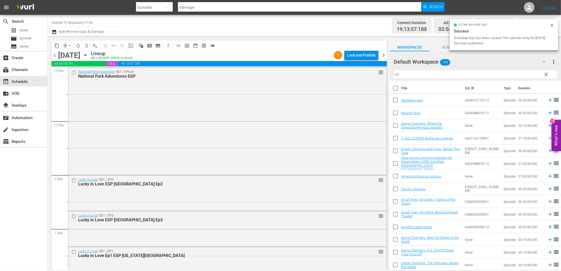
click at [360, 55] on div "Lock and Publish" at bounding box center [361, 55] width 29 height 10
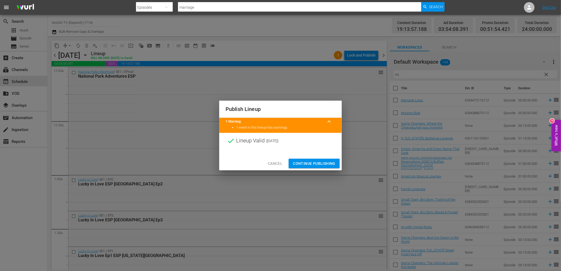
click at [323, 165] on span "Continue Publishing" at bounding box center [314, 163] width 43 height 7
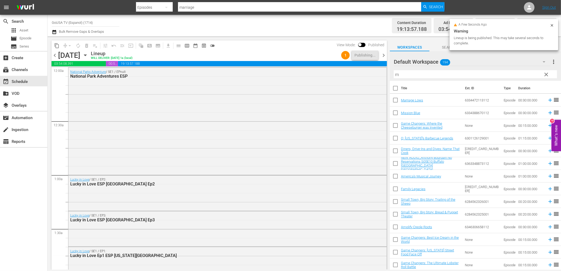
click at [80, 54] on div "[DATE]" at bounding box center [69, 55] width 22 height 9
click at [88, 55] on icon "button" at bounding box center [85, 55] width 6 height 6
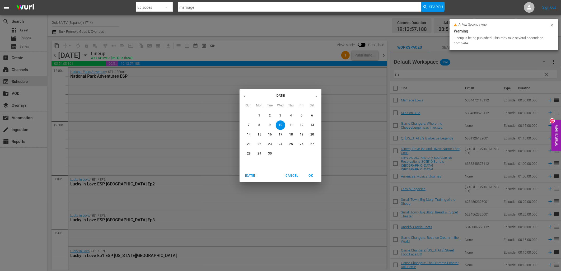
click at [280, 133] on p "17" at bounding box center [281, 134] width 4 height 4
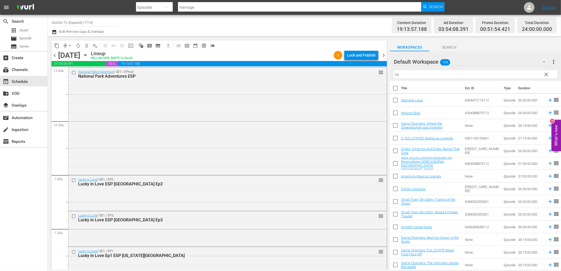
click at [361, 57] on div "Lock and Publish" at bounding box center [361, 55] width 29 height 10
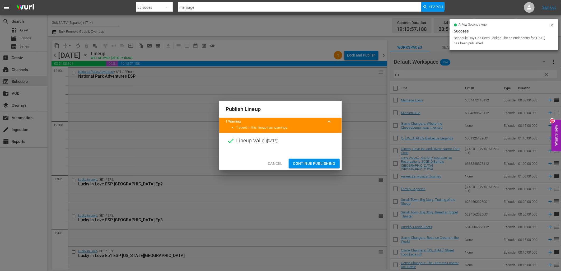
click at [320, 162] on span "Continue Publishing" at bounding box center [314, 163] width 43 height 7
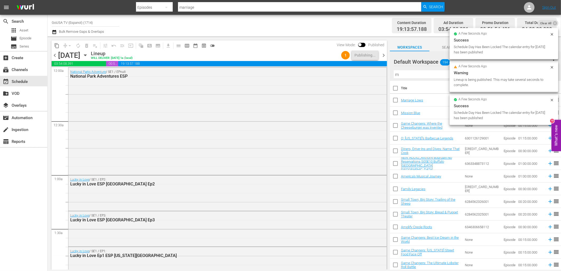
click at [86, 55] on icon "button" at bounding box center [85, 55] width 2 height 1
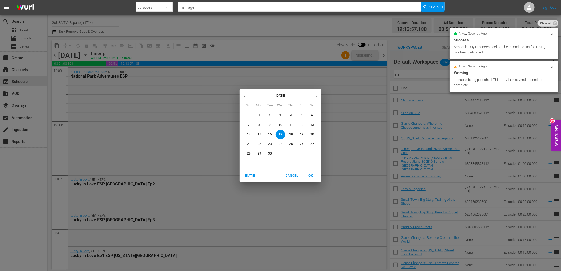
click at [281, 145] on p "24" at bounding box center [281, 144] width 4 height 4
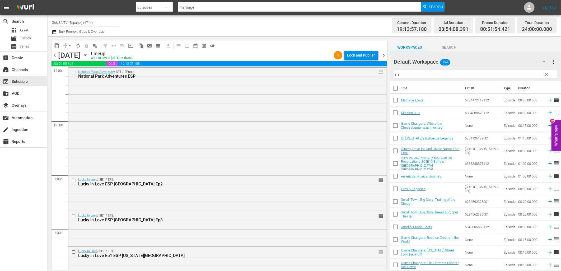
click at [363, 57] on div "Lock and Publish" at bounding box center [361, 55] width 29 height 10
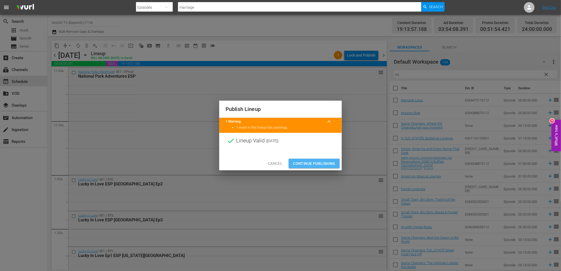
click at [317, 161] on span "Continue Publishing" at bounding box center [314, 163] width 43 height 7
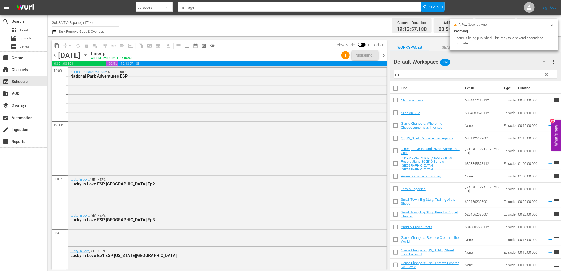
click at [88, 56] on icon "button" at bounding box center [85, 55] width 6 height 6
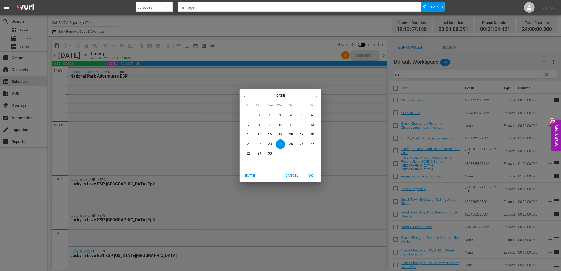
click at [292, 124] on p "11" at bounding box center [291, 125] width 4 height 4
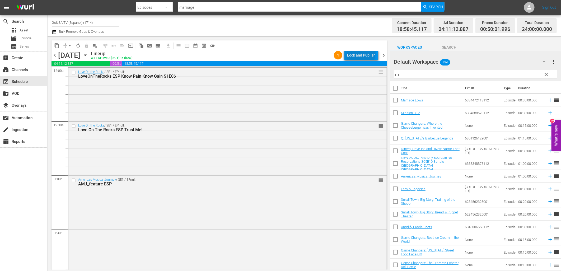
click at [362, 53] on div "Lock and Publish" at bounding box center [361, 55] width 29 height 10
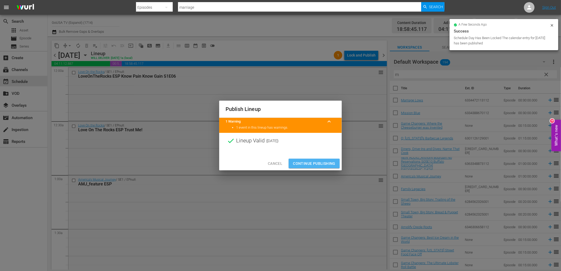
click at [324, 167] on span "Continue Publishing" at bounding box center [314, 163] width 43 height 7
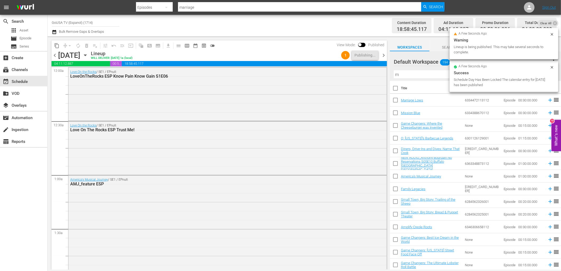
click at [88, 55] on icon "button" at bounding box center [85, 55] width 6 height 6
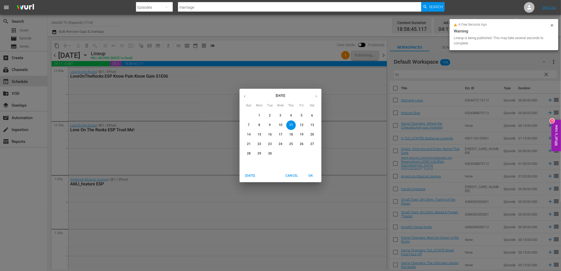
click at [291, 137] on p "18" at bounding box center [291, 134] width 4 height 4
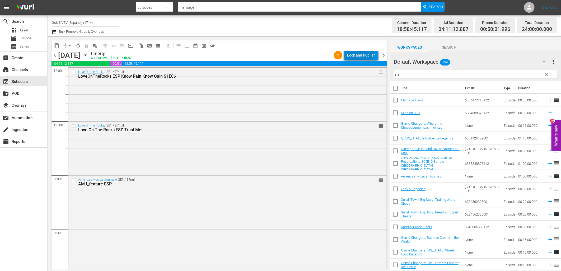
click at [358, 55] on div "Lock and Publish" at bounding box center [361, 55] width 29 height 10
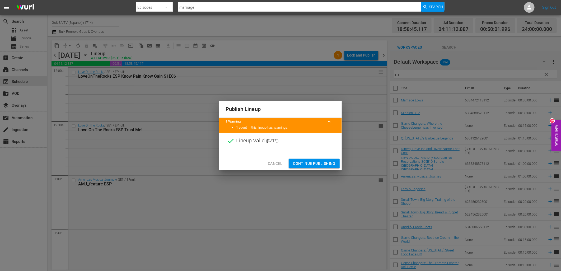
click at [322, 164] on span "Continue Publishing" at bounding box center [314, 163] width 43 height 7
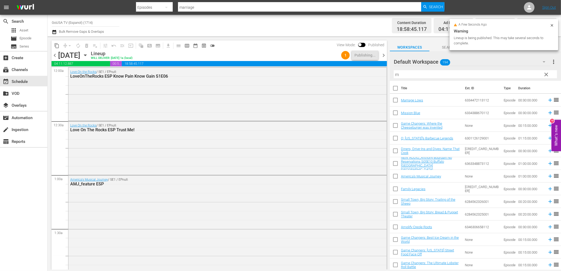
click at [88, 57] on icon "button" at bounding box center [85, 55] width 6 height 6
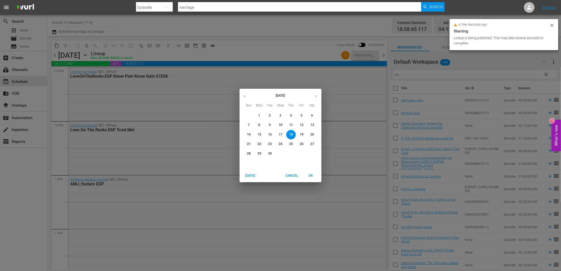
click at [292, 145] on p "25" at bounding box center [291, 144] width 4 height 4
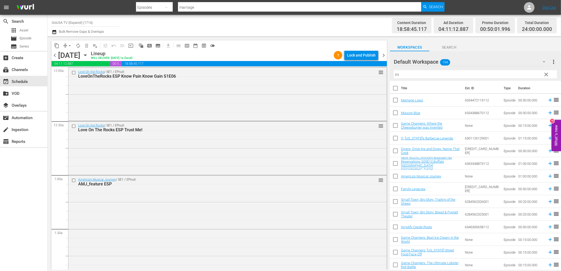
click at [358, 55] on div "Lock and Publish" at bounding box center [361, 55] width 29 height 10
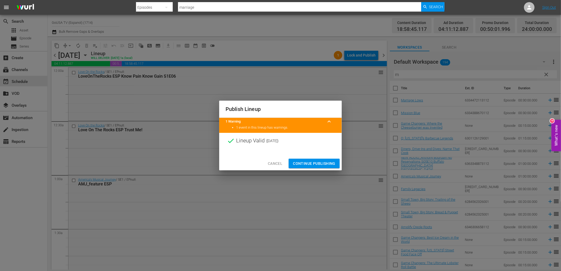
click at [316, 162] on span "Continue Publishing" at bounding box center [314, 163] width 43 height 7
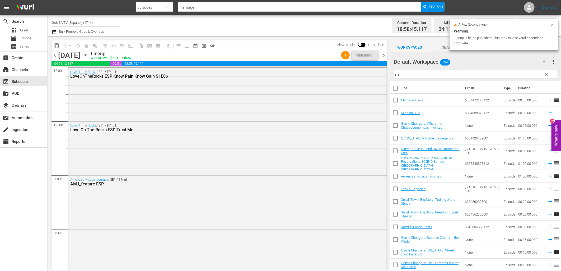
click at [86, 55] on icon "button" at bounding box center [85, 55] width 2 height 1
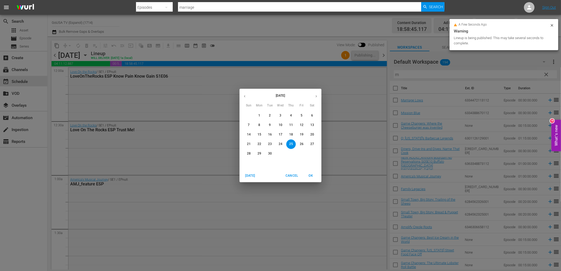
click at [301, 123] on p "12" at bounding box center [302, 125] width 4 height 4
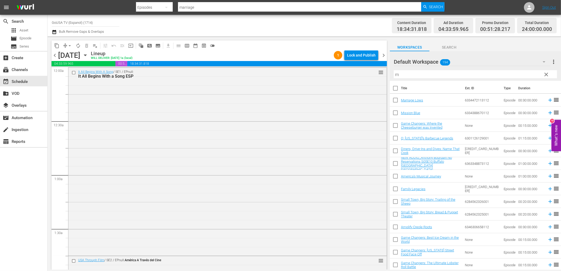
click at [360, 57] on div "Lock and Publish" at bounding box center [361, 55] width 29 height 10
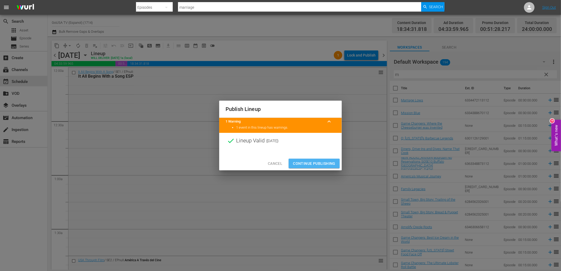
click at [317, 160] on span "Continue Publishing" at bounding box center [314, 163] width 43 height 7
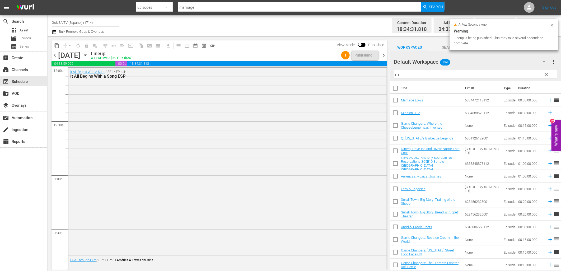
click at [86, 55] on icon "button" at bounding box center [85, 55] width 2 height 1
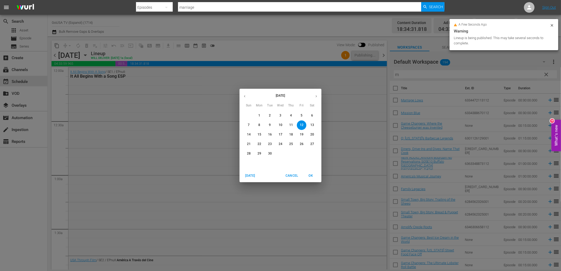
click at [302, 136] on p "19" at bounding box center [302, 134] width 4 height 4
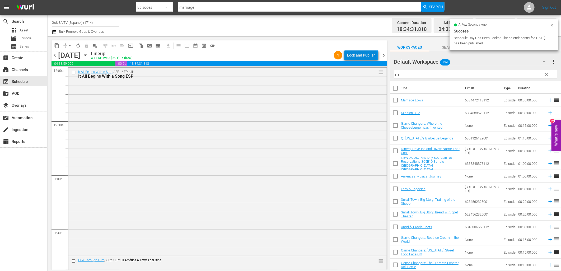
click at [363, 57] on div "Lock and Publish" at bounding box center [361, 55] width 29 height 10
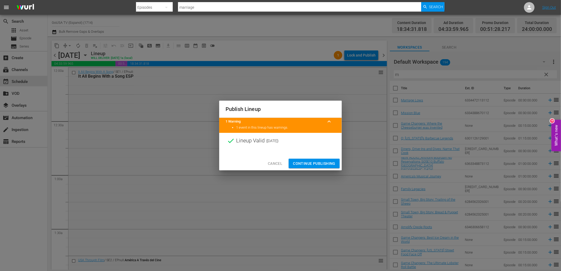
click at [316, 161] on span "Continue Publishing" at bounding box center [314, 163] width 43 height 7
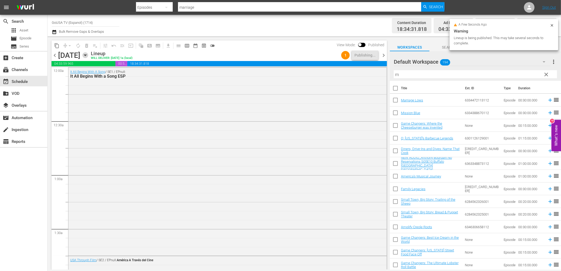
click at [88, 53] on icon "button" at bounding box center [85, 55] width 6 height 6
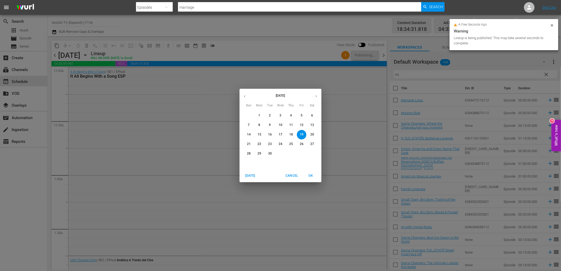
click at [301, 143] on p "26" at bounding box center [302, 144] width 4 height 4
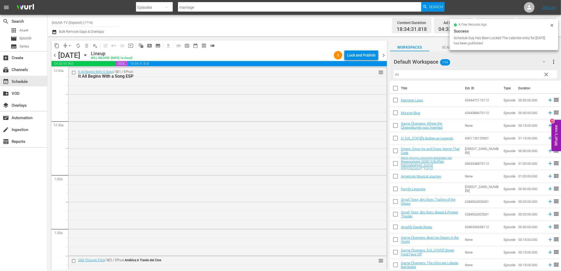
click at [358, 54] on div "Lock and Publish" at bounding box center [361, 55] width 29 height 10
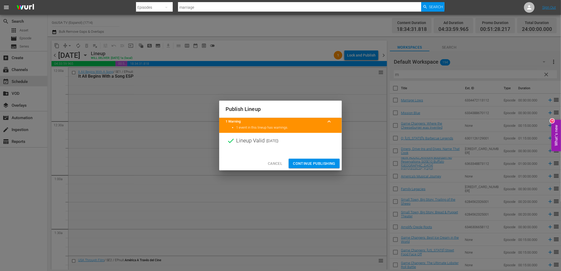
click at [317, 161] on span "Continue Publishing" at bounding box center [314, 163] width 43 height 7
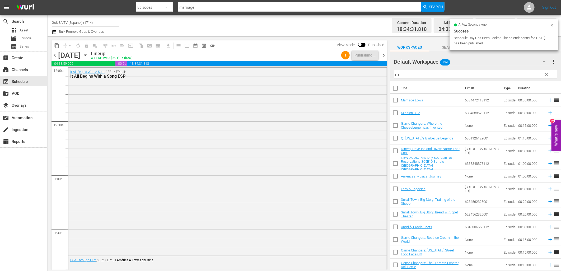
click at [86, 55] on icon "button" at bounding box center [85, 55] width 2 height 1
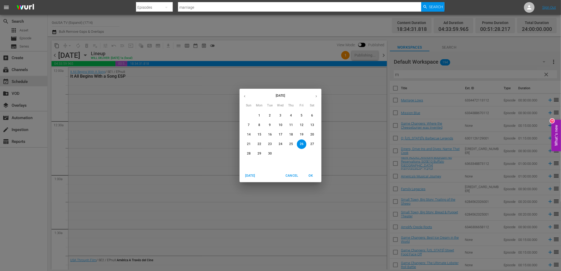
click at [312, 125] on p "13" at bounding box center [312, 125] width 4 height 4
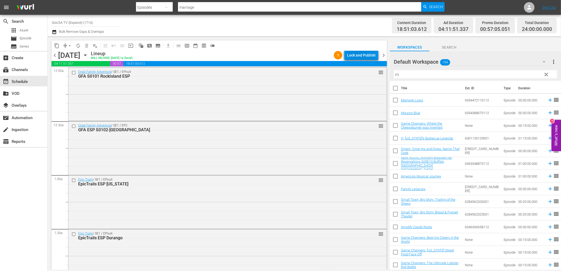
click at [356, 57] on div "Lock and Publish" at bounding box center [361, 55] width 29 height 10
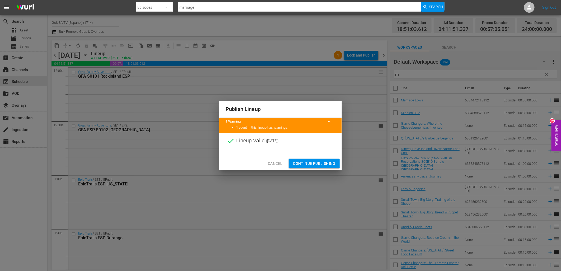
click at [320, 159] on button "Continue Publishing" at bounding box center [314, 164] width 51 height 10
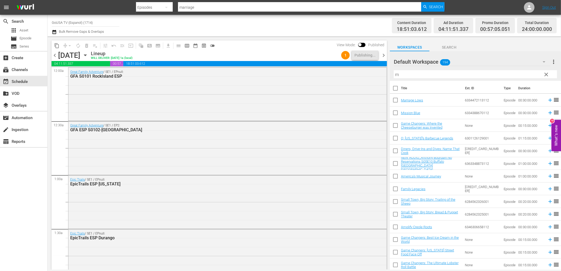
click at [88, 57] on icon "button" at bounding box center [85, 55] width 6 height 6
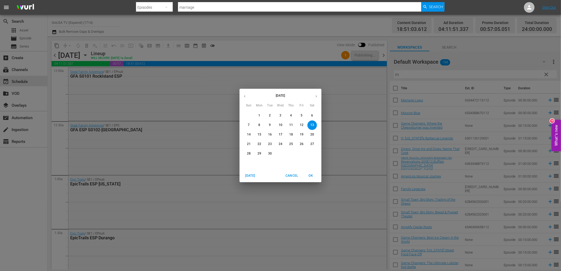
click at [312, 135] on p "20" at bounding box center [312, 134] width 4 height 4
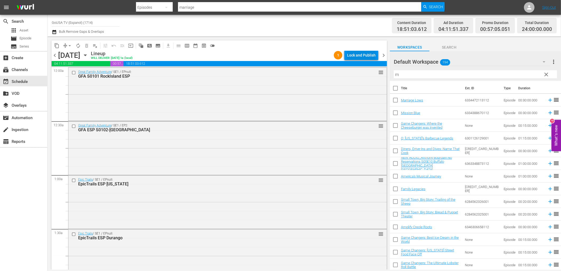
click at [353, 57] on div "Lock and Publish" at bounding box center [361, 55] width 29 height 10
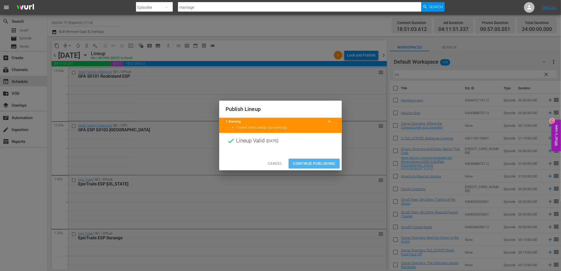
click at [321, 163] on span "Continue Publishing" at bounding box center [314, 163] width 43 height 7
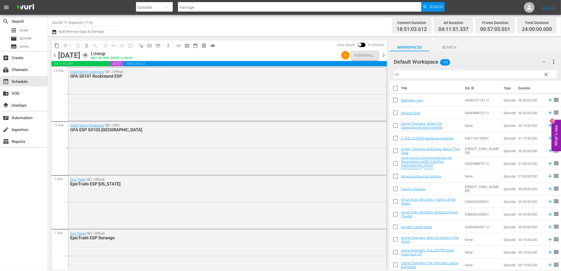
click at [88, 55] on icon "button" at bounding box center [85, 55] width 6 height 6
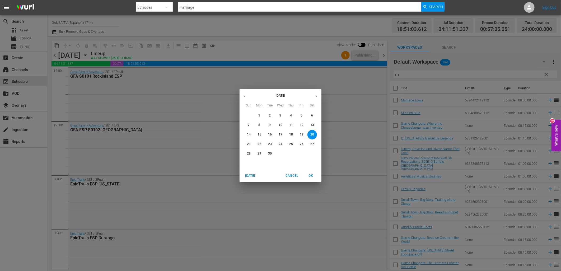
click at [312, 145] on p "27" at bounding box center [312, 144] width 4 height 4
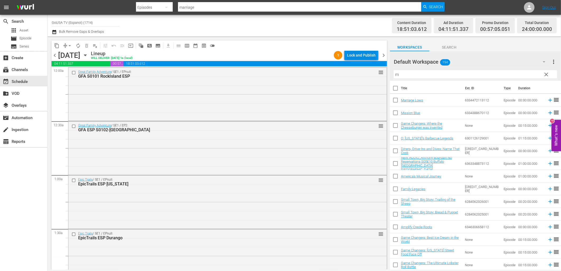
click at [359, 56] on div "Lock and Publish" at bounding box center [361, 55] width 29 height 10
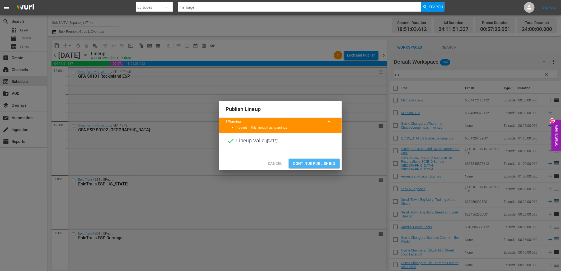
click at [324, 163] on span "Continue Publishing" at bounding box center [314, 163] width 43 height 7
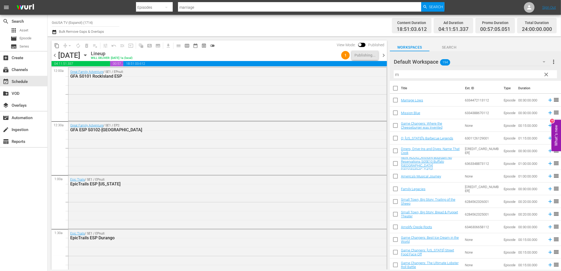
click at [88, 52] on icon "button" at bounding box center [85, 55] width 6 height 6
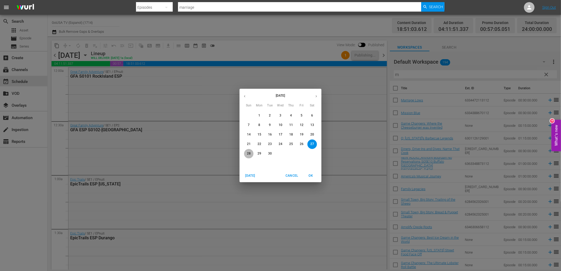
click at [247, 151] on p "28" at bounding box center [249, 153] width 4 height 4
